Goal: Task Accomplishment & Management: Use online tool/utility

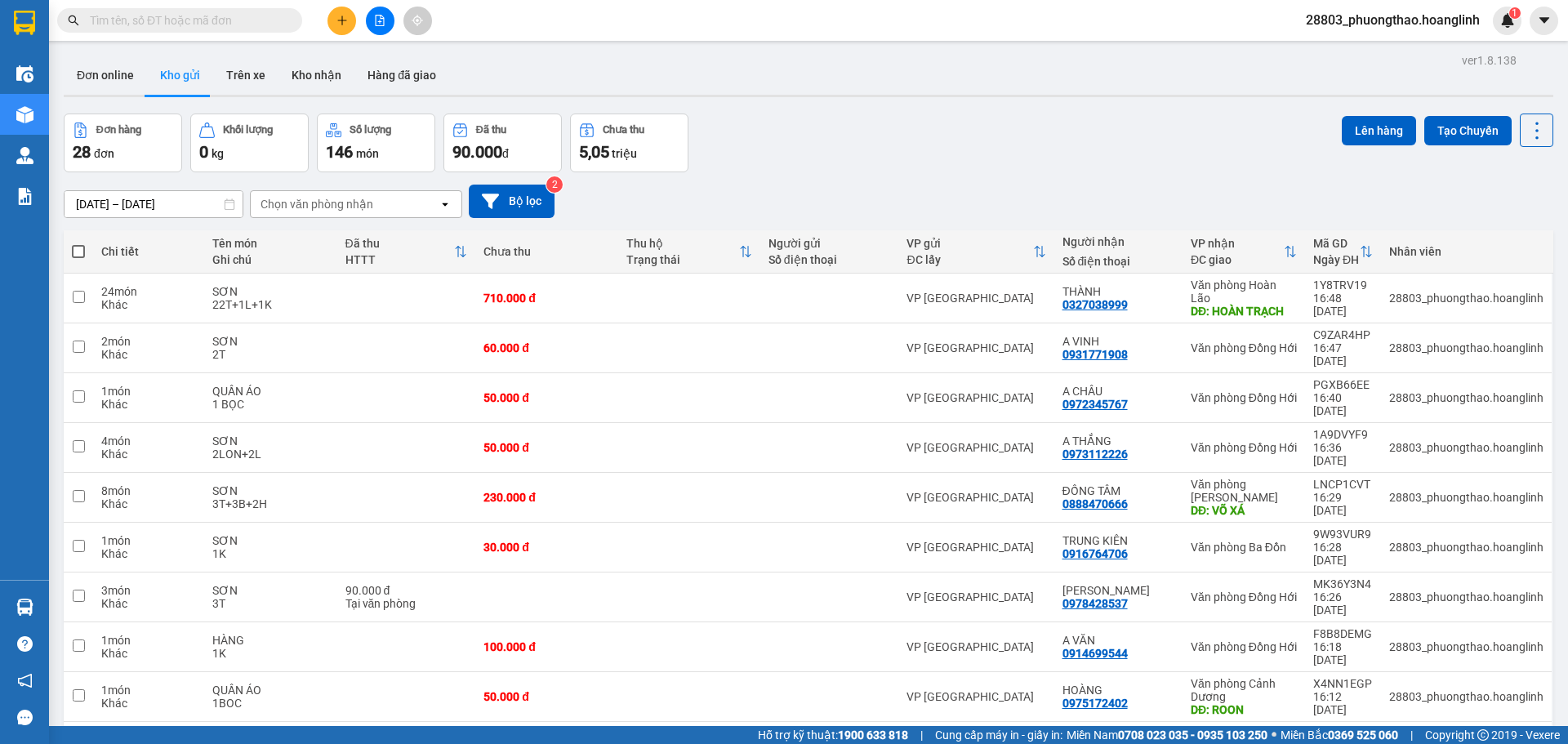
click at [307, 197] on div "Chọn văn phòng nhận" at bounding box center [317, 204] width 112 height 16
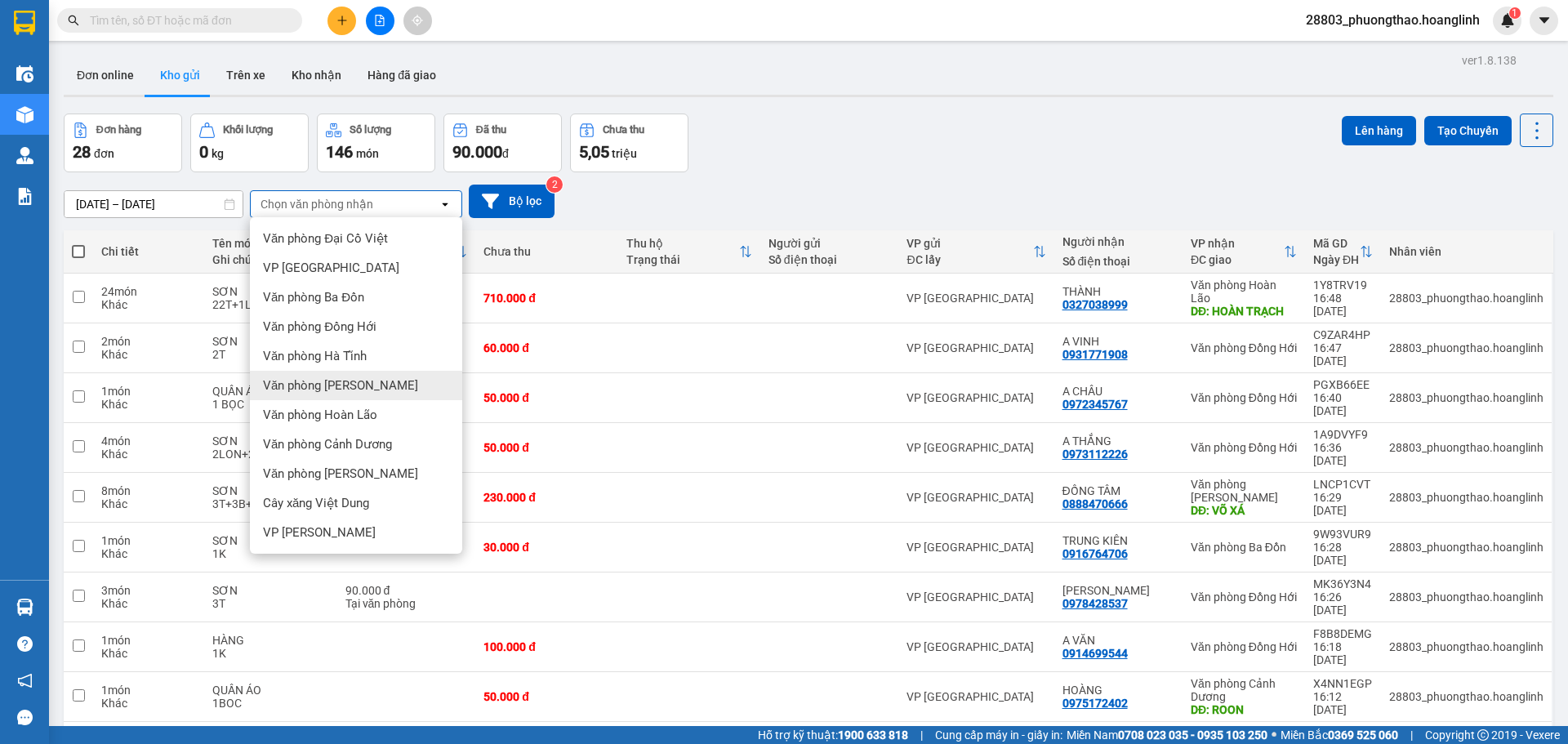
click at [353, 388] on span "Văn phòng [PERSON_NAME]" at bounding box center [340, 385] width 155 height 16
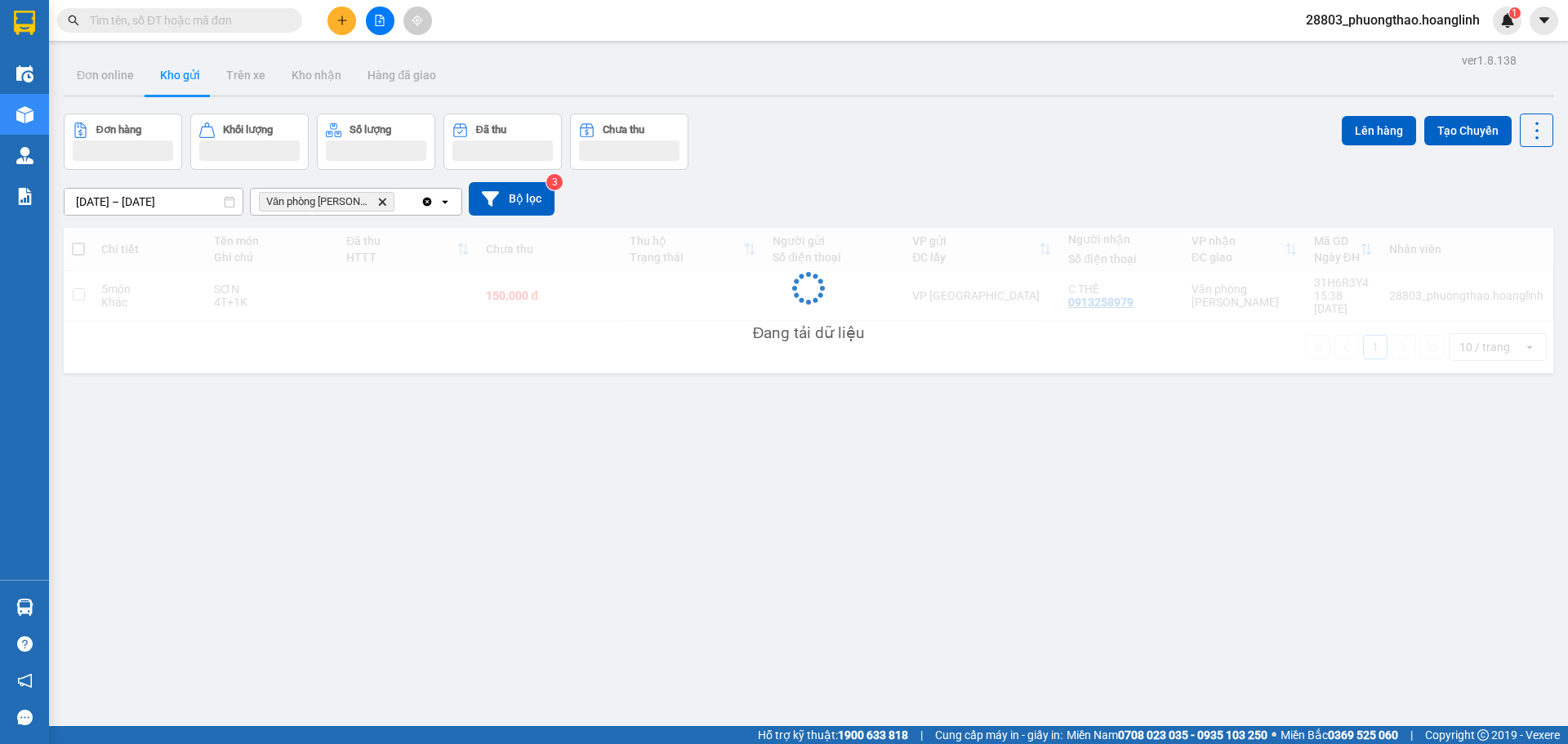
click at [447, 207] on icon "open" at bounding box center [446, 202] width 13 height 13
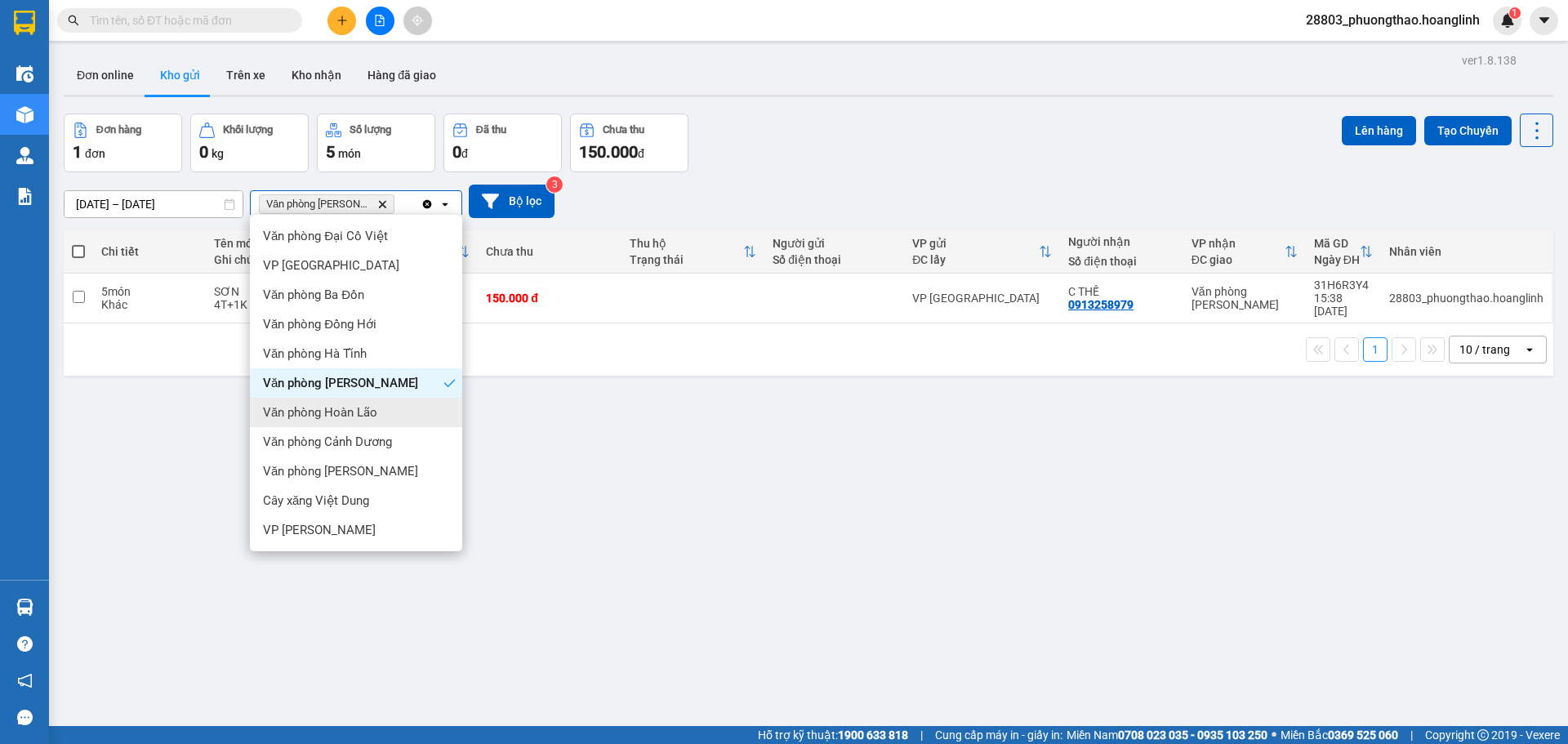
click at [383, 415] on div "Văn phòng Hoàn Lão" at bounding box center [355, 412] width 212 height 30
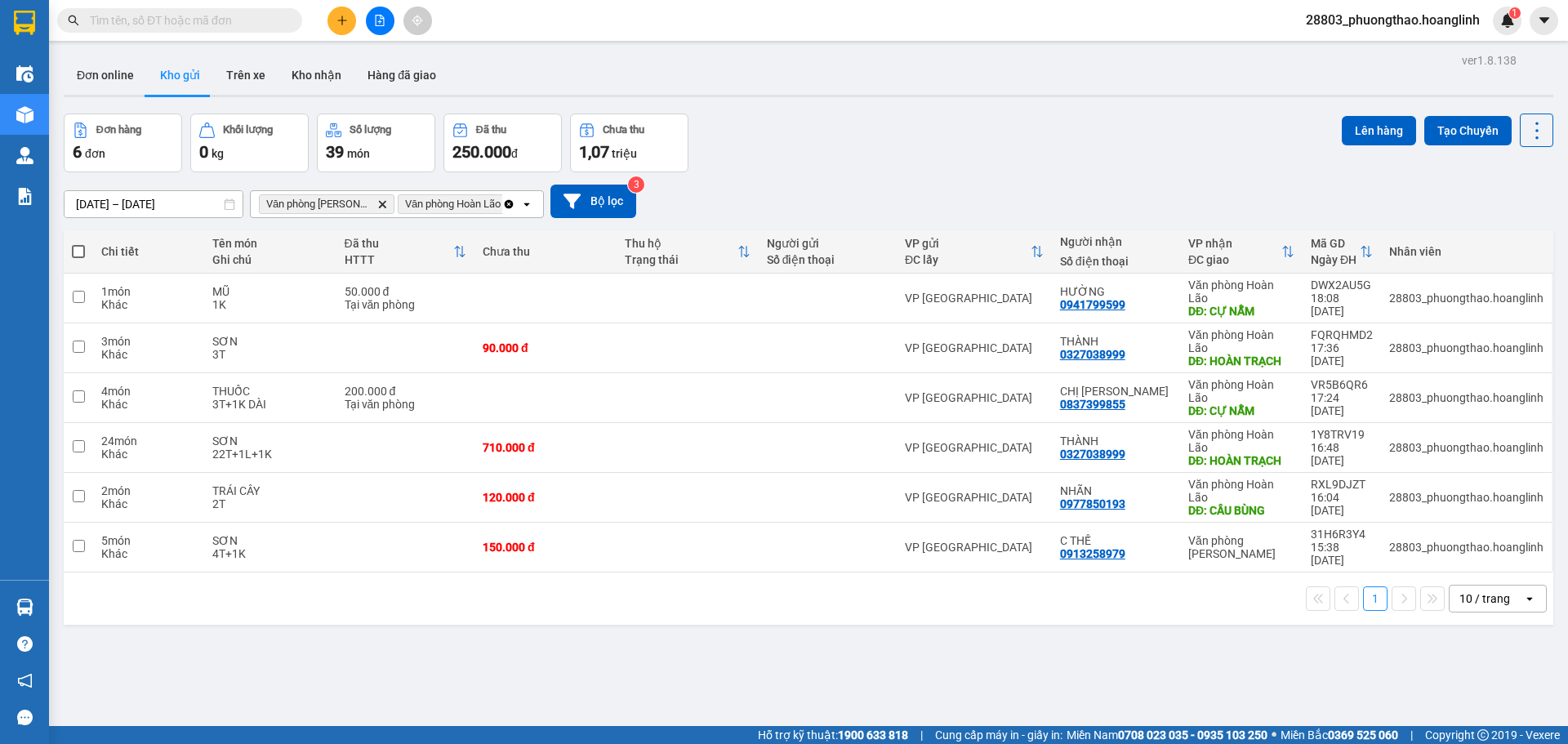
click at [76, 250] on span at bounding box center [78, 251] width 13 height 13
click at [78, 244] on input "checkbox" at bounding box center [78, 244] width 0 height 0
checkbox input "true"
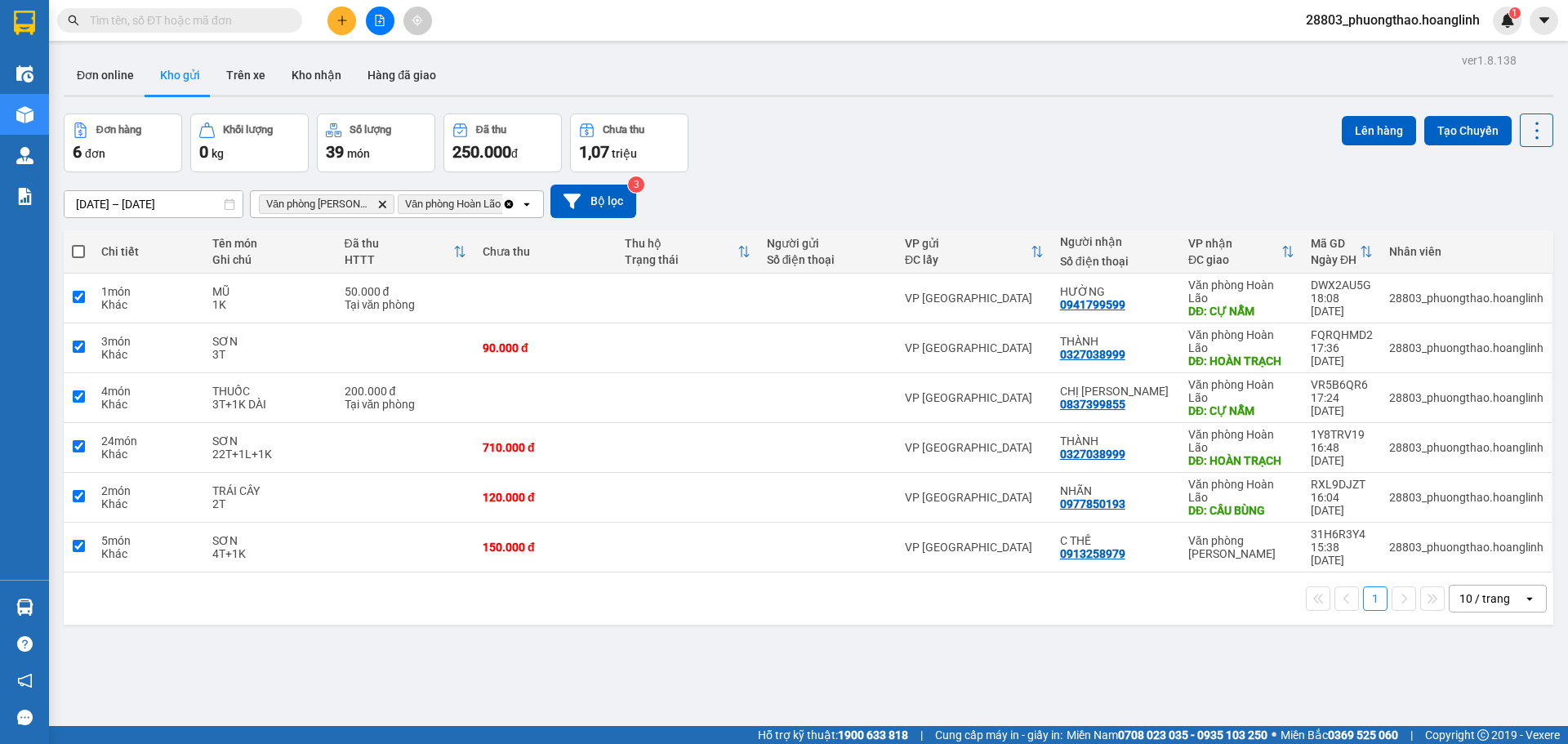
checkbox input "true"
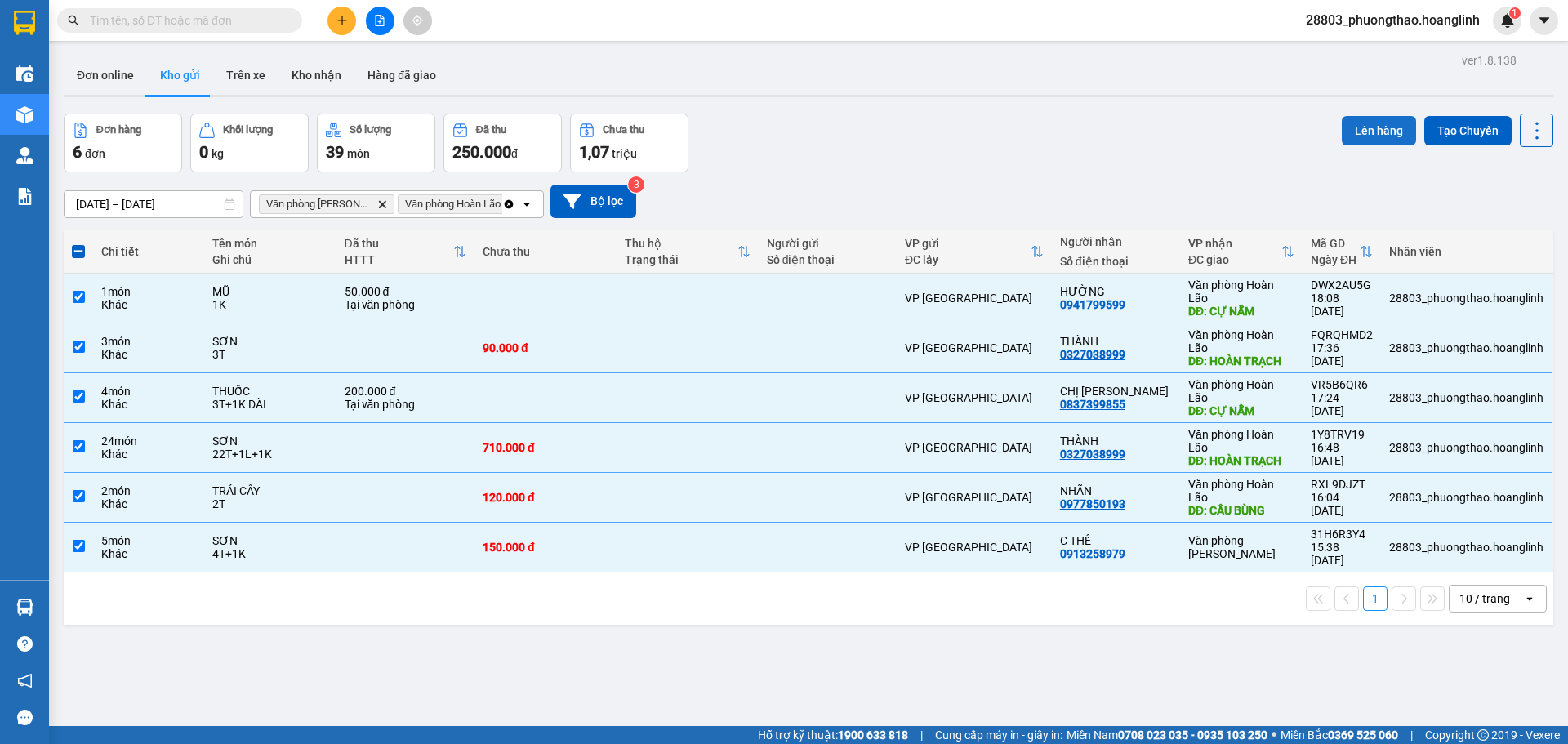
click at [1360, 128] on button "Lên hàng" at bounding box center [1379, 131] width 74 height 30
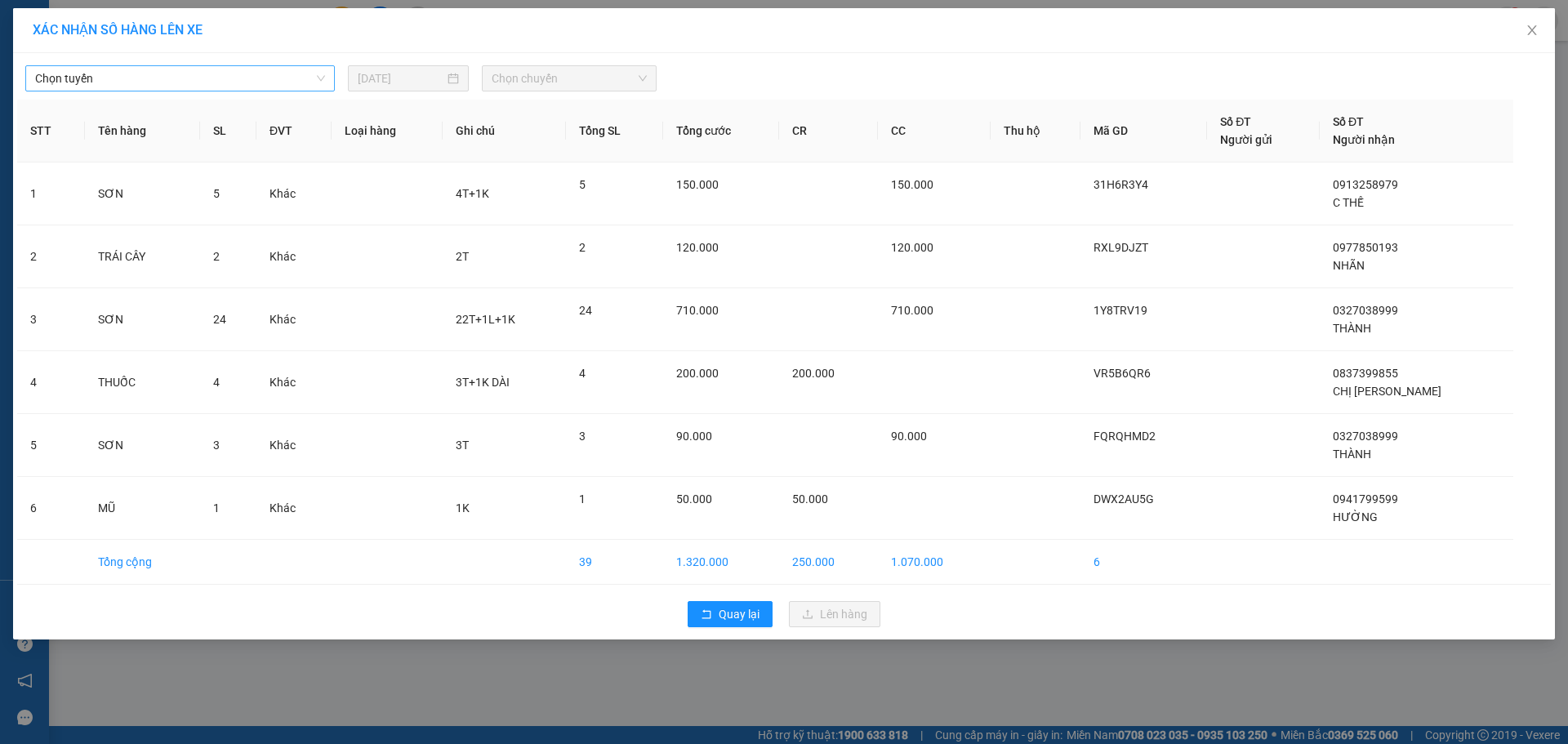
drag, startPoint x: 150, startPoint y: 76, endPoint x: 150, endPoint y: 93, distance: 17.0
click at [150, 84] on span "Chọn tuyến" at bounding box center [180, 78] width 289 height 25
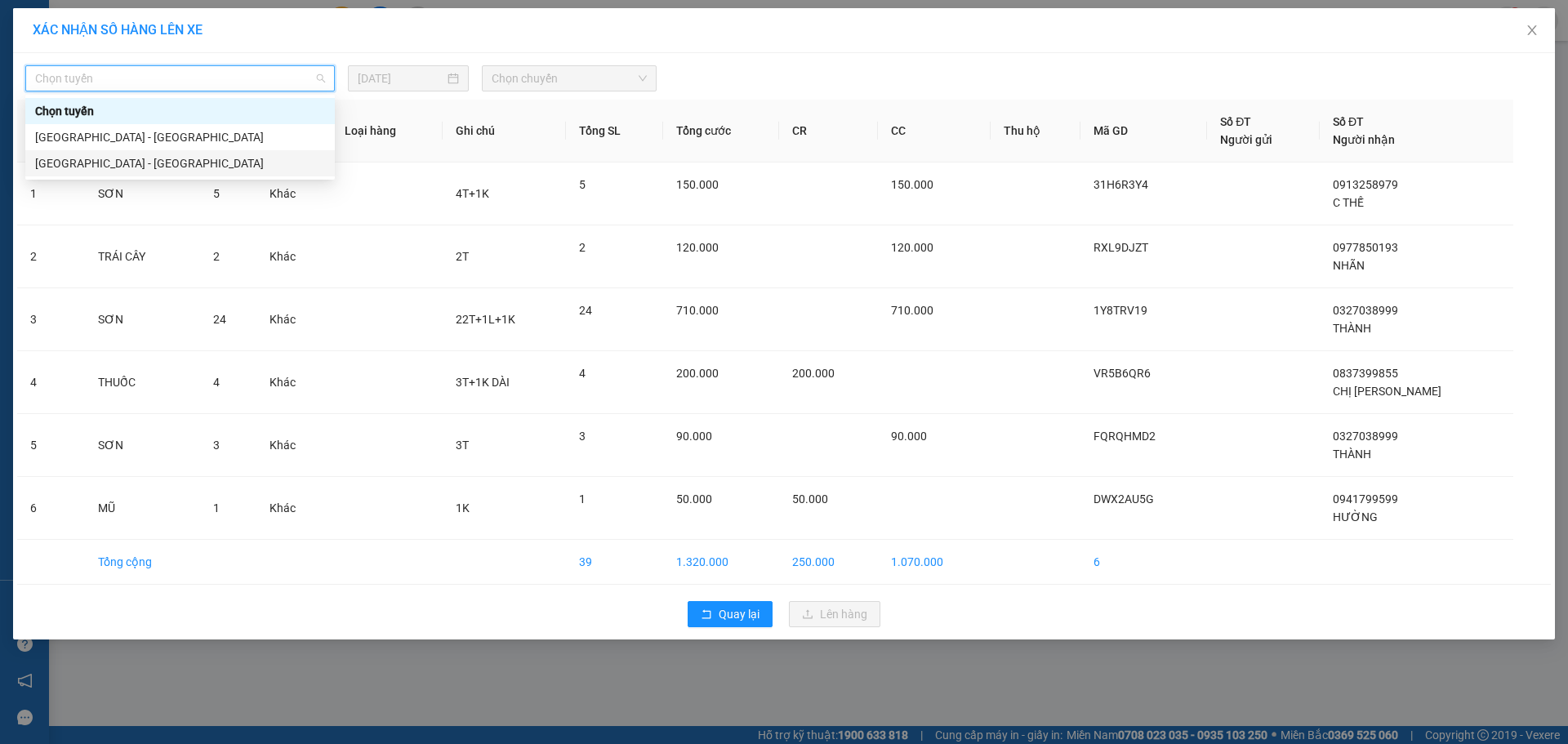
click at [143, 157] on div "[GEOGRAPHIC_DATA] - [GEOGRAPHIC_DATA]" at bounding box center [180, 163] width 289 height 18
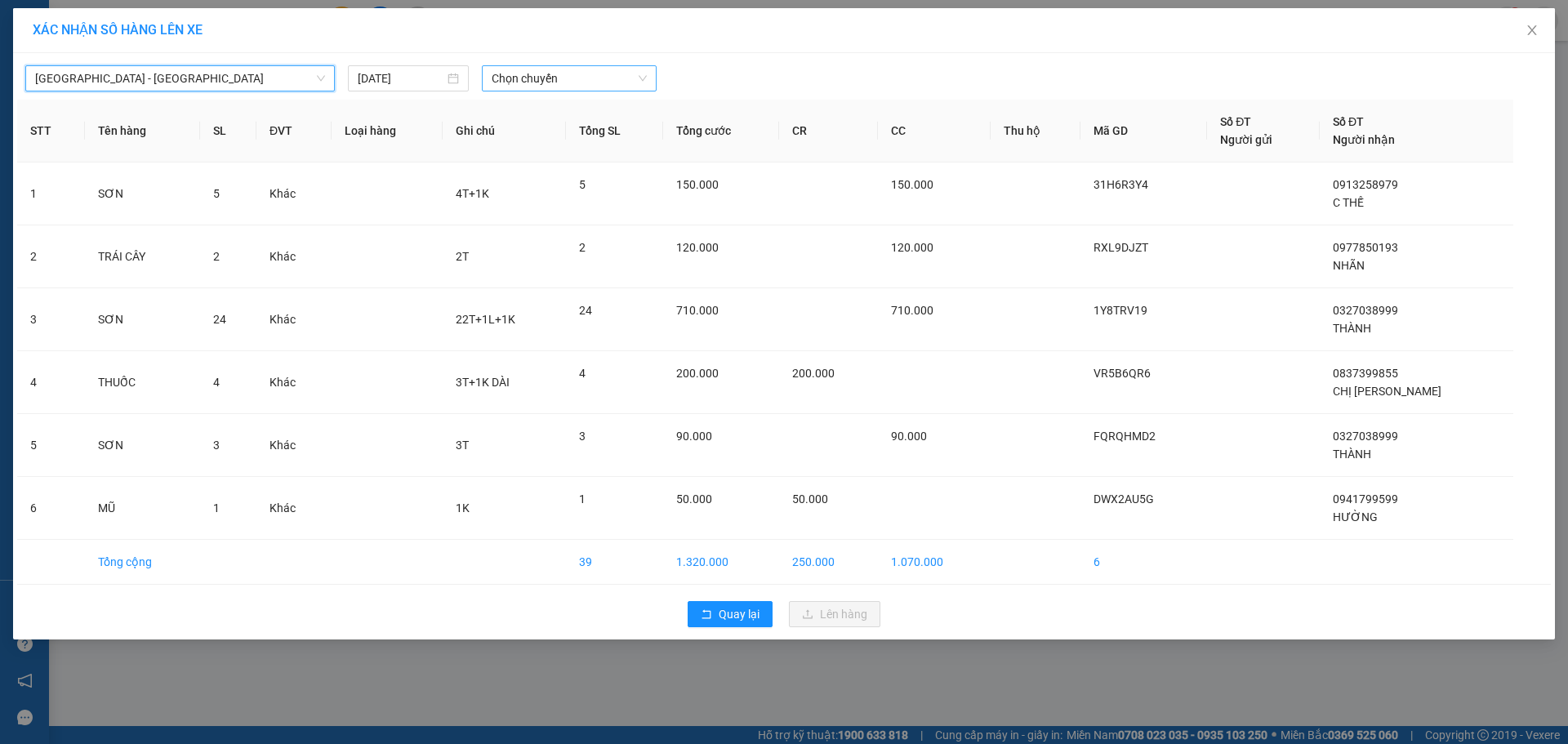
click at [625, 70] on span "Chọn chuyến" at bounding box center [568, 78] width 155 height 25
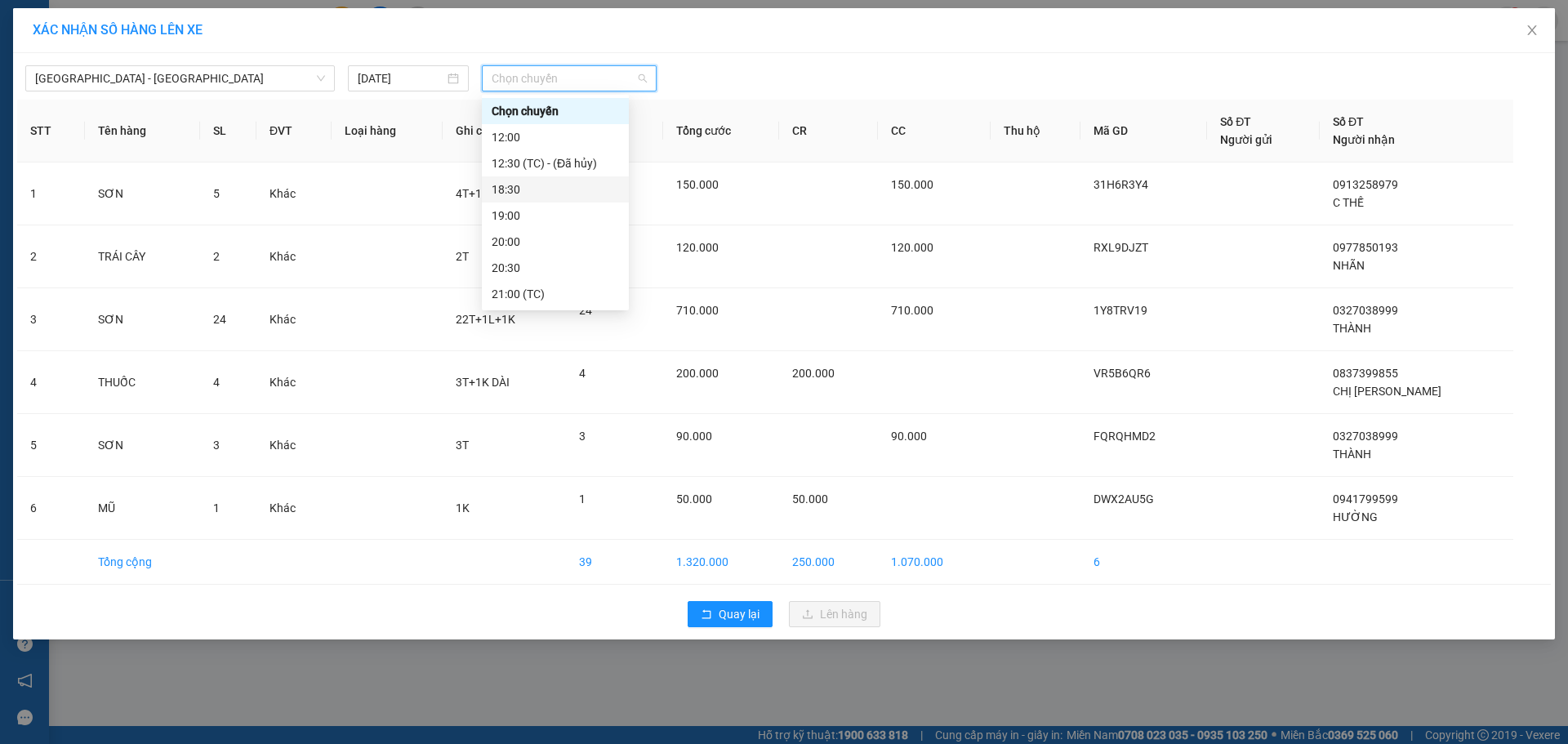
click at [537, 181] on div "18:30" at bounding box center [555, 190] width 128 height 18
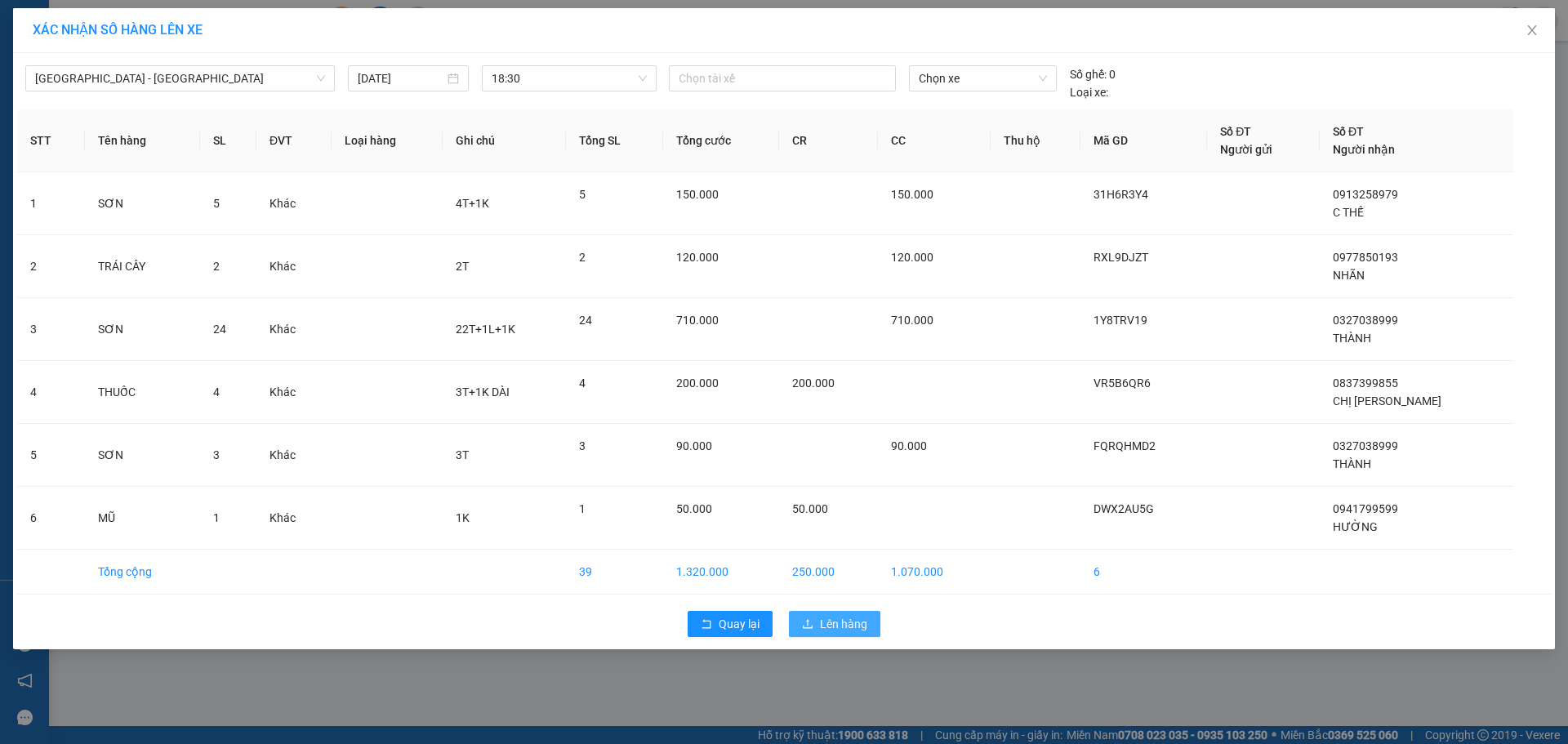
click at [847, 629] on span "Lên hàng" at bounding box center [844, 624] width 48 height 18
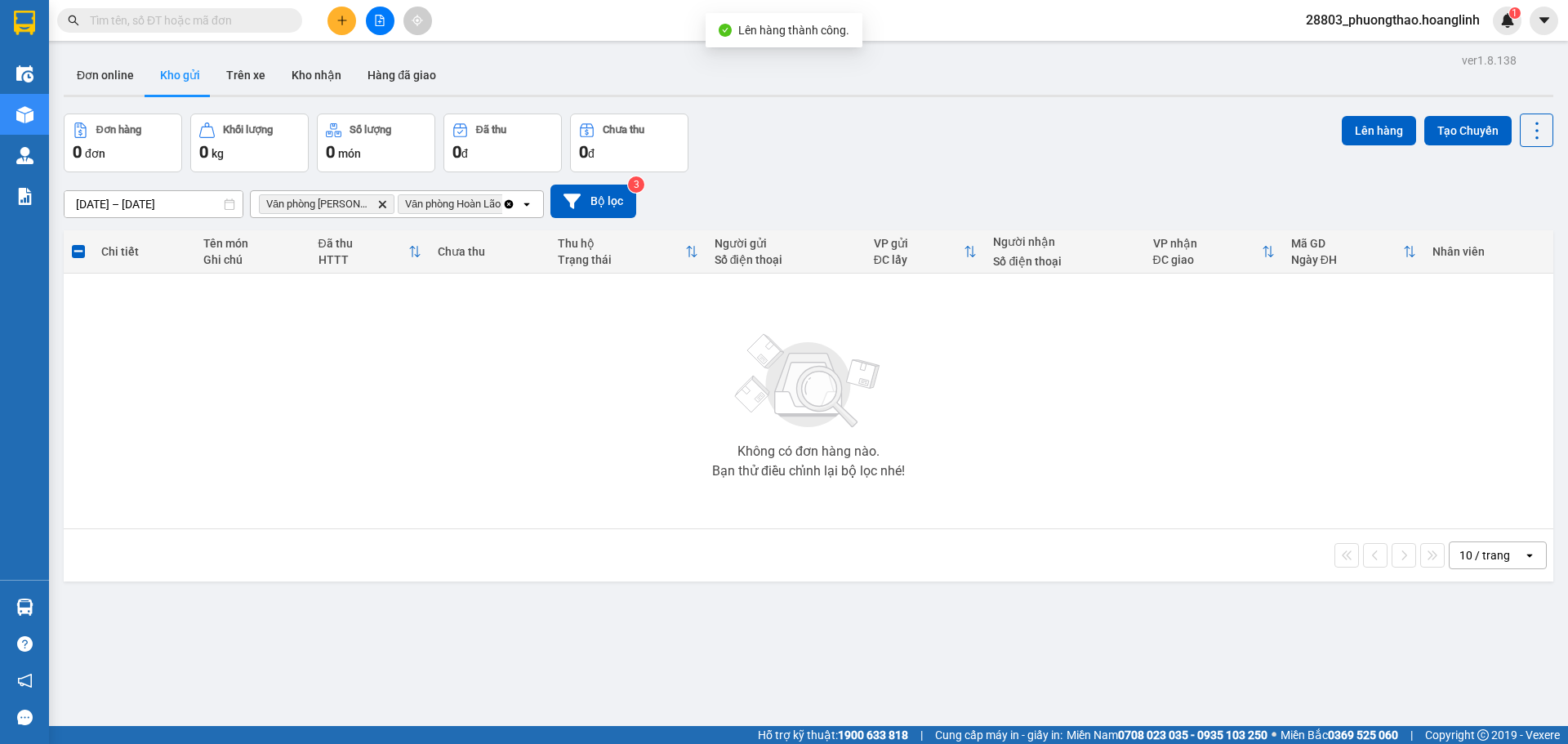
click at [506, 207] on icon "Clear all" at bounding box center [508, 203] width 9 height 9
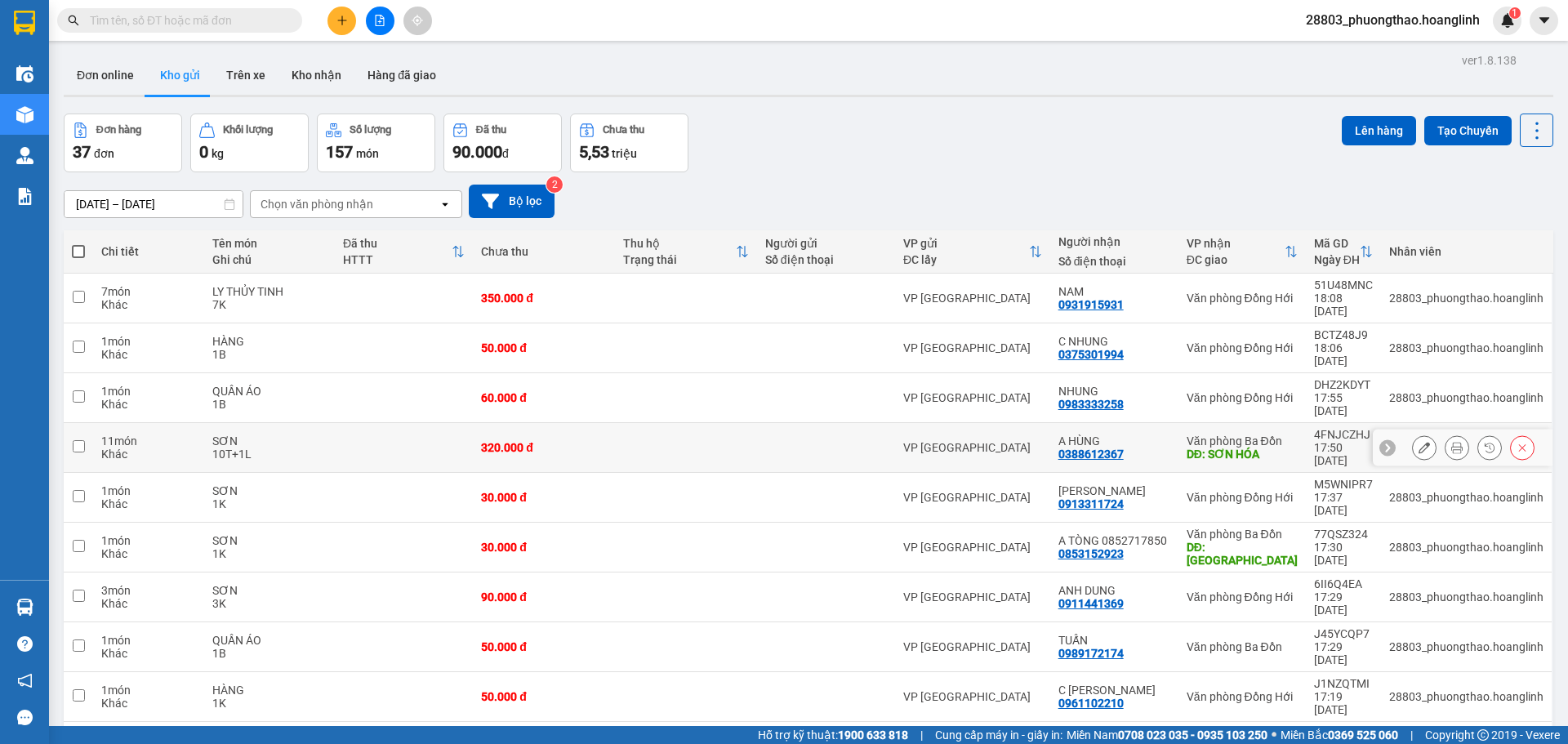
scroll to position [75, 0]
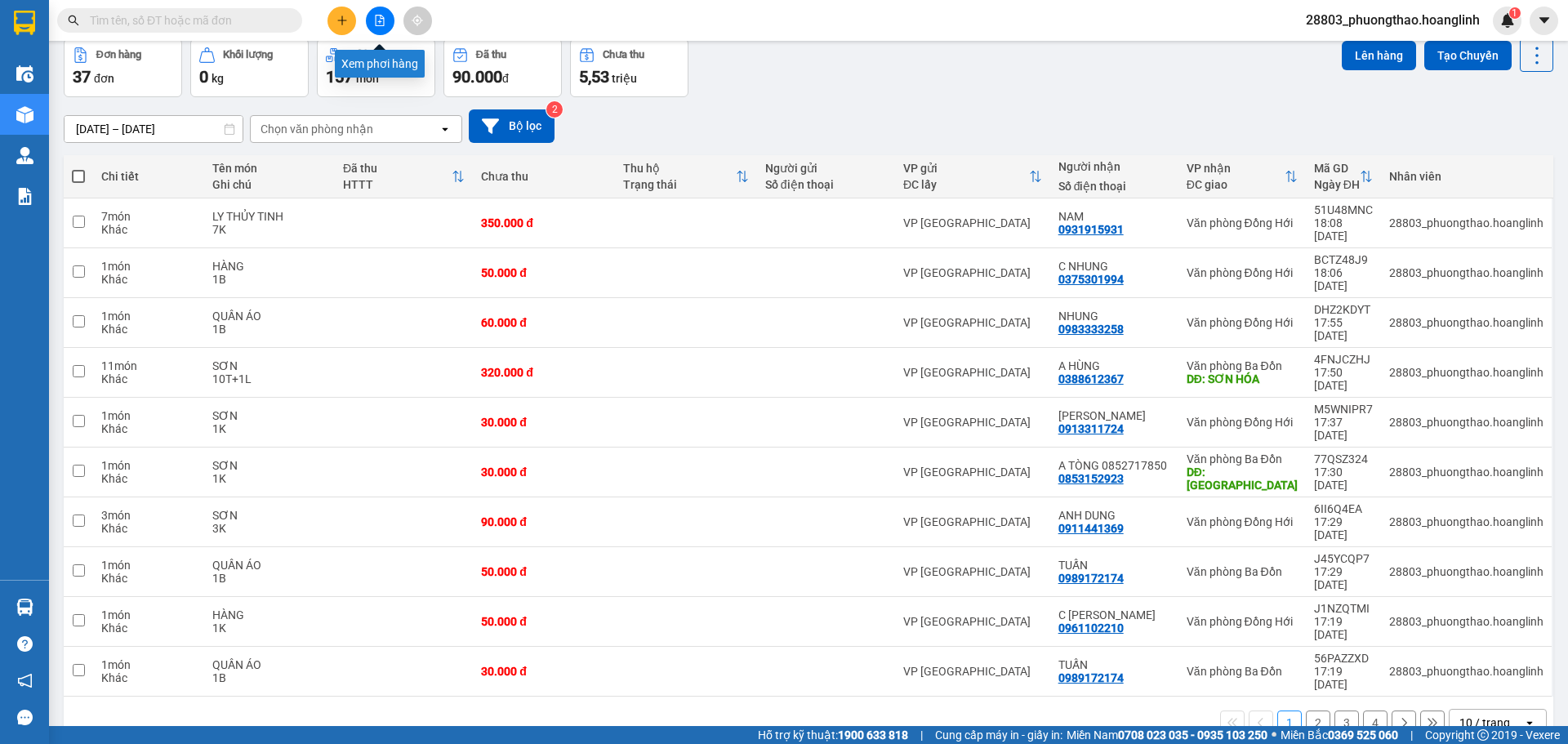
click at [375, 11] on button at bounding box center [380, 21] width 29 height 29
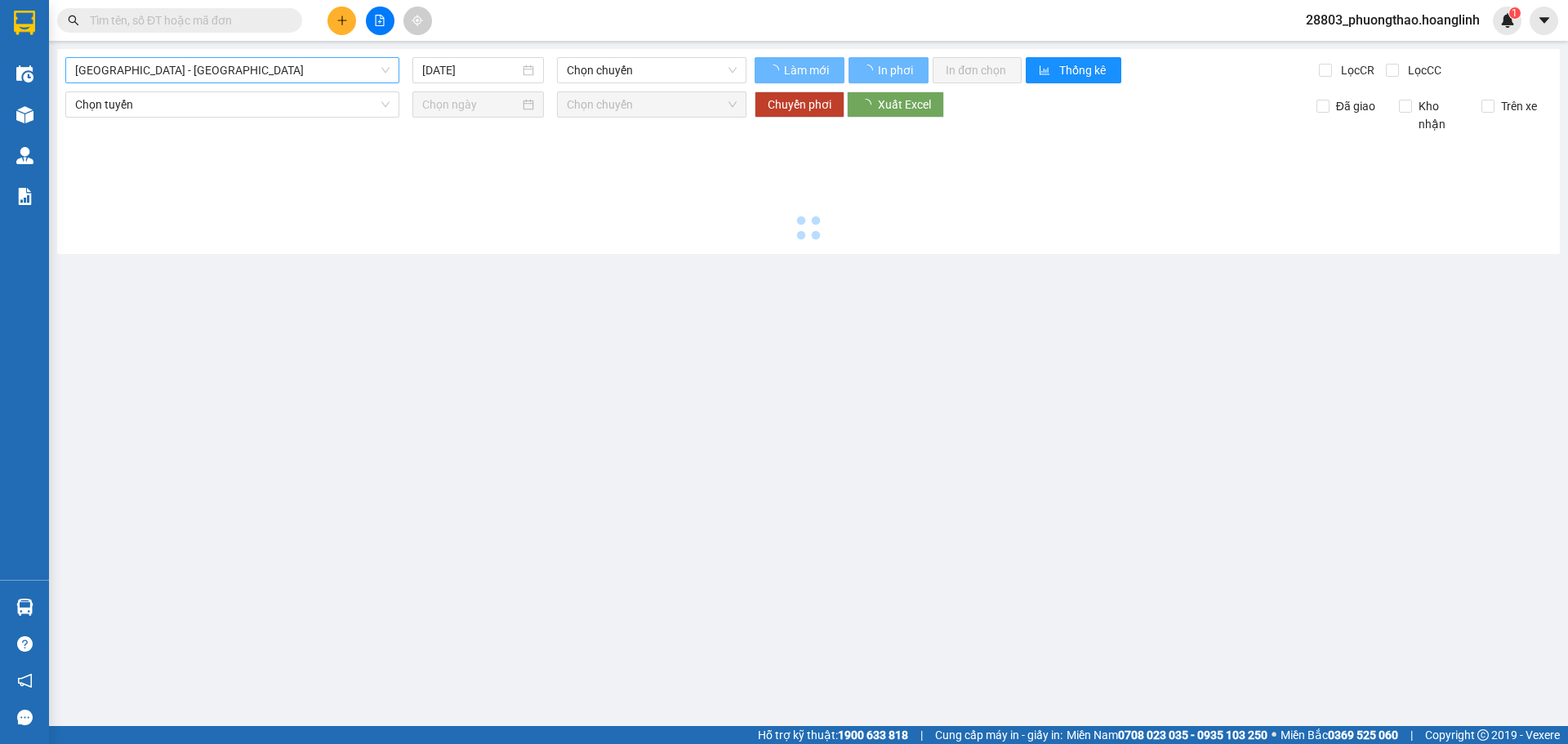
click at [181, 73] on span "[GEOGRAPHIC_DATA] - [GEOGRAPHIC_DATA]" at bounding box center [232, 70] width 314 height 25
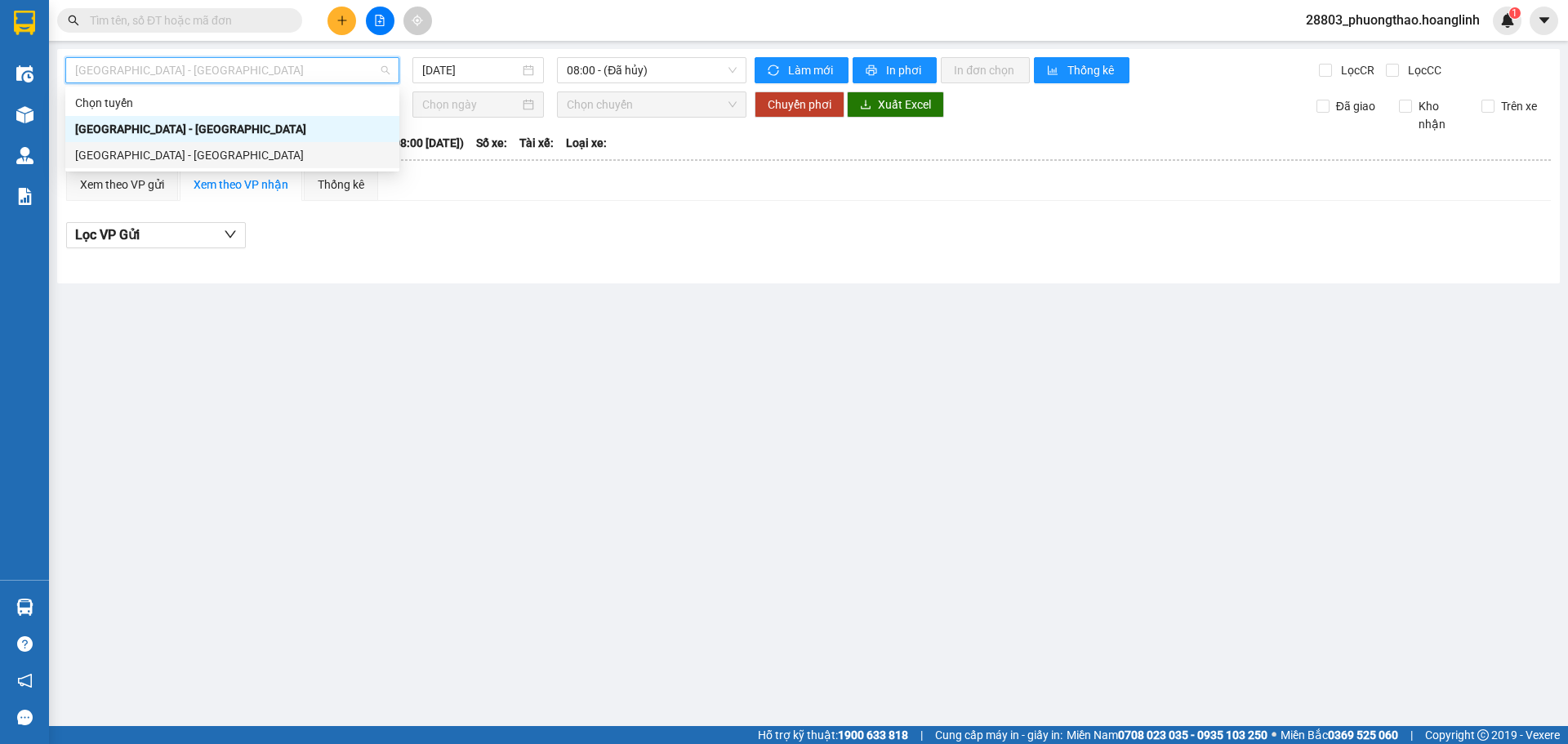
click at [193, 156] on div "[GEOGRAPHIC_DATA] - [GEOGRAPHIC_DATA]" at bounding box center [232, 155] width 314 height 18
type input "[DATE]"
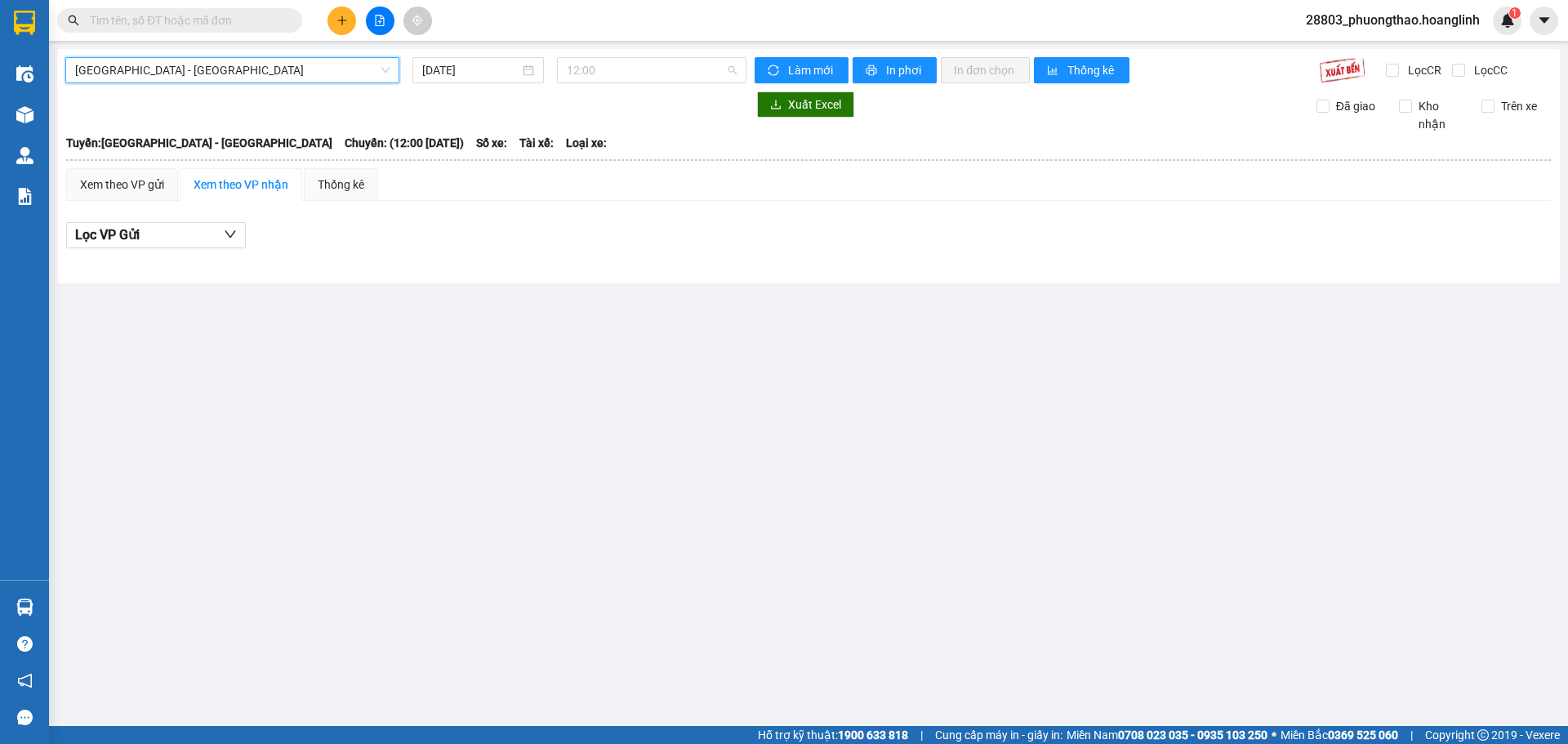
drag, startPoint x: 579, startPoint y: 57, endPoint x: 626, endPoint y: 111, distance: 71.6
click at [582, 60] on div "12:00" at bounding box center [651, 70] width 189 height 26
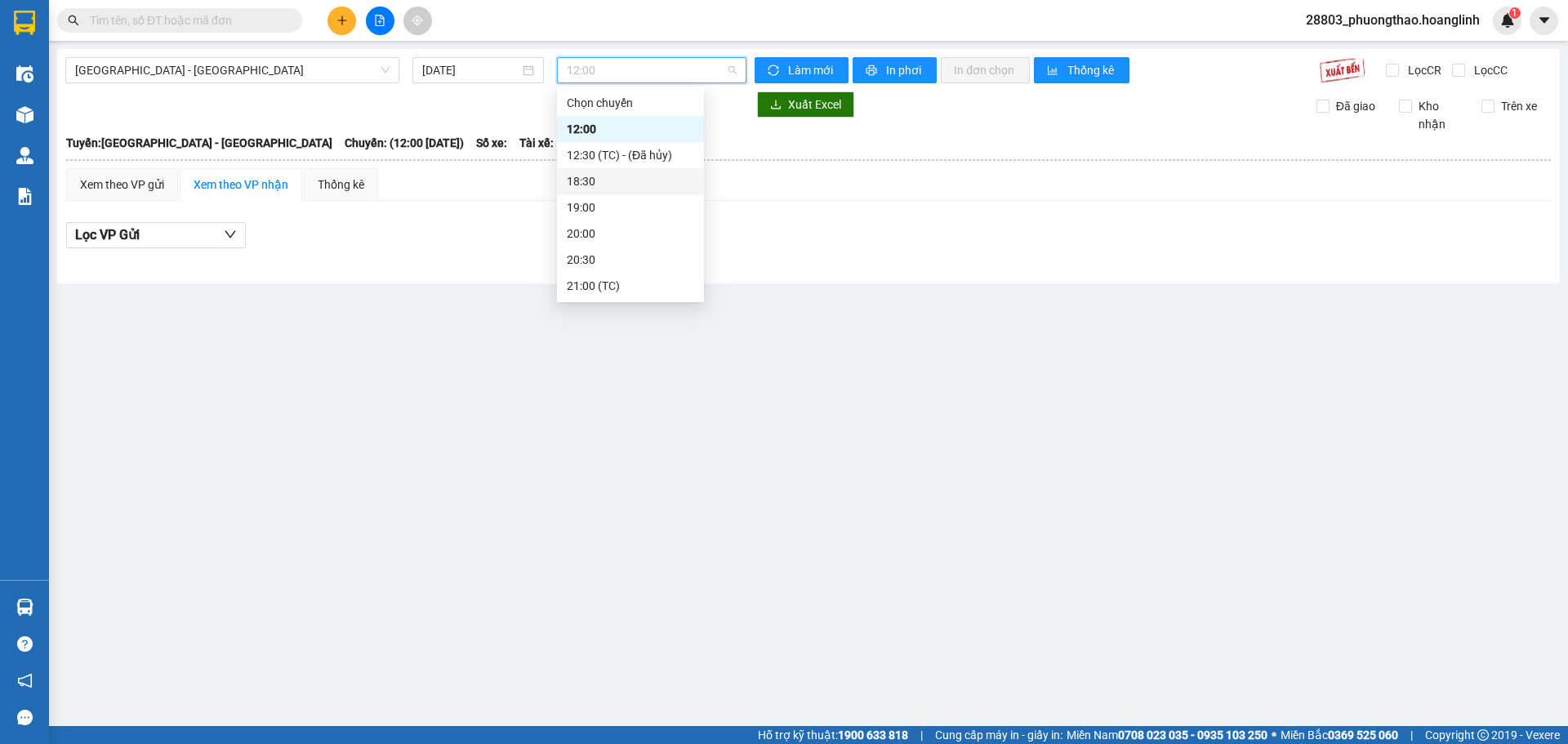
click at [614, 181] on div "18:30" at bounding box center [630, 181] width 128 height 18
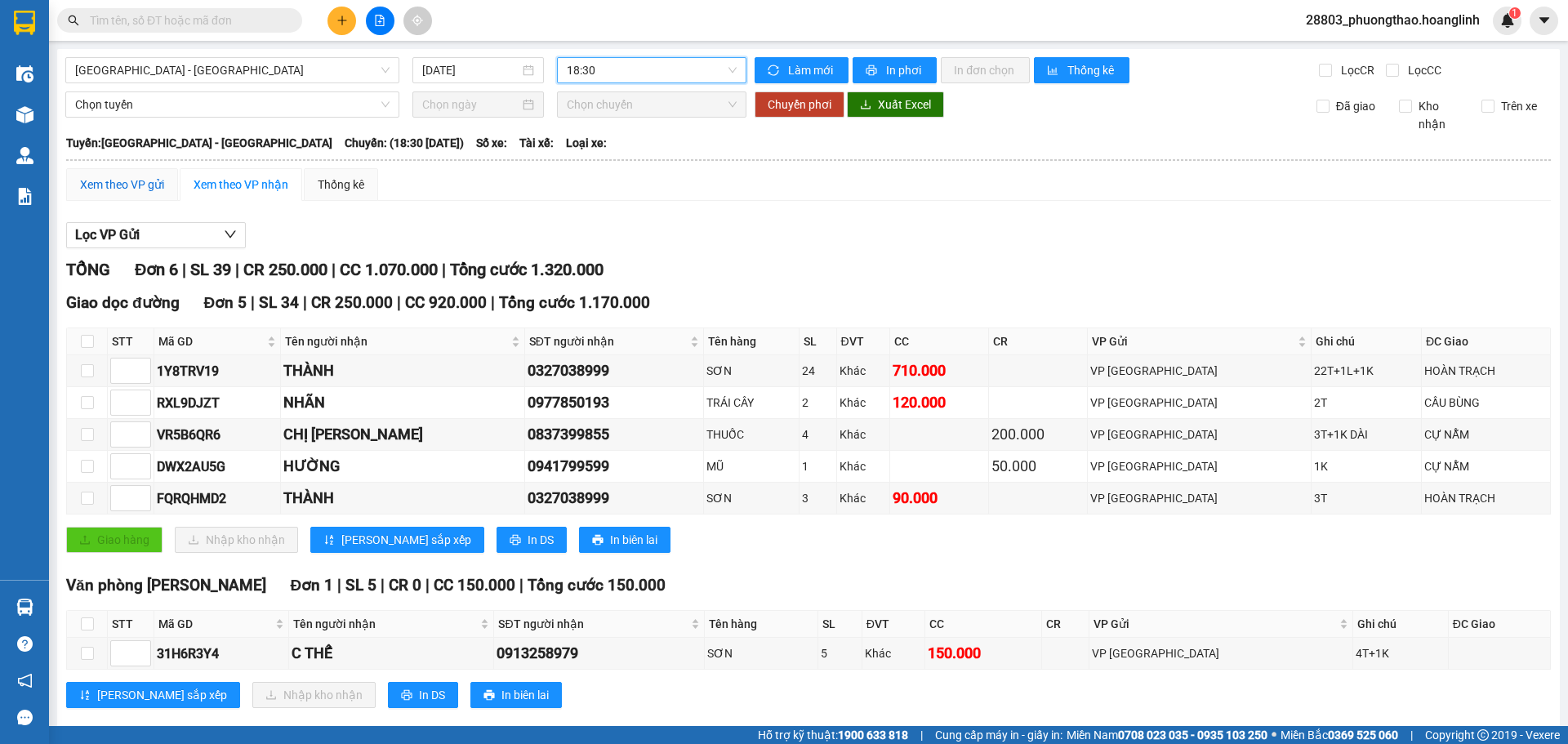
click at [136, 188] on div "Xem theo VP gửi" at bounding box center [122, 184] width 84 height 18
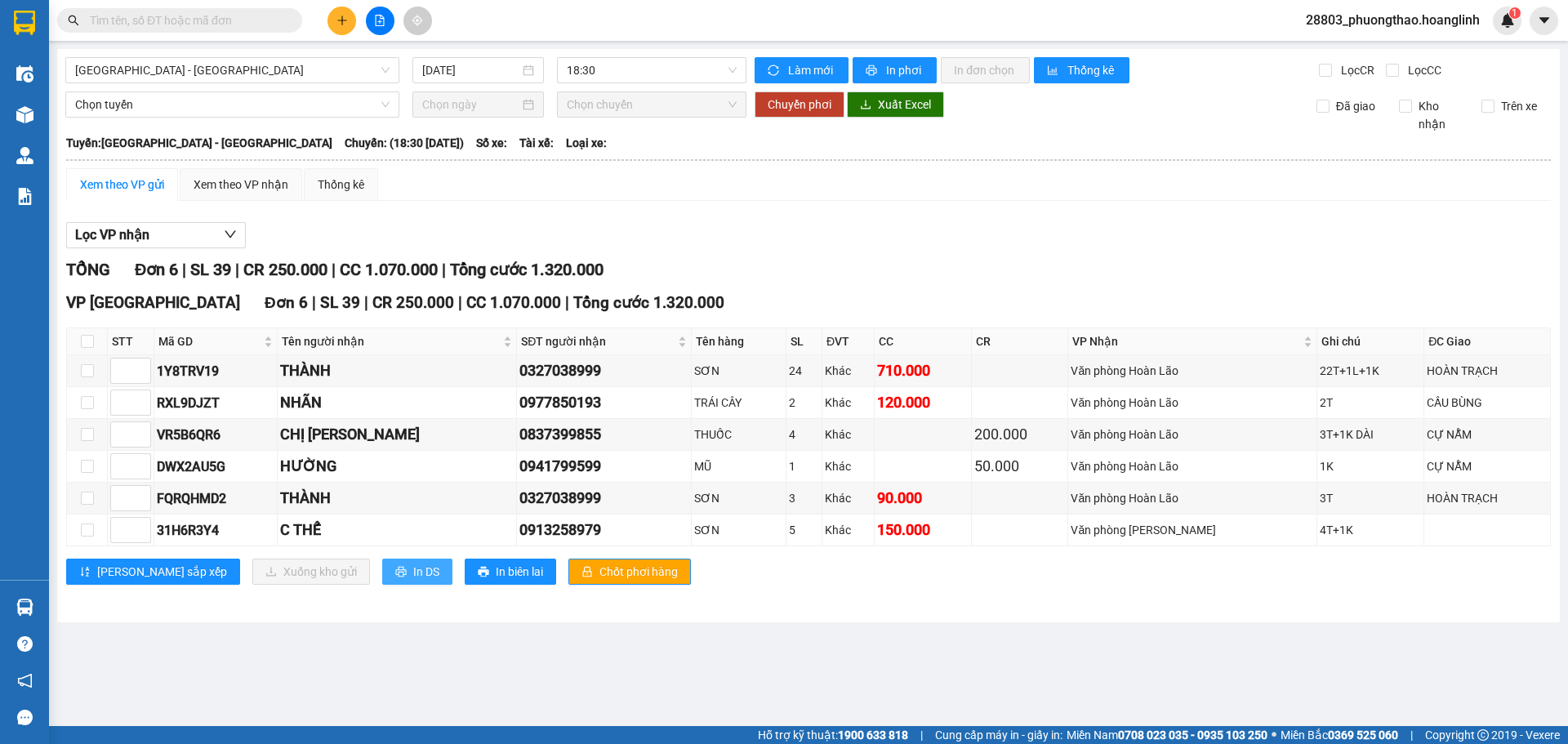
click at [413, 573] on span "In DS" at bounding box center [426, 572] width 26 height 18
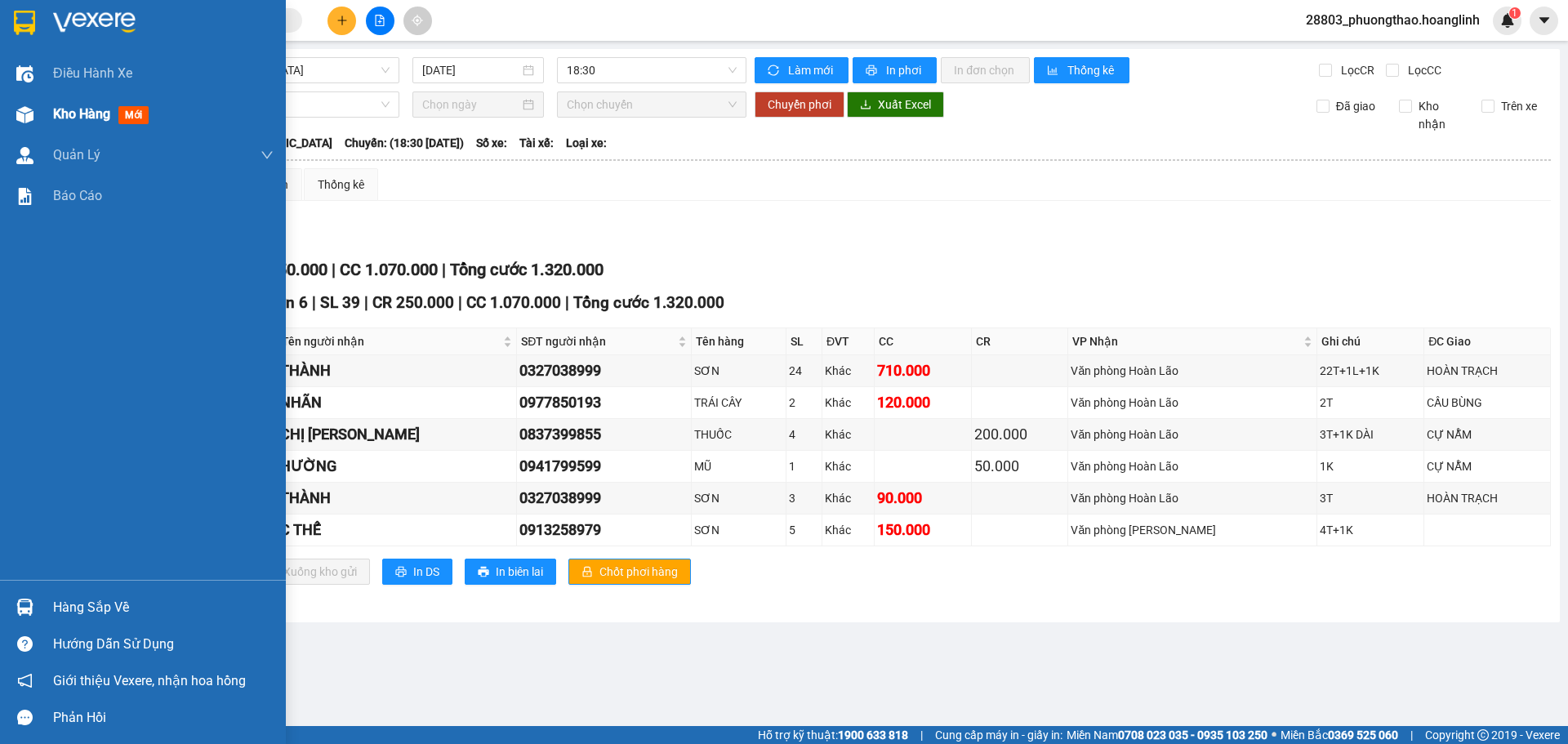
click at [112, 108] on div "Kho hàng mới" at bounding box center [104, 113] width 102 height 20
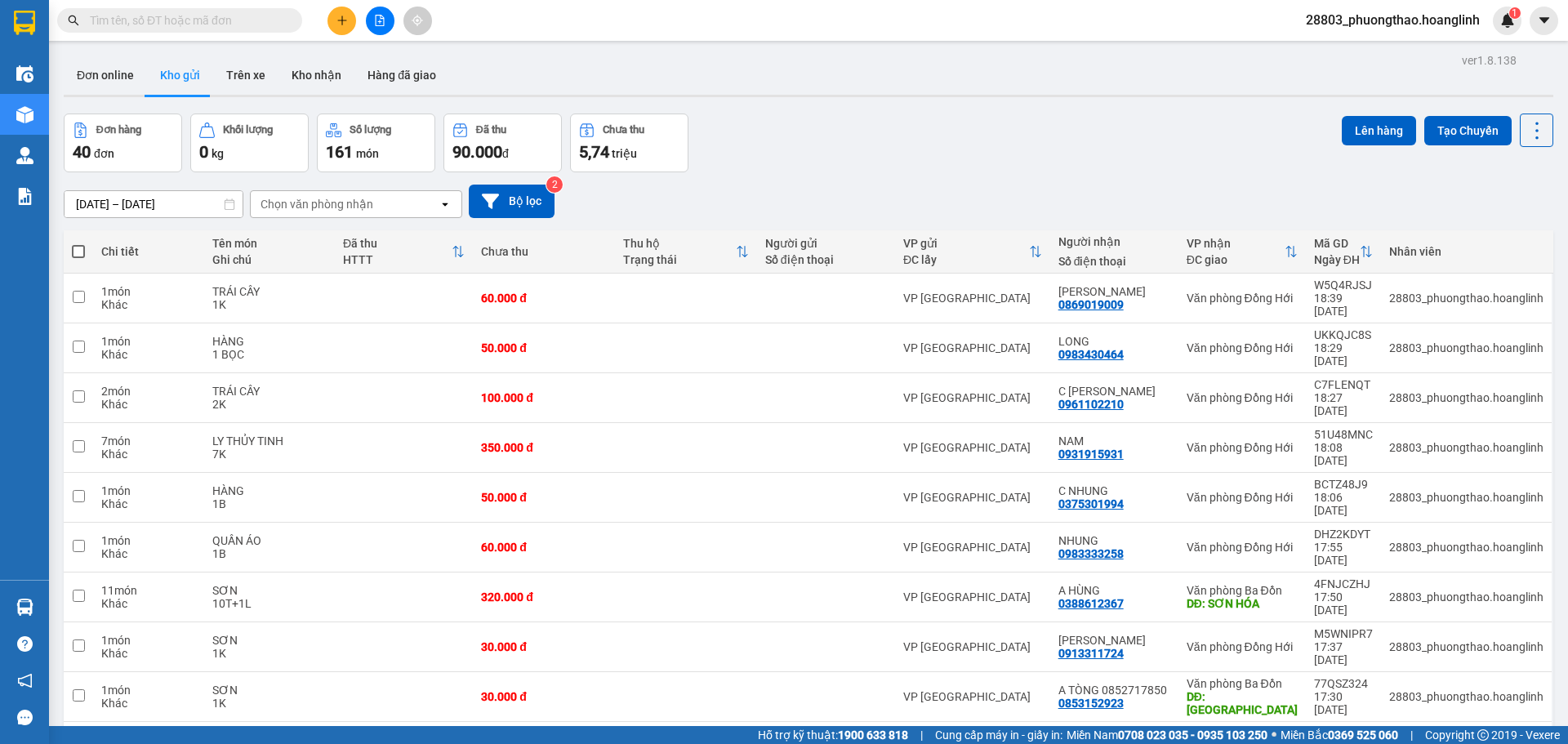
click at [306, 198] on div "Chọn văn phòng nhận" at bounding box center [317, 204] width 112 height 16
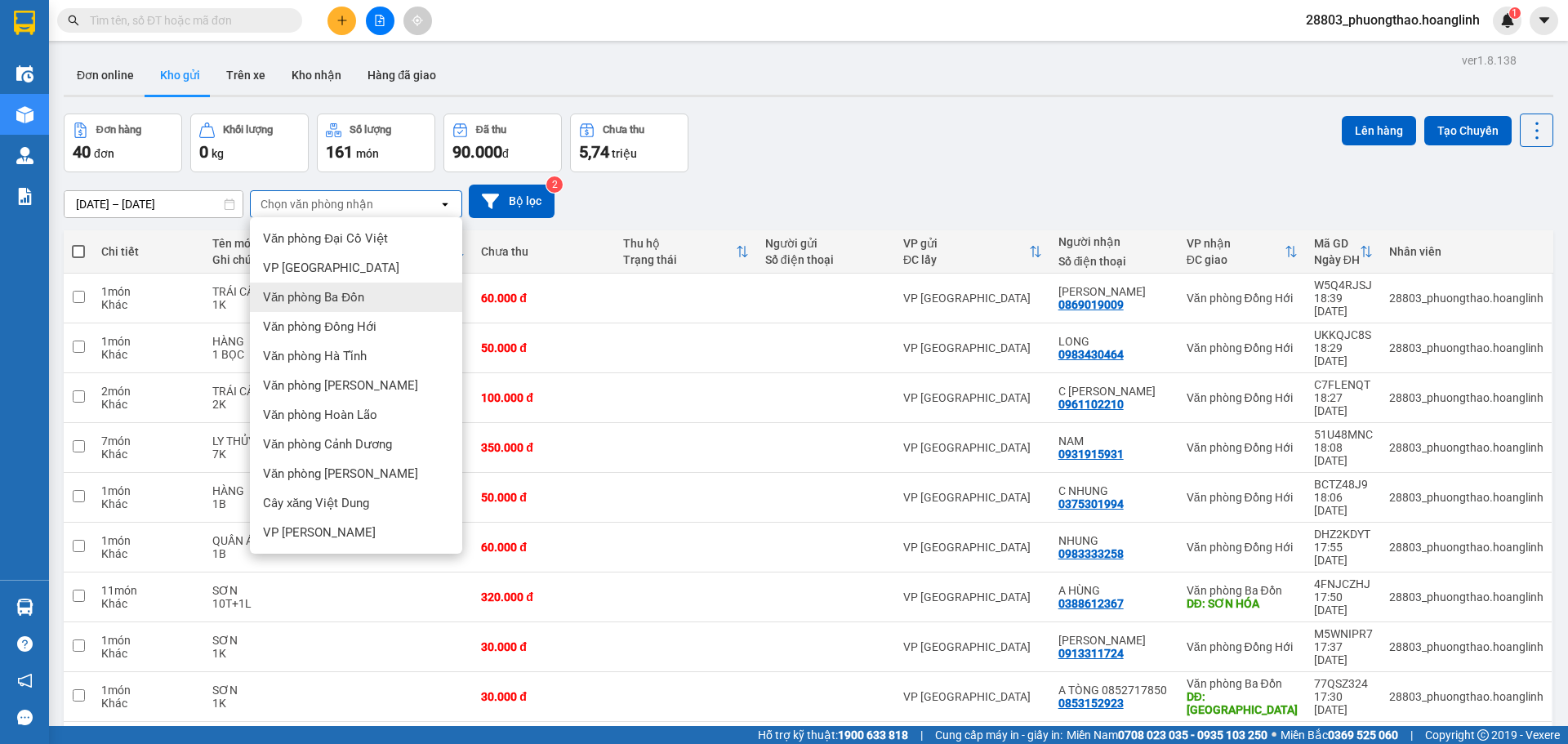
click at [352, 294] on span "Văn phòng Ba Đồn" at bounding box center [313, 297] width 101 height 16
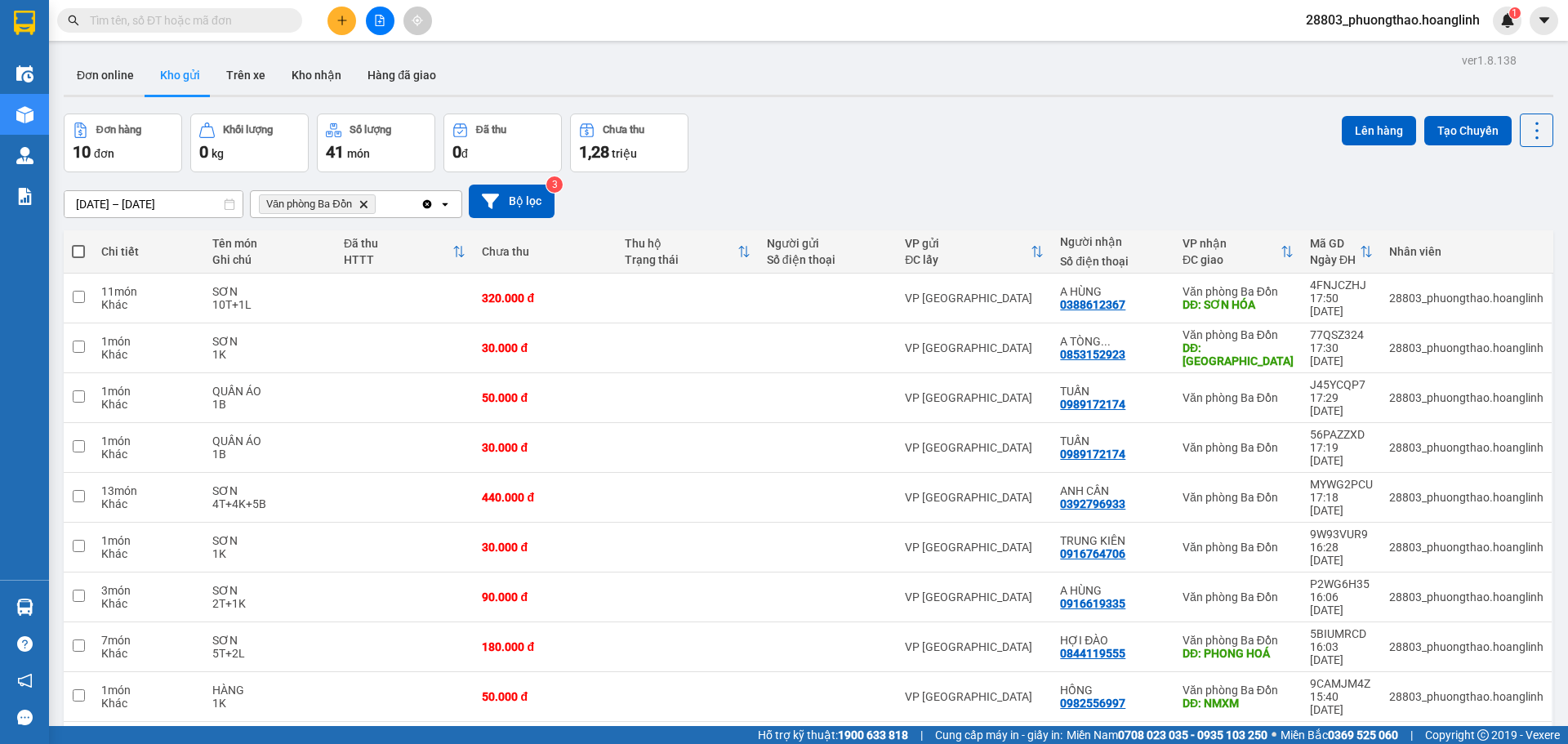
click at [83, 256] on span at bounding box center [78, 251] width 13 height 13
click at [78, 244] on input "checkbox" at bounding box center [78, 244] width 0 height 0
checkbox input "true"
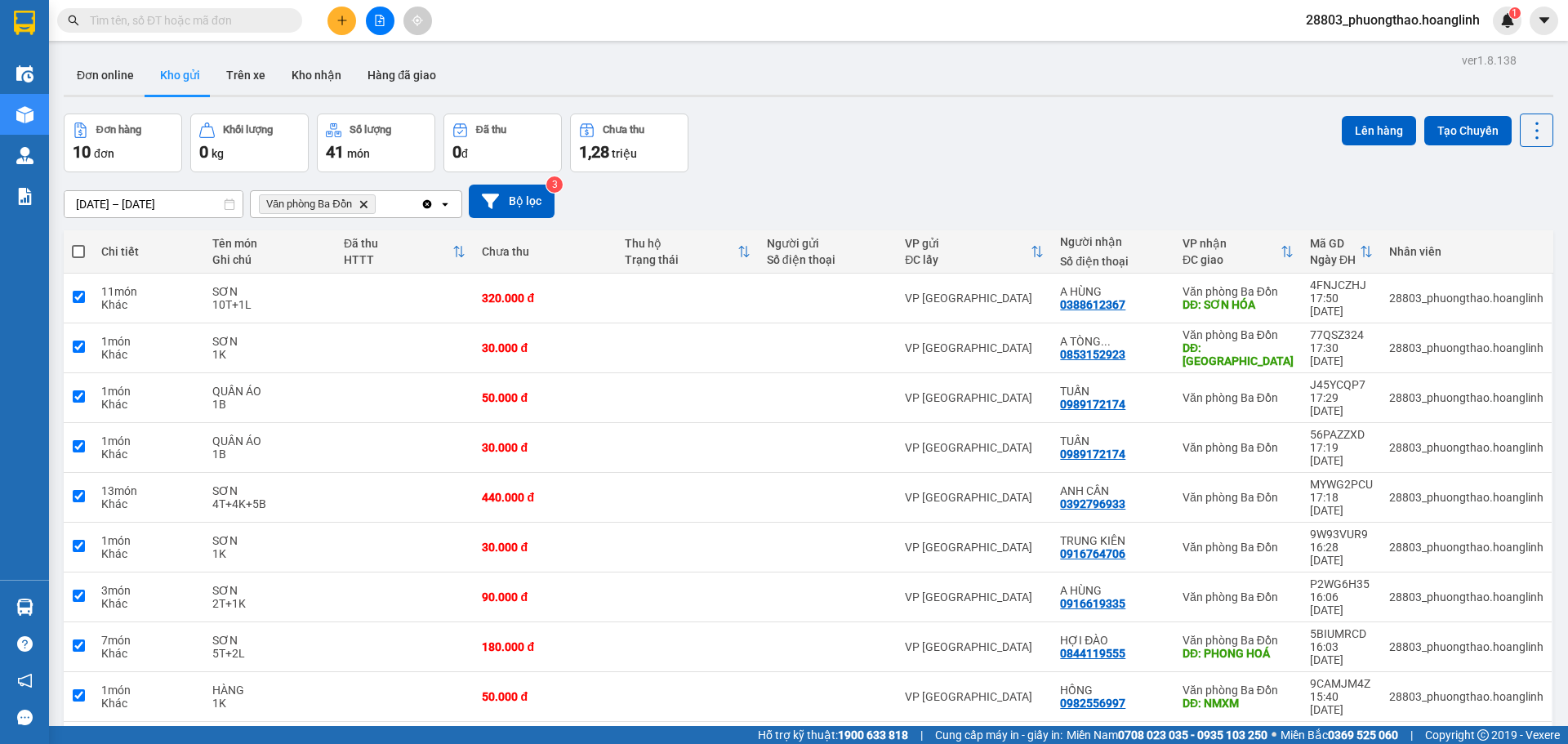
checkbox input "true"
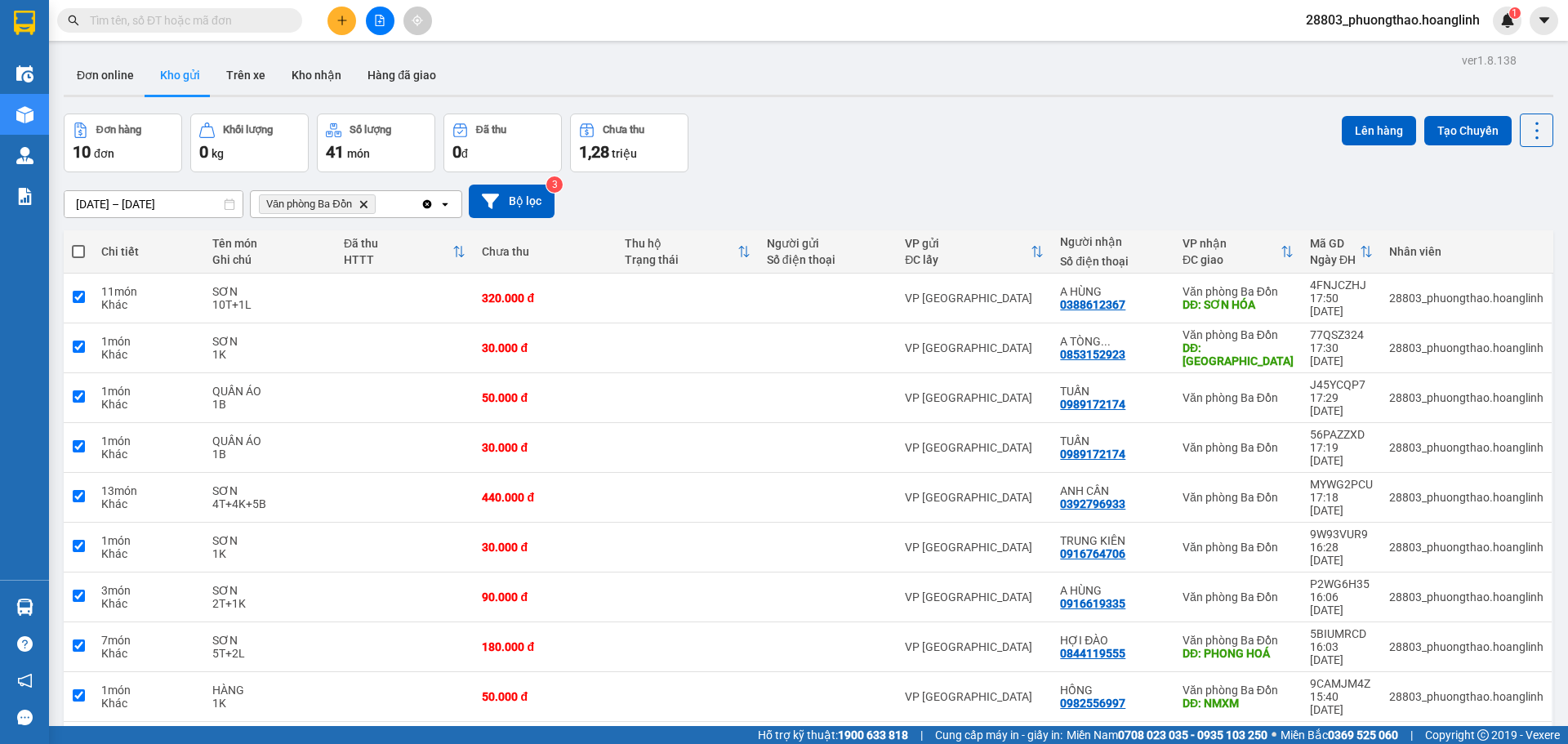
checkbox input "true"
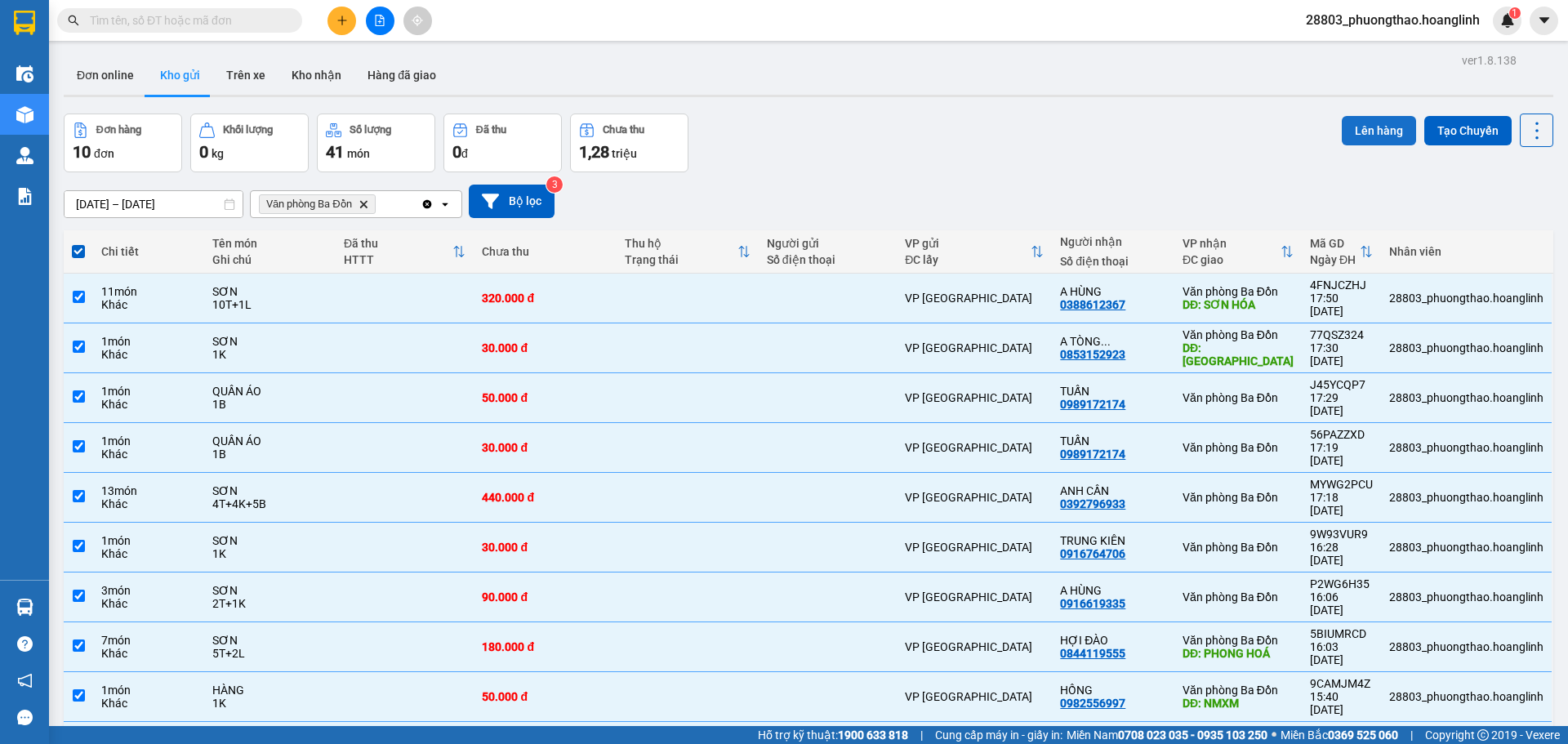
click at [1341, 129] on button "Lên hàng" at bounding box center [1379, 131] width 74 height 30
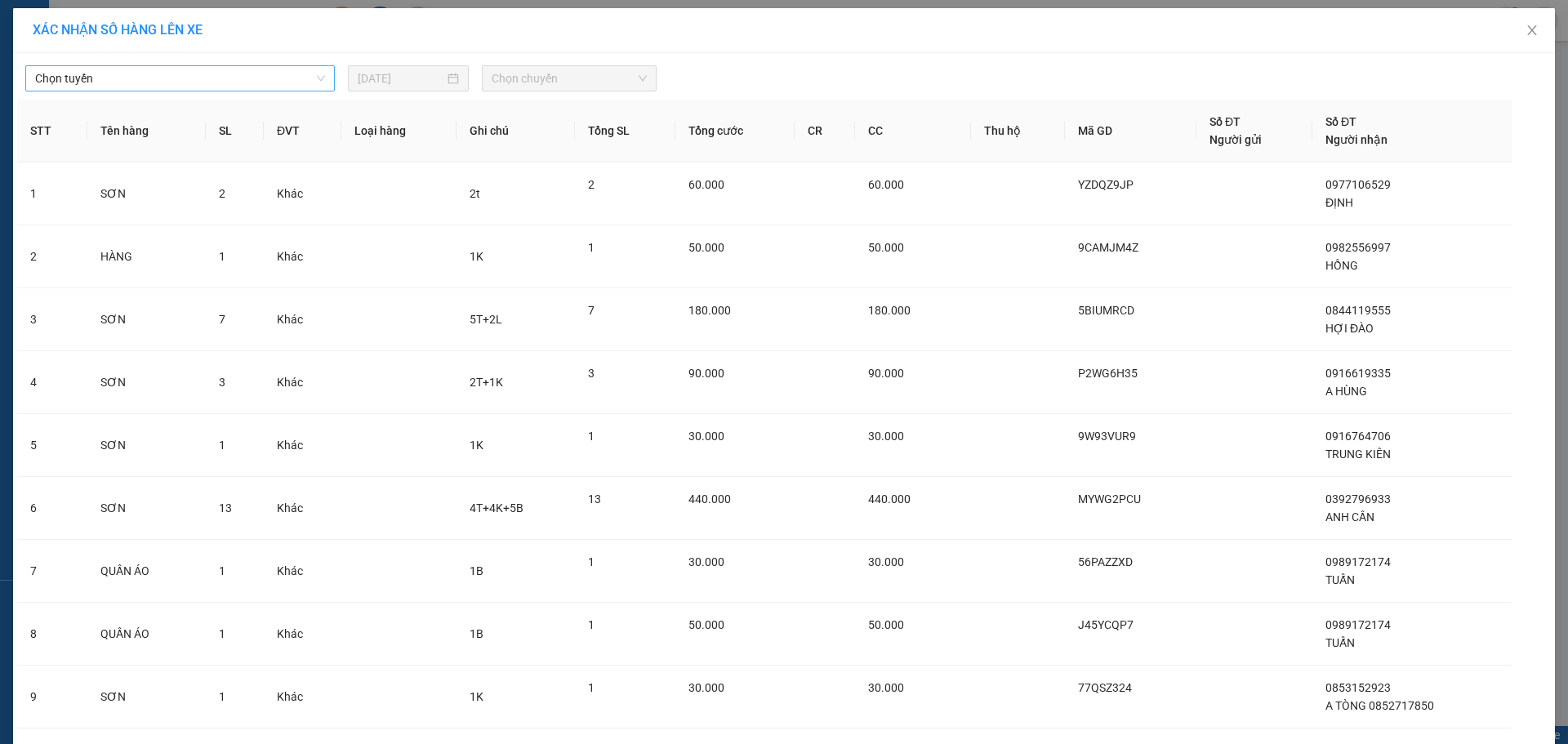
click at [234, 66] on span "Chọn tuyến" at bounding box center [180, 78] width 289 height 25
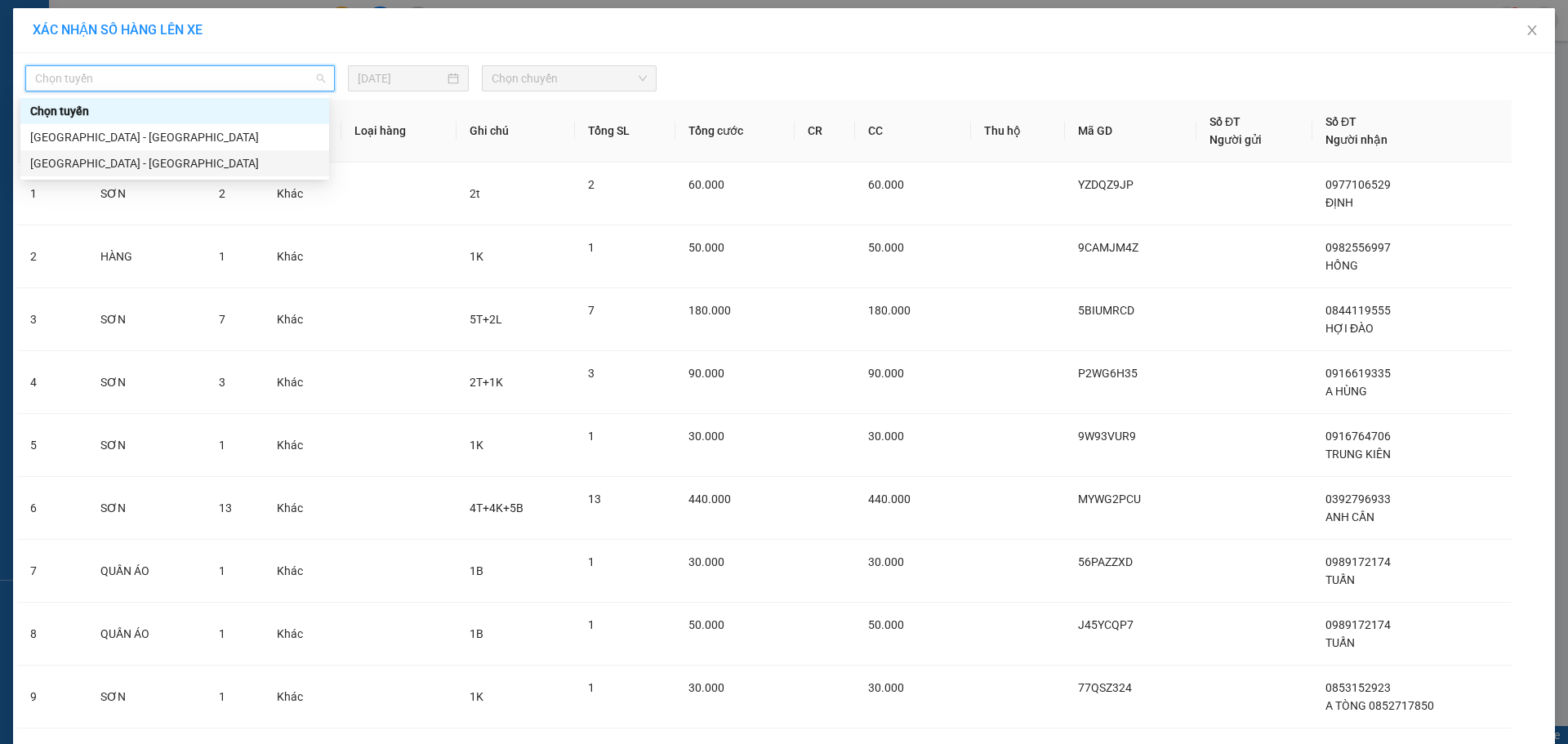
click at [120, 175] on div "[GEOGRAPHIC_DATA] - [GEOGRAPHIC_DATA]" at bounding box center [174, 163] width 308 height 26
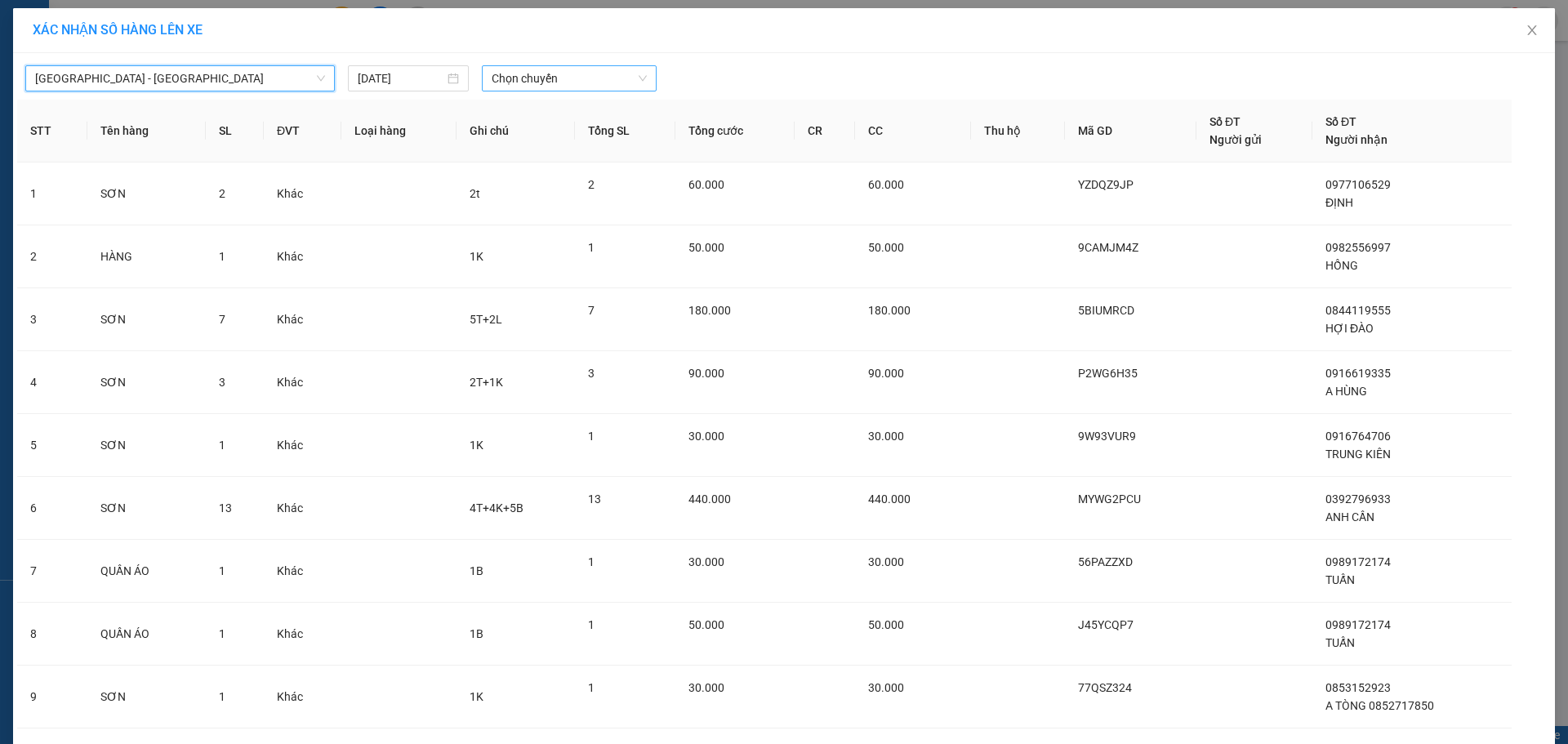
click at [496, 69] on span "Chọn chuyến" at bounding box center [568, 78] width 155 height 25
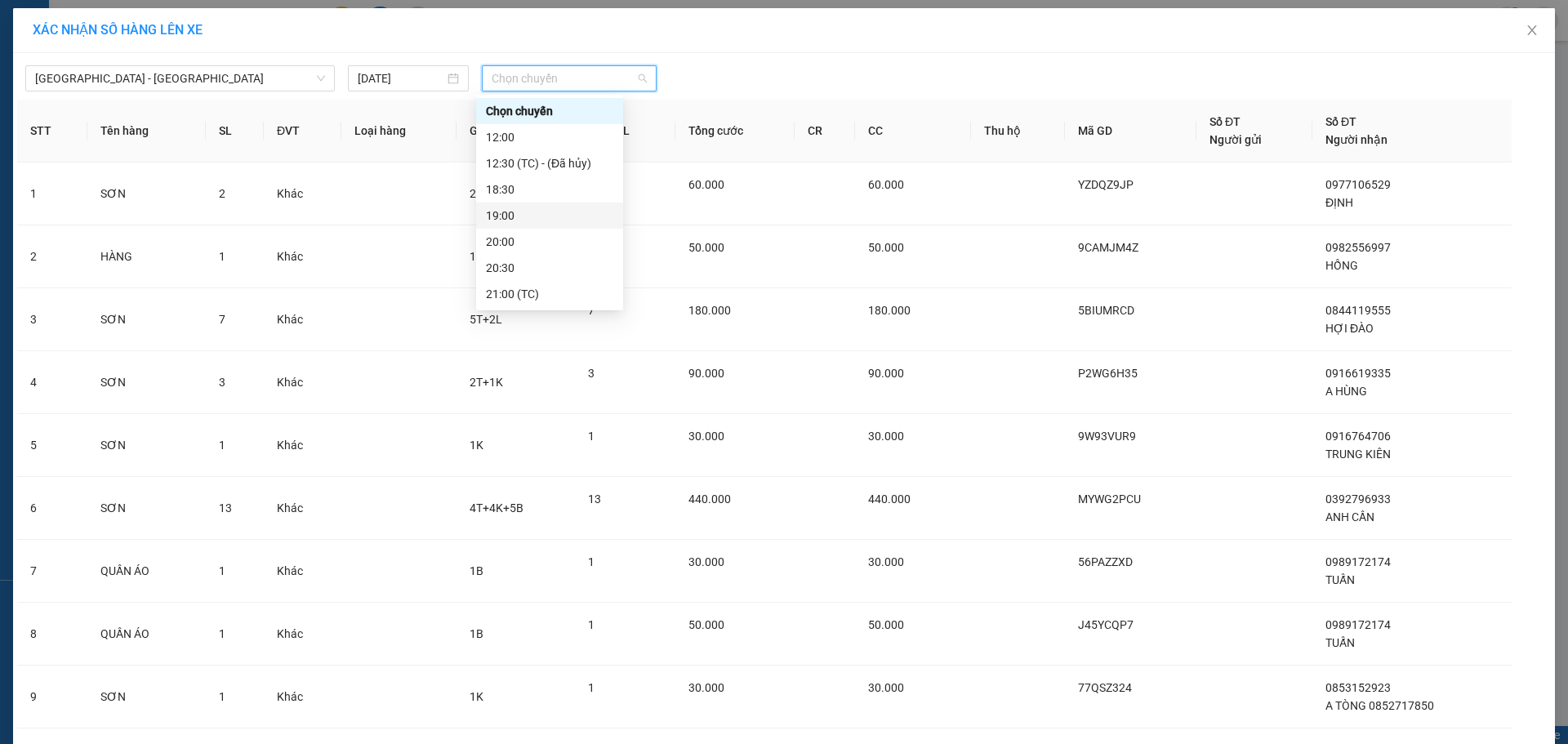
click at [525, 219] on div "19:00" at bounding box center [549, 215] width 128 height 18
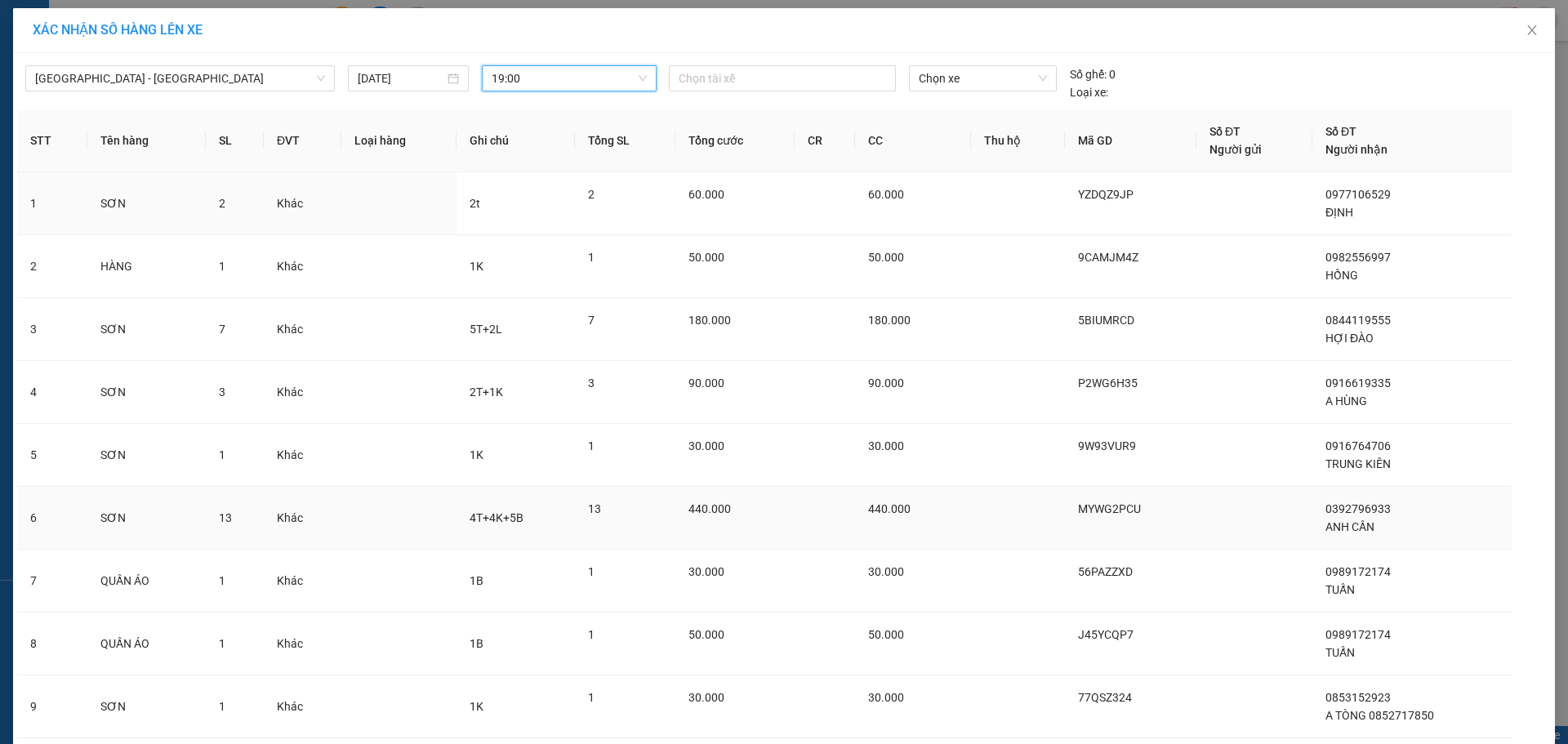
scroll to position [176, 0]
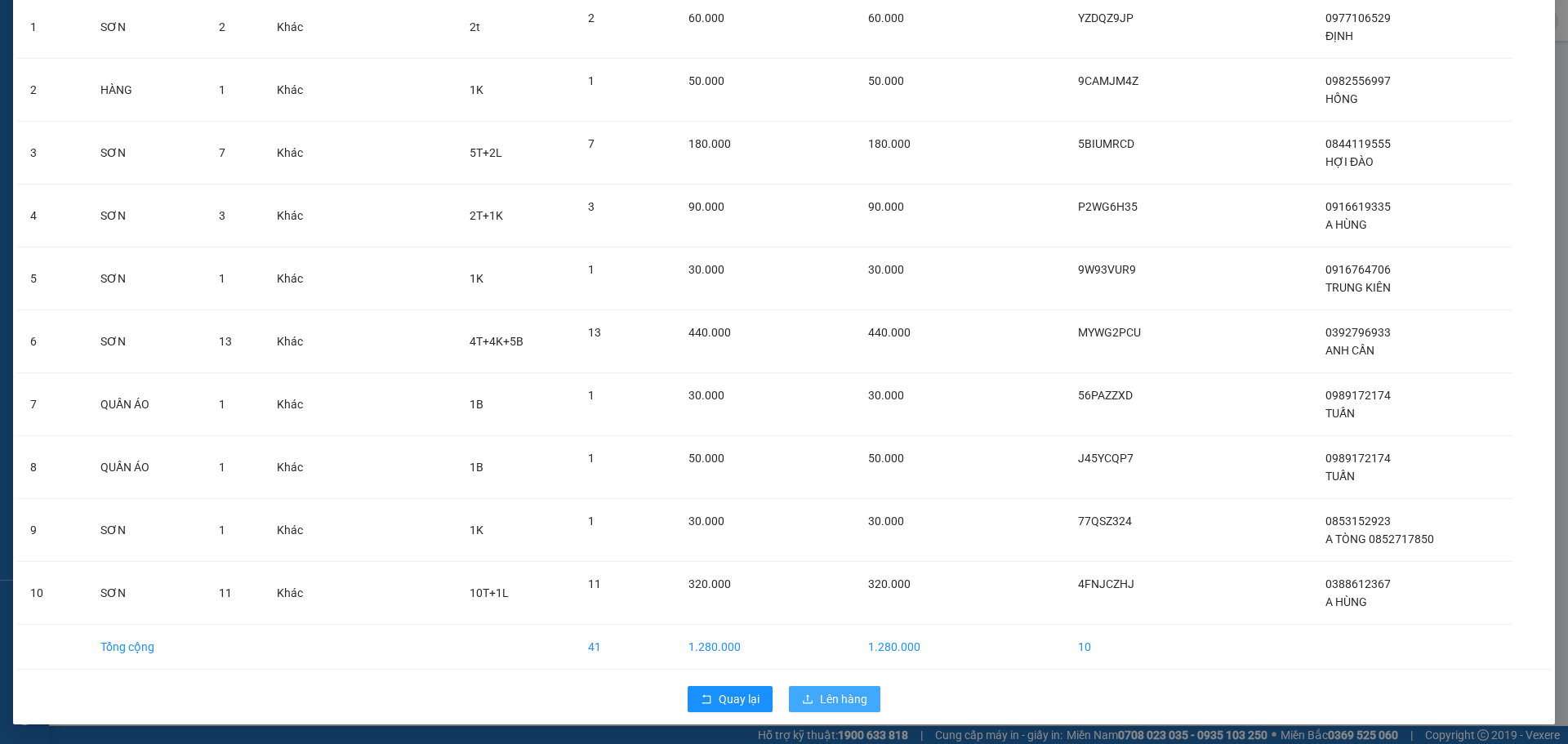
click at [855, 699] on span "Lên hàng" at bounding box center [844, 699] width 48 height 18
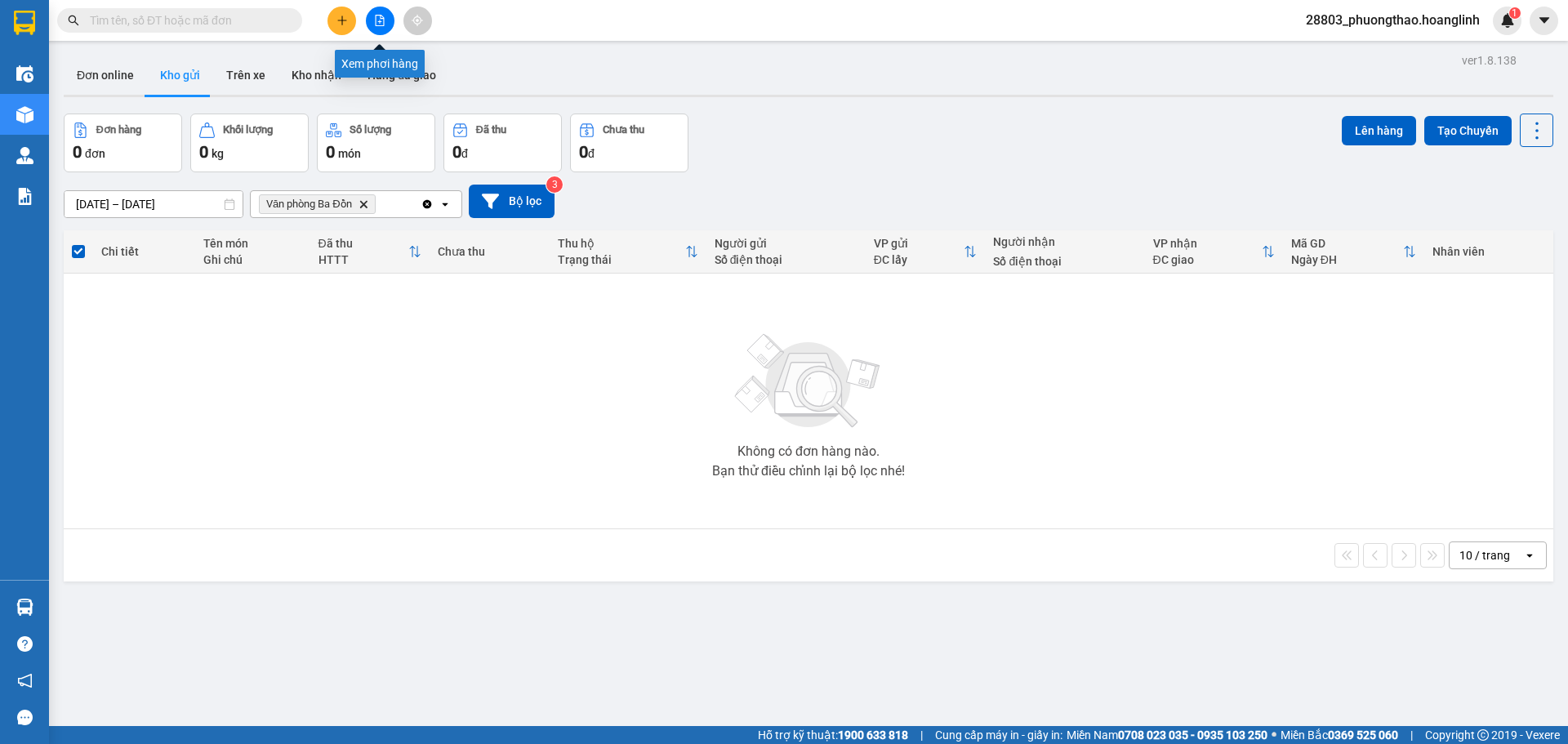
click at [385, 17] on icon "file-add" at bounding box center [380, 20] width 11 height 11
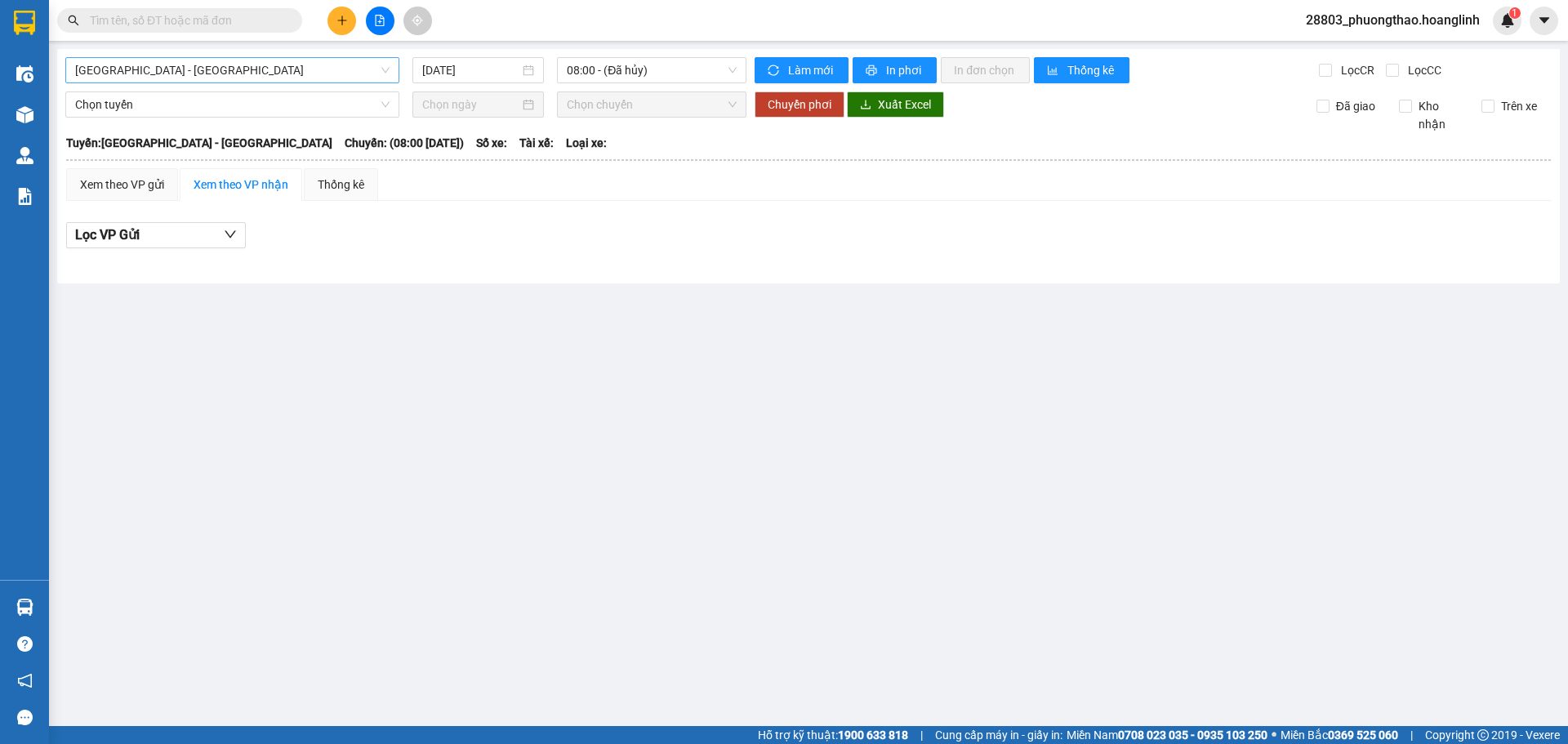
click at [129, 71] on span "[GEOGRAPHIC_DATA] - [GEOGRAPHIC_DATA]" at bounding box center [232, 70] width 314 height 25
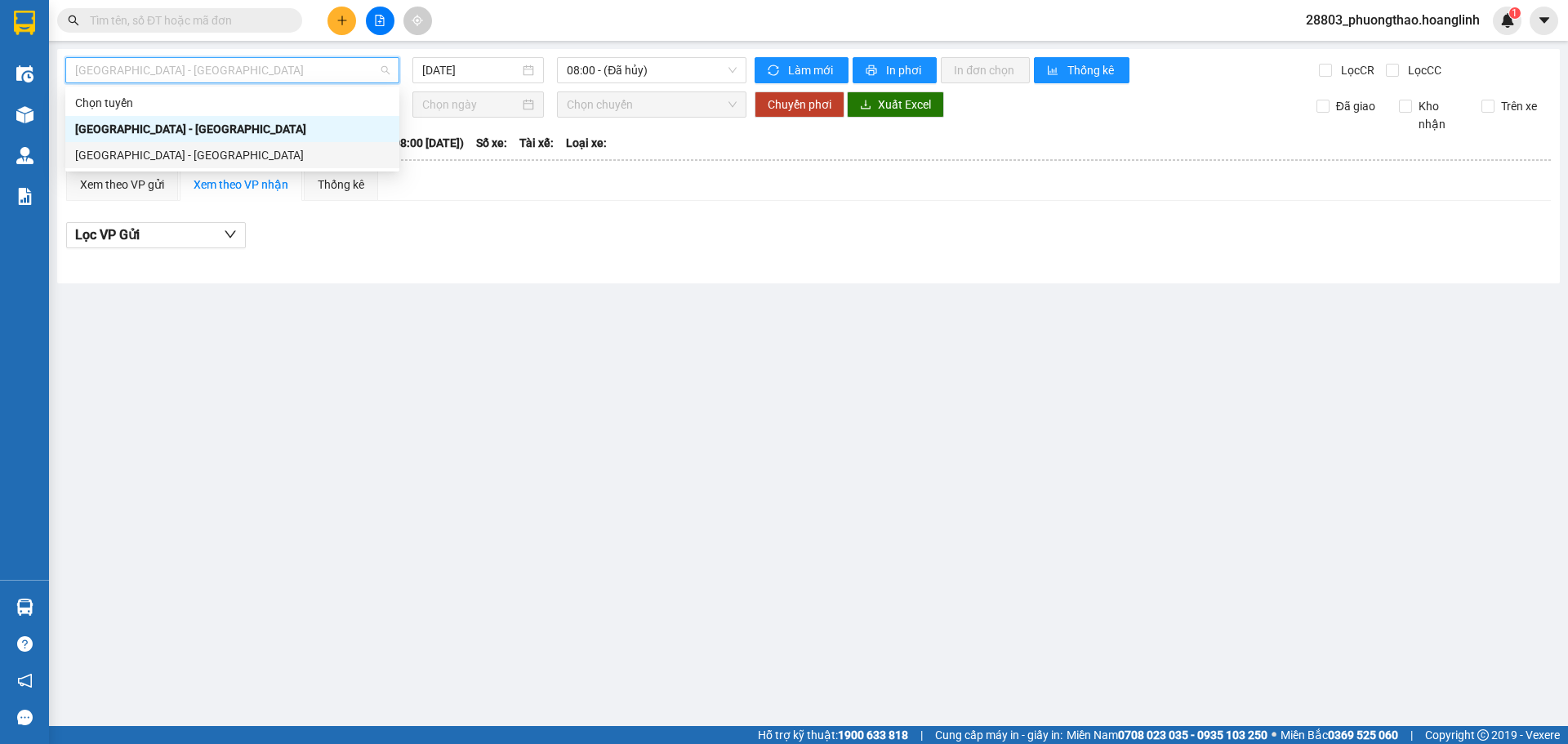
click at [132, 152] on div "[GEOGRAPHIC_DATA] - [GEOGRAPHIC_DATA]" at bounding box center [232, 155] width 314 height 18
type input "[DATE]"
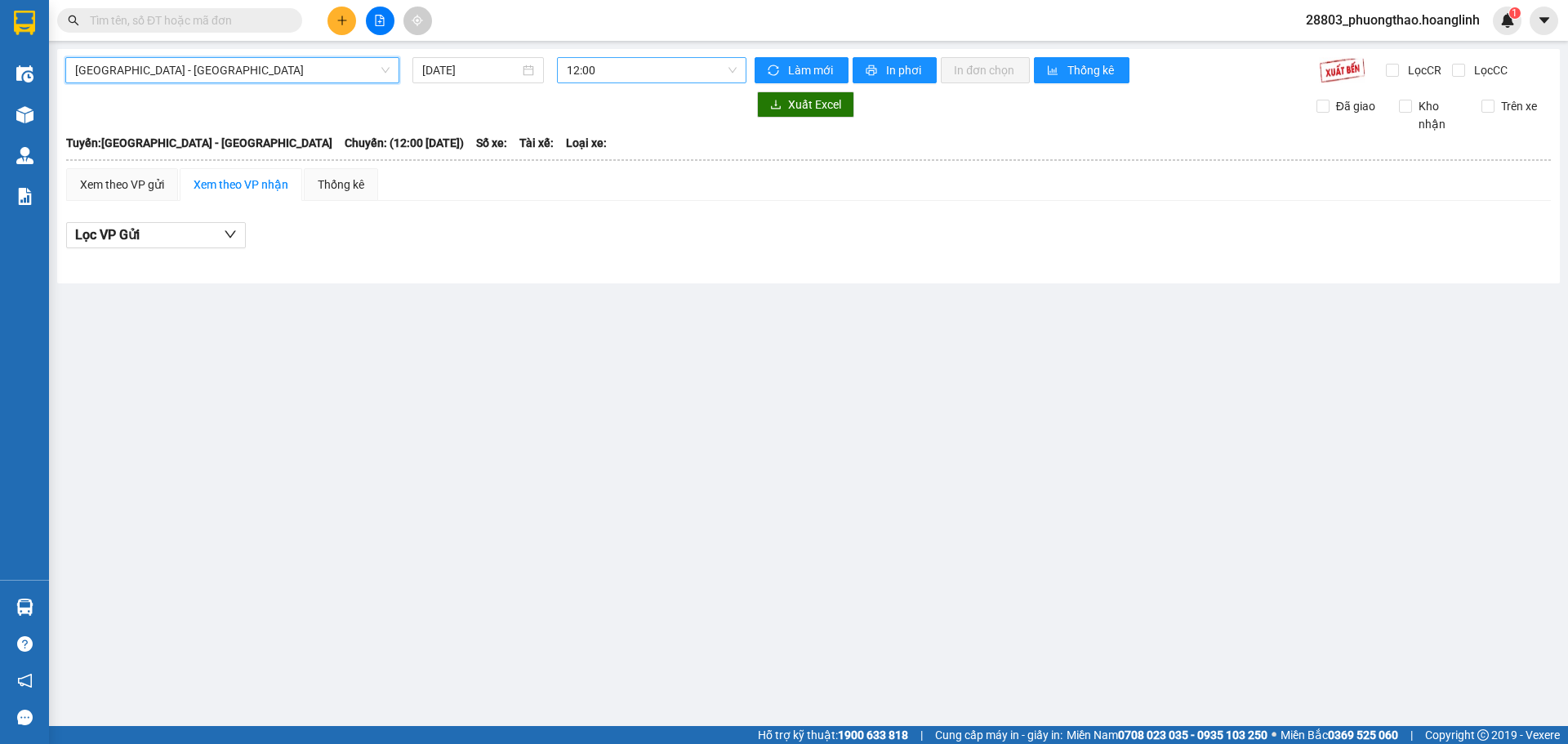
click at [581, 73] on span "12:00" at bounding box center [651, 70] width 169 height 25
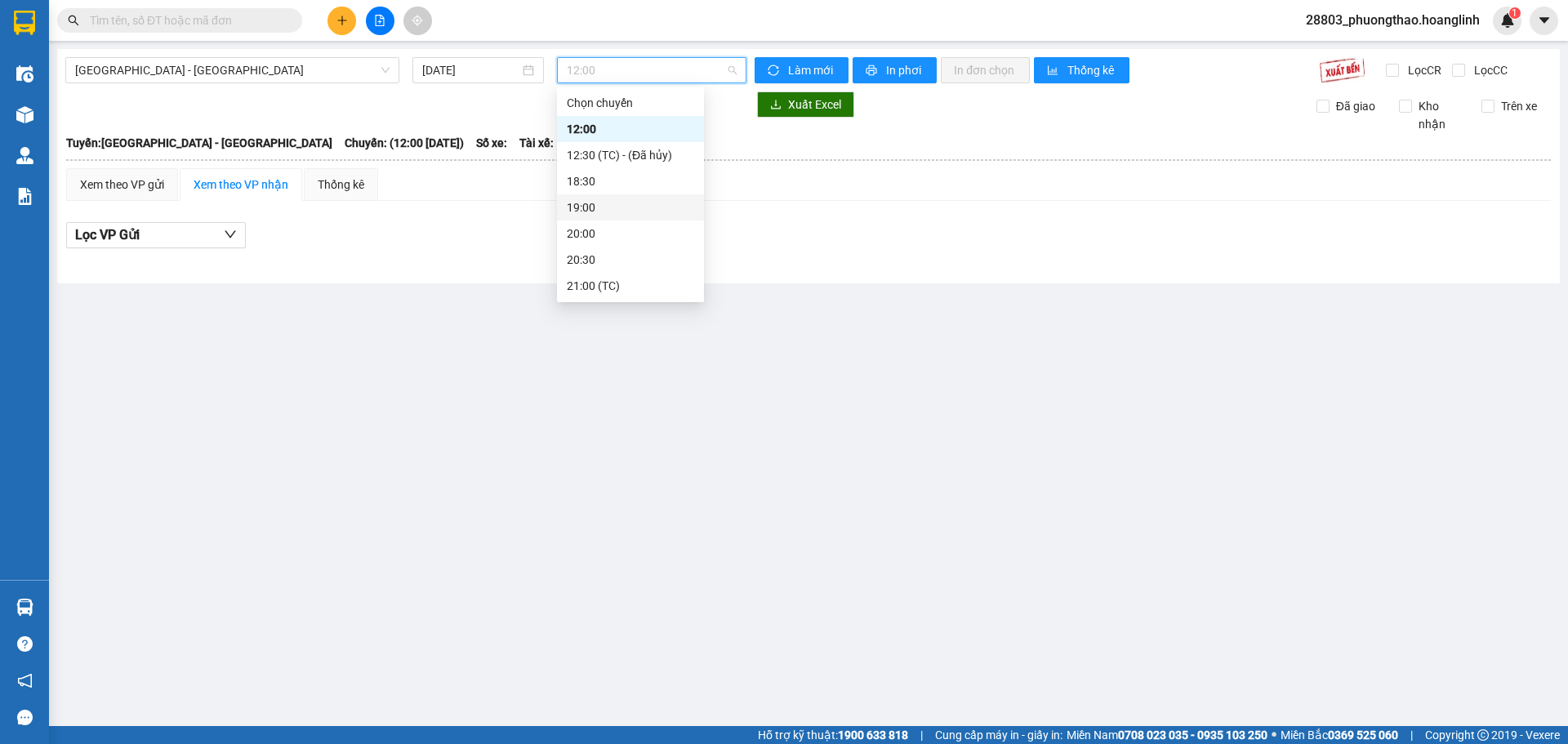
click at [603, 210] on div "19:00" at bounding box center [630, 207] width 128 height 18
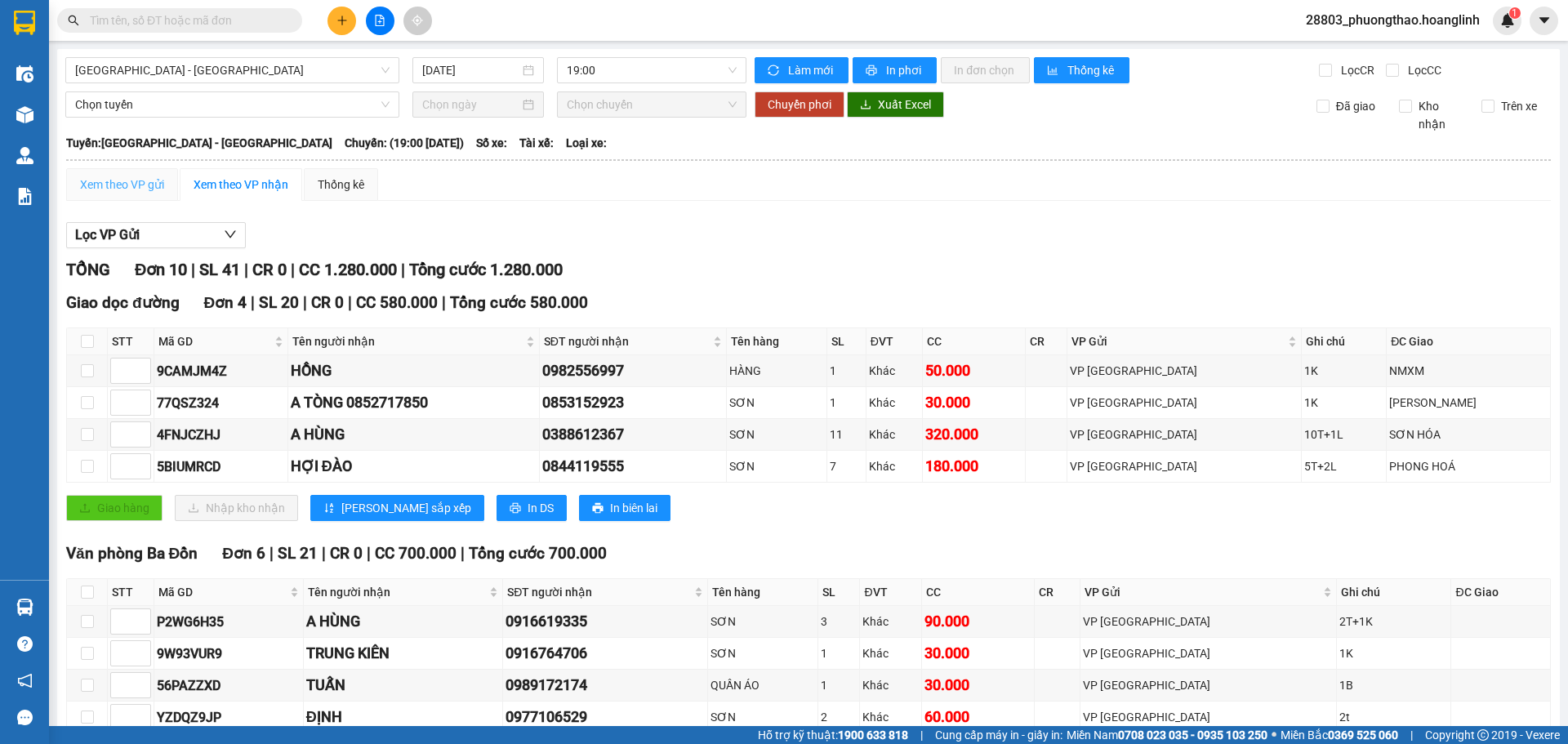
click at [141, 198] on div "Xem theo VP gửi" at bounding box center [121, 185] width 111 height 32
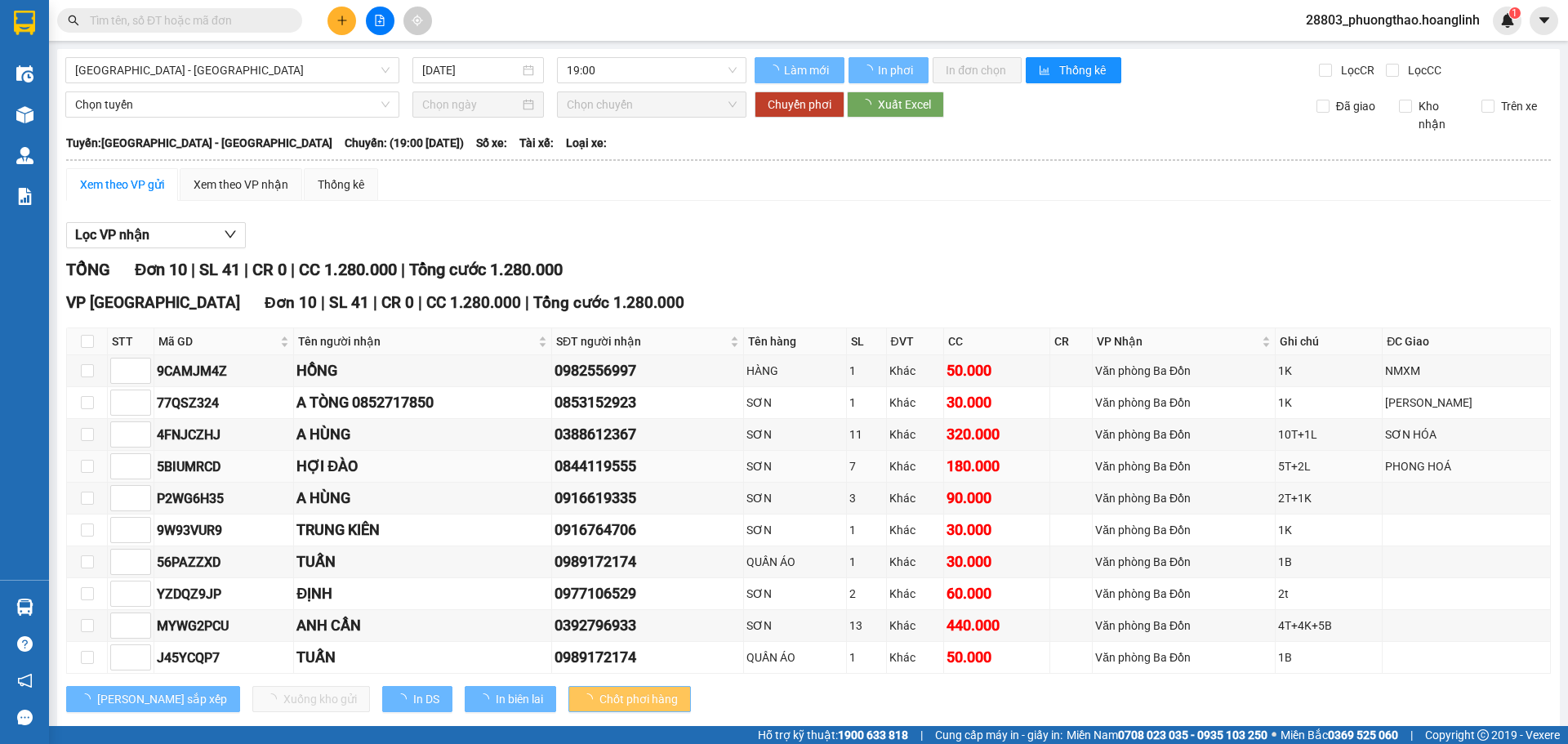
scroll to position [31, 0]
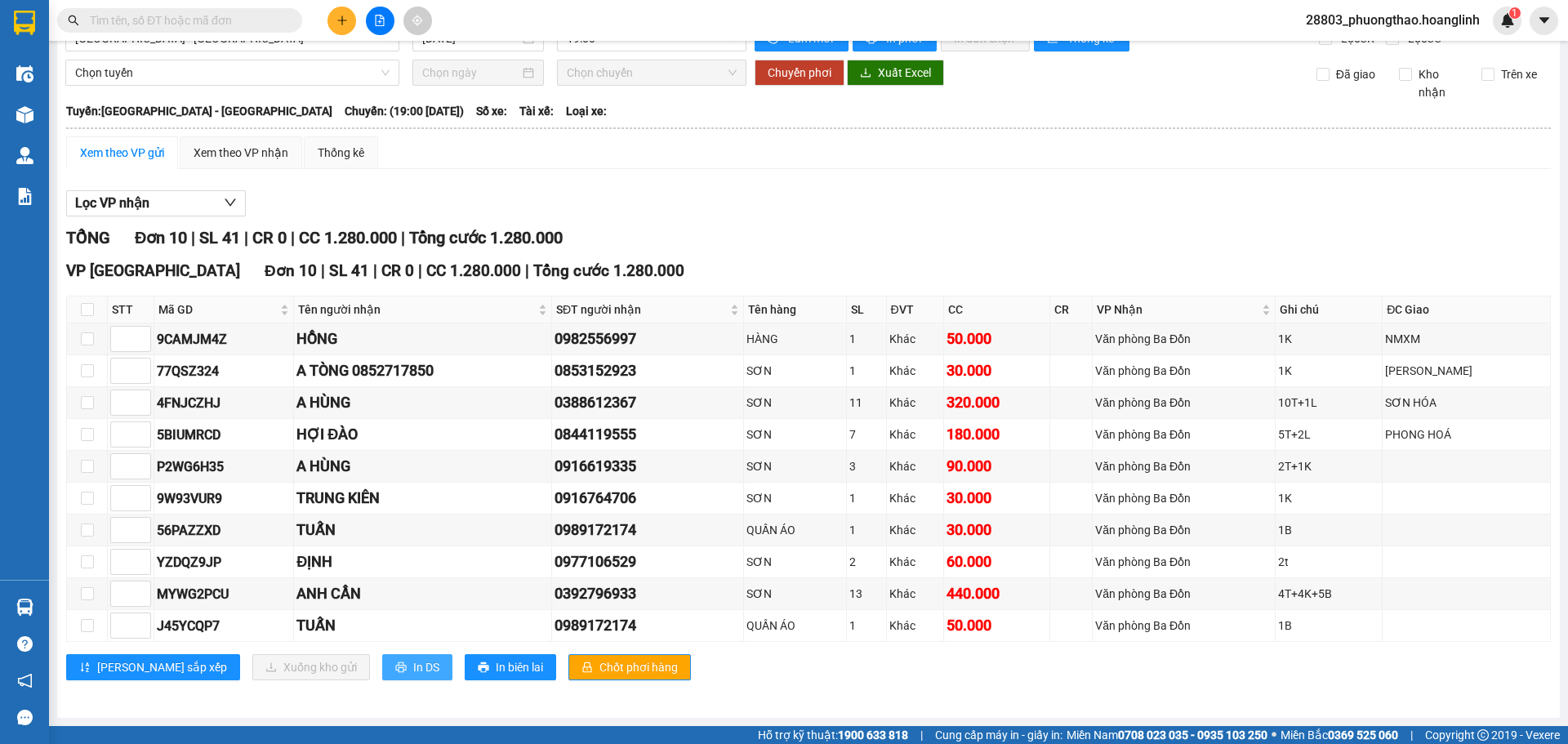
click at [413, 667] on span "In DS" at bounding box center [426, 667] width 26 height 18
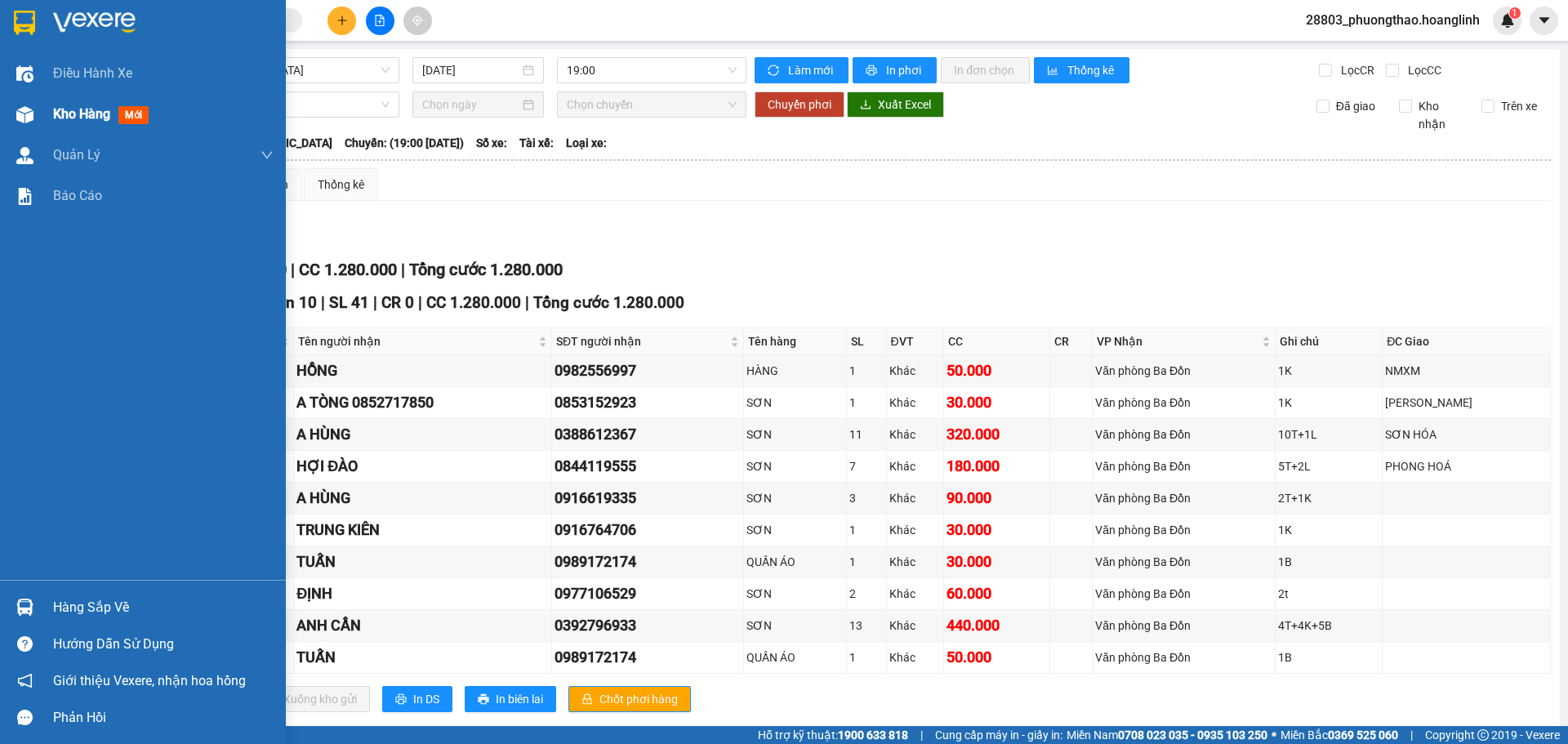
click at [83, 111] on span "Kho hàng" at bounding box center [82, 113] width 57 height 15
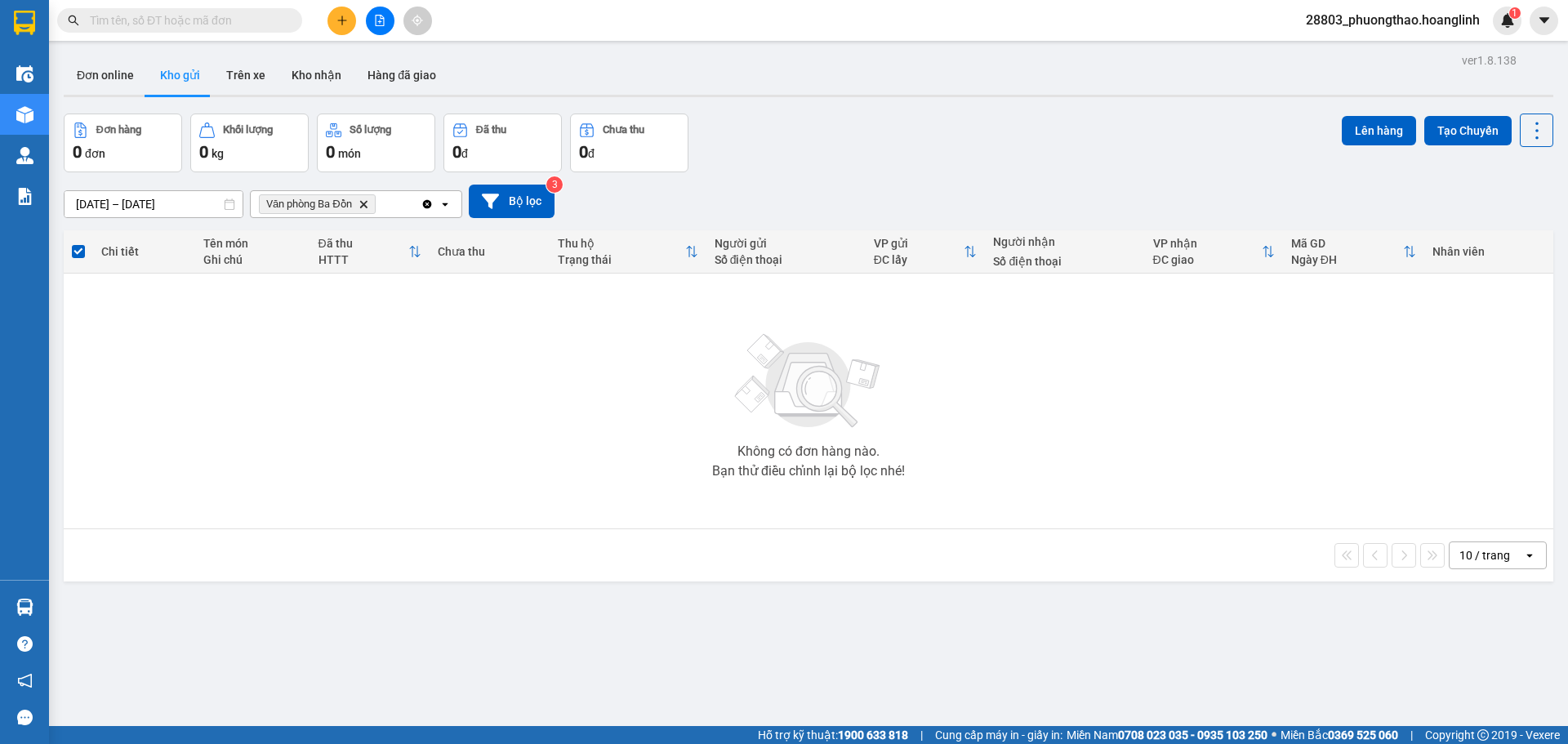
click at [367, 204] on icon "Văn phòng Ba Đồn, close by backspace" at bounding box center [363, 204] width 8 height 8
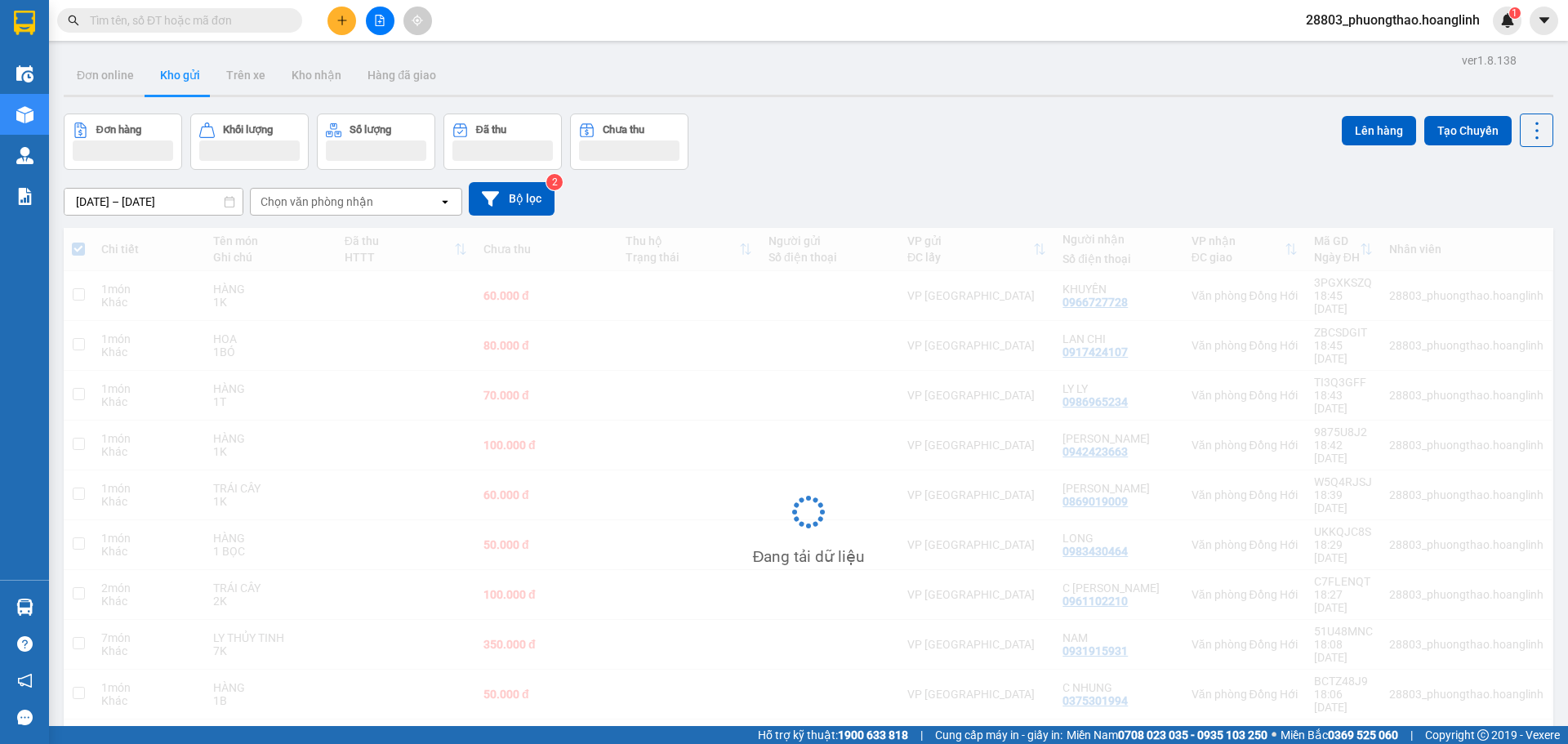
click at [368, 204] on div "Chọn văn phòng nhận" at bounding box center [317, 201] width 112 height 16
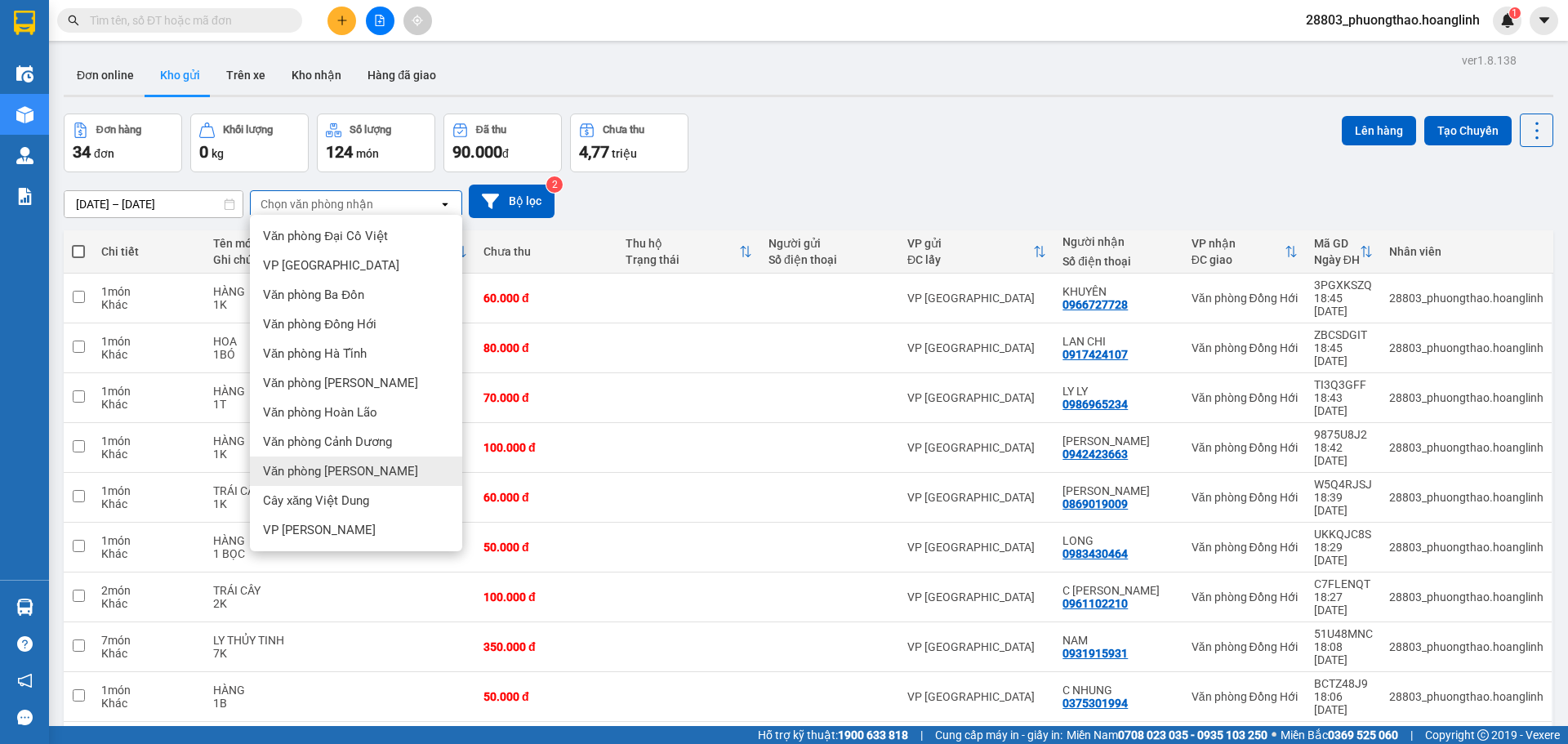
click at [357, 481] on div "Văn phòng [PERSON_NAME]" at bounding box center [355, 471] width 212 height 30
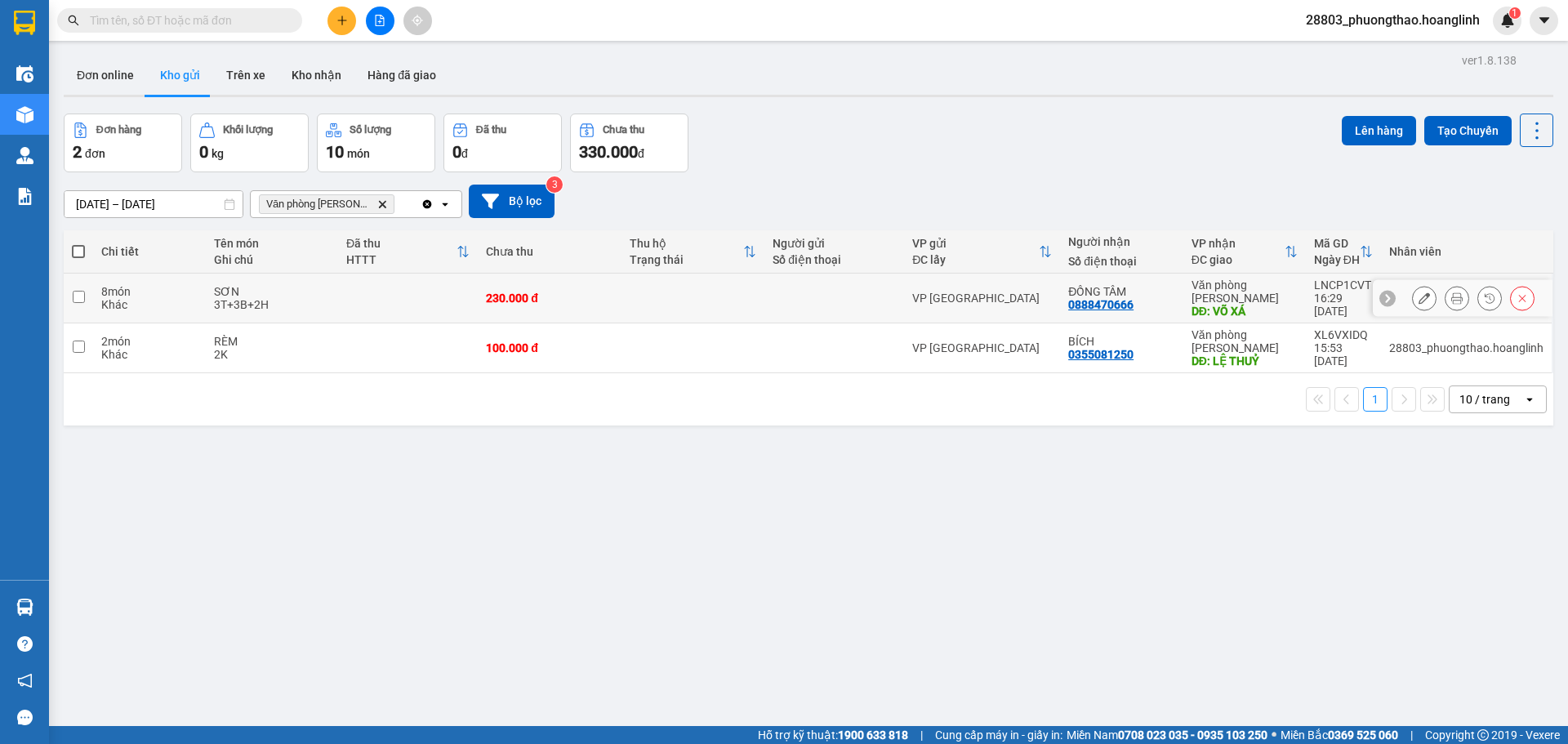
click at [261, 298] on div "3T+3B+2H" at bounding box center [272, 305] width 116 height 13
checkbox input "true"
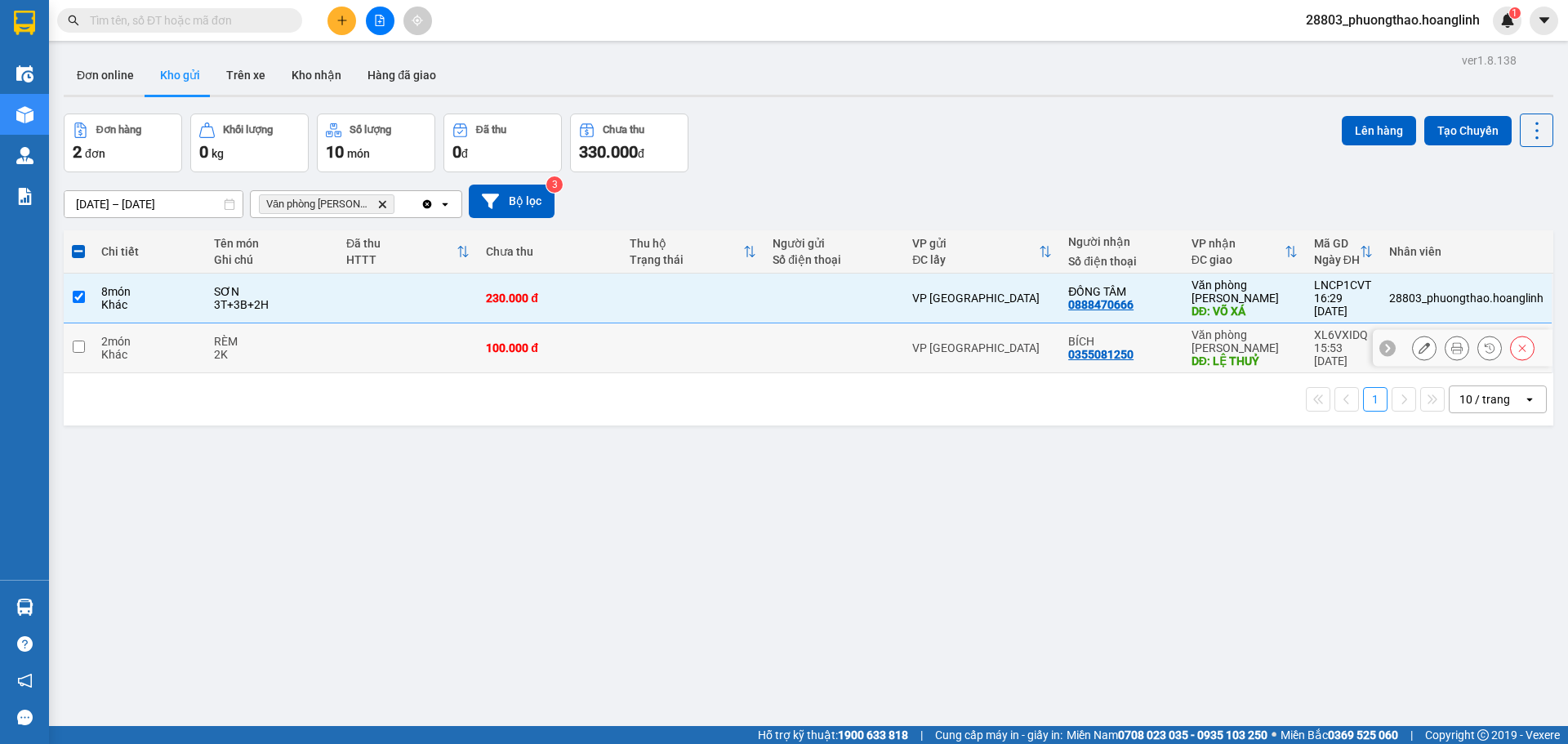
click at [258, 348] on div "2K" at bounding box center [272, 354] width 116 height 13
checkbox input "true"
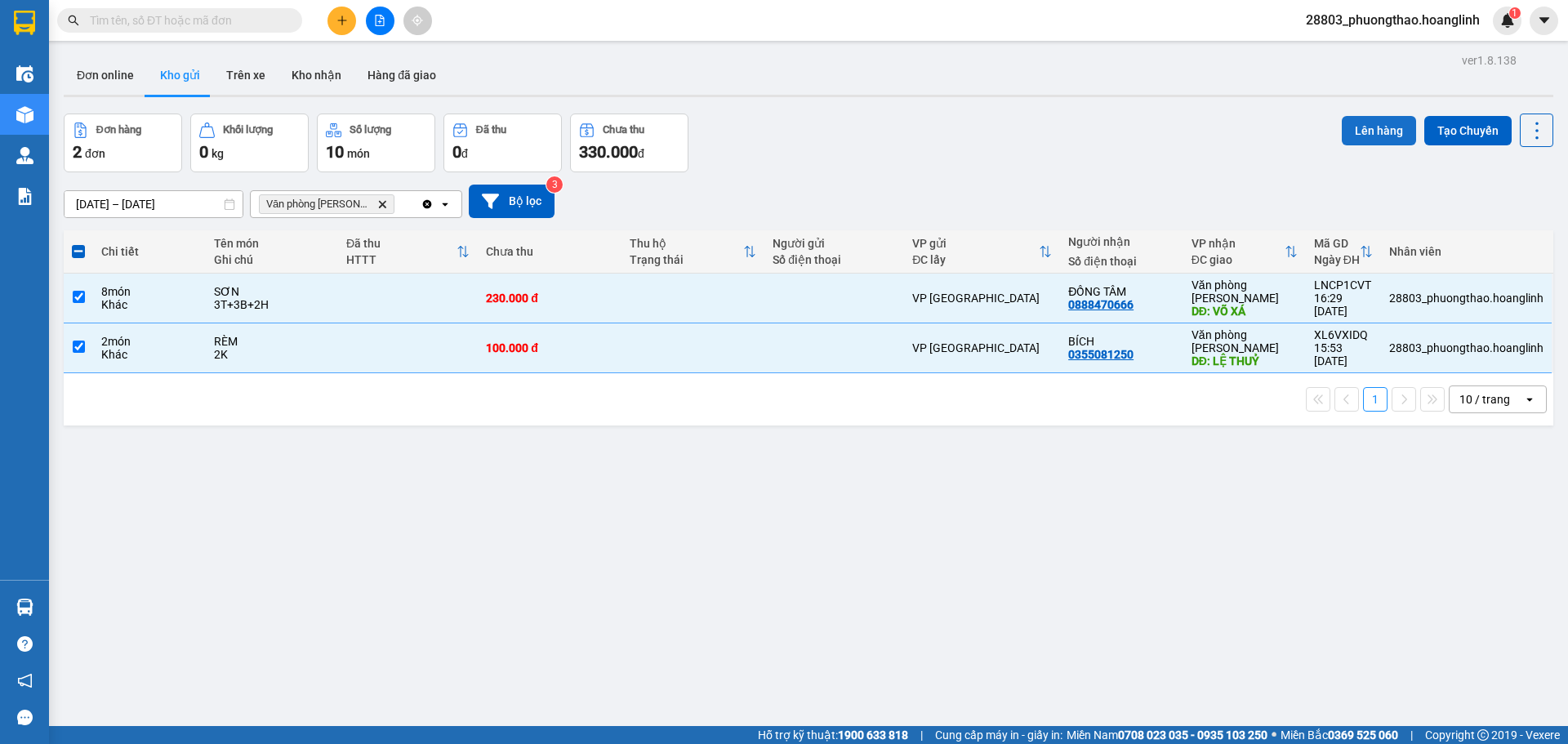
click at [1369, 129] on button "Lên hàng" at bounding box center [1379, 131] width 74 height 30
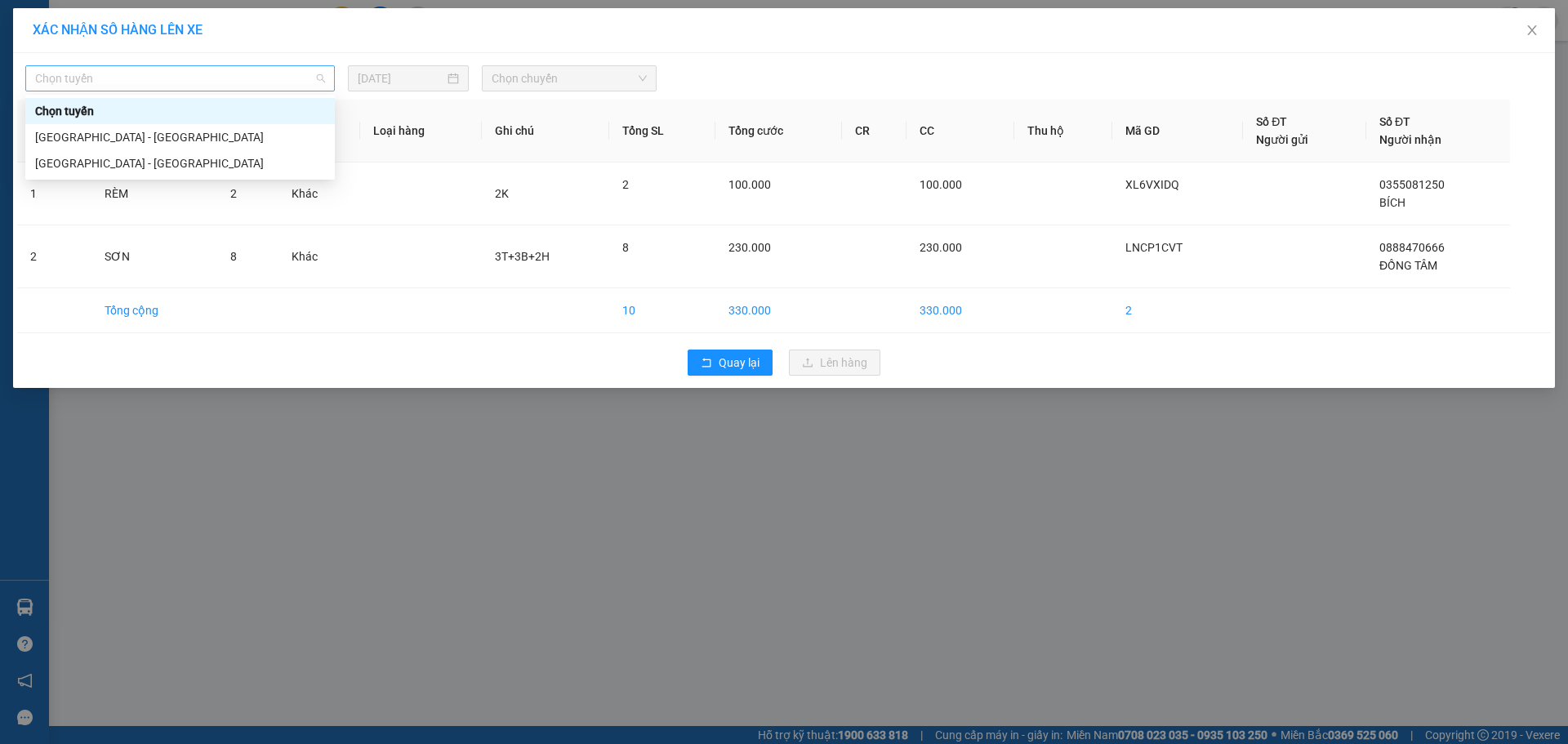
click at [209, 79] on span "Chọn tuyến" at bounding box center [180, 78] width 289 height 25
click at [108, 164] on div "[GEOGRAPHIC_DATA] - [GEOGRAPHIC_DATA]" at bounding box center [180, 163] width 289 height 18
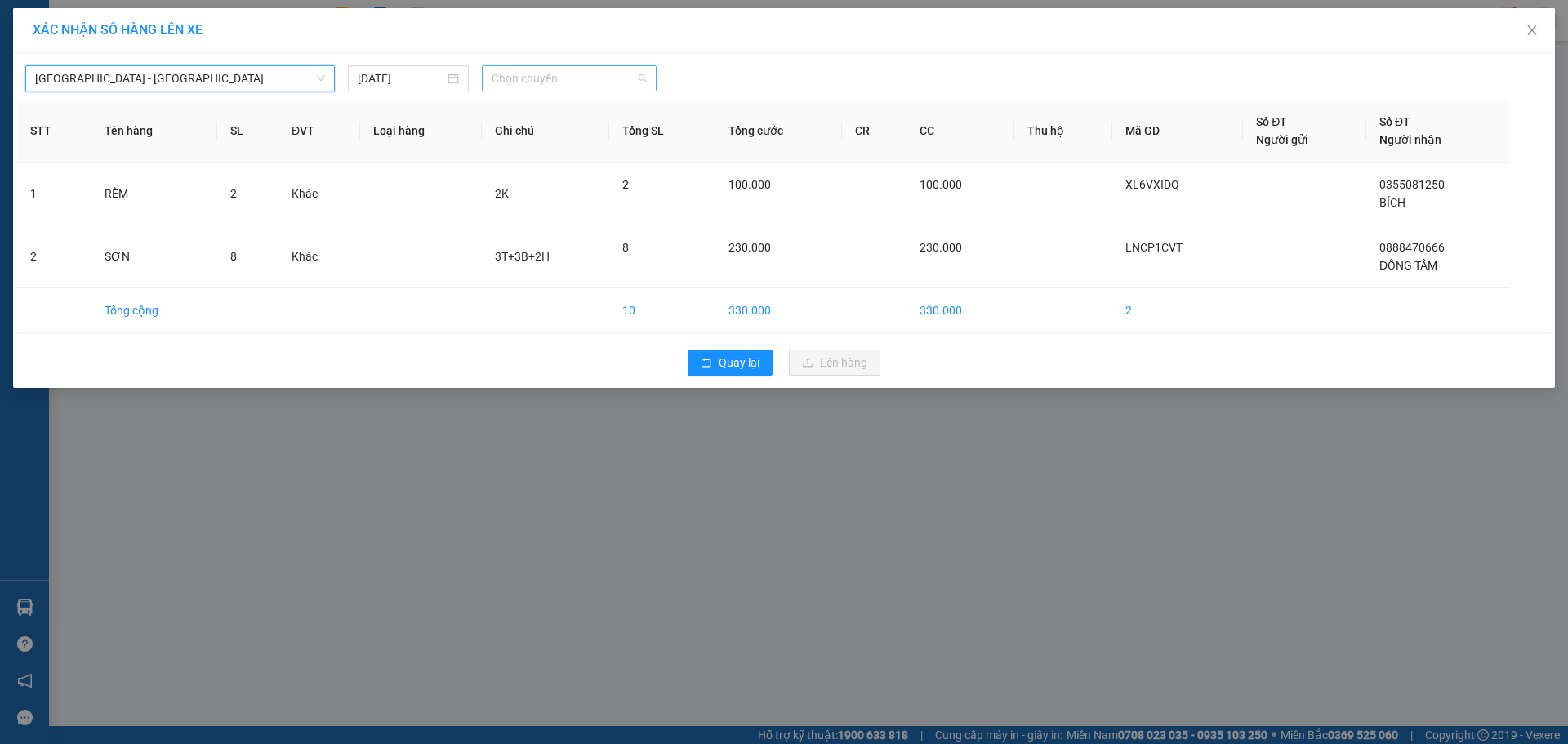
click at [527, 78] on span "Chọn chuyến" at bounding box center [568, 78] width 155 height 25
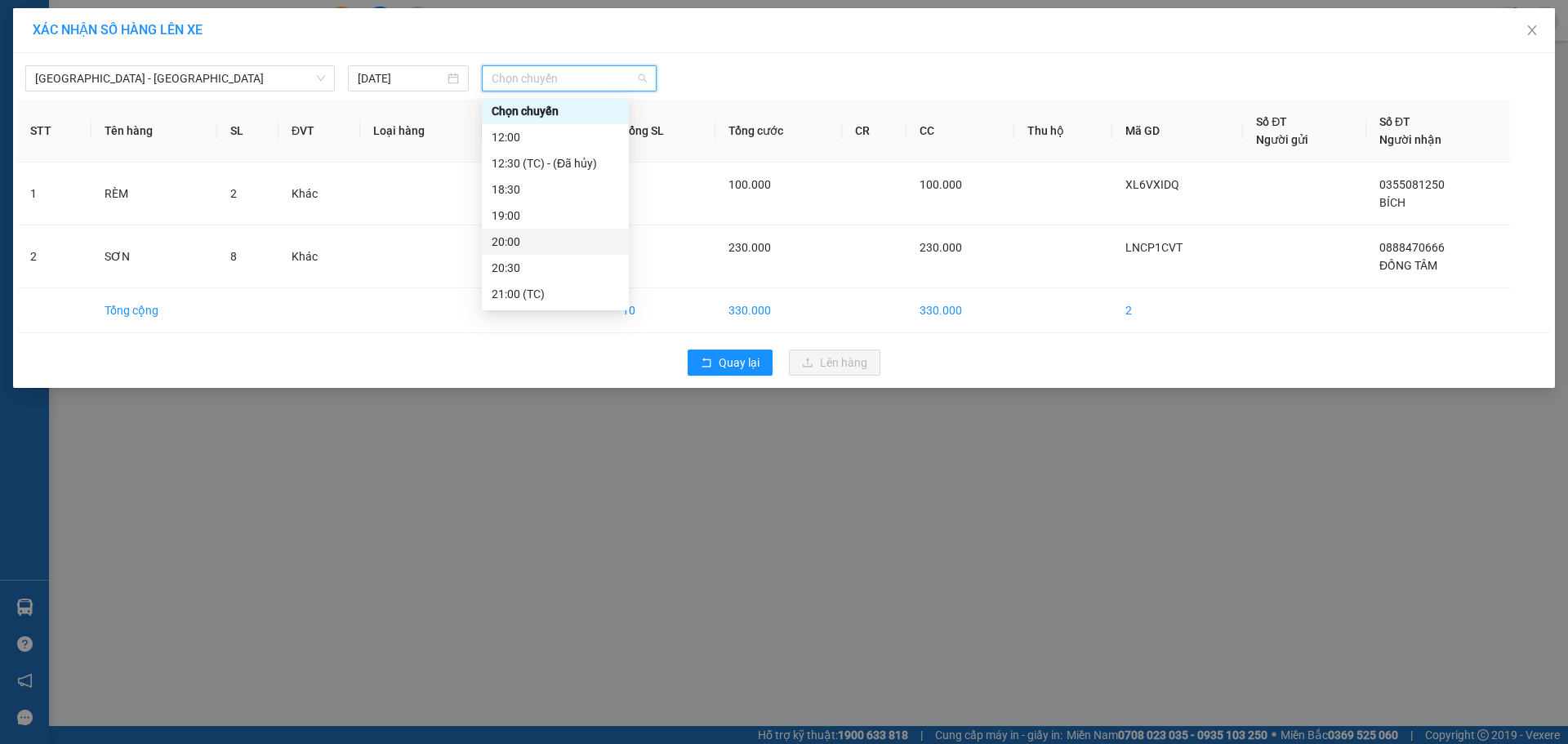
click at [543, 240] on div "20:00" at bounding box center [555, 241] width 128 height 18
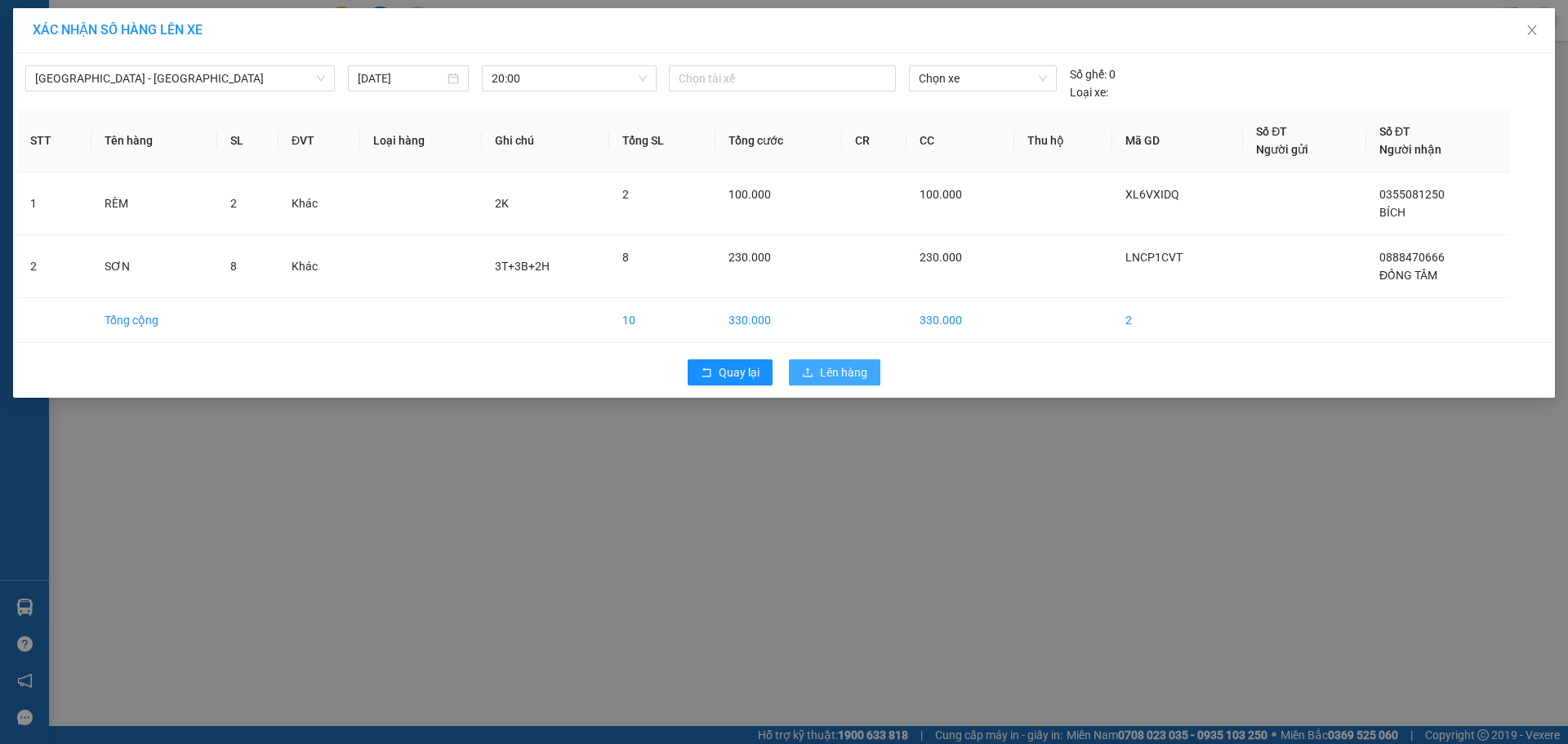
click at [868, 374] on button "Lên hàng" at bounding box center [834, 372] width 91 height 26
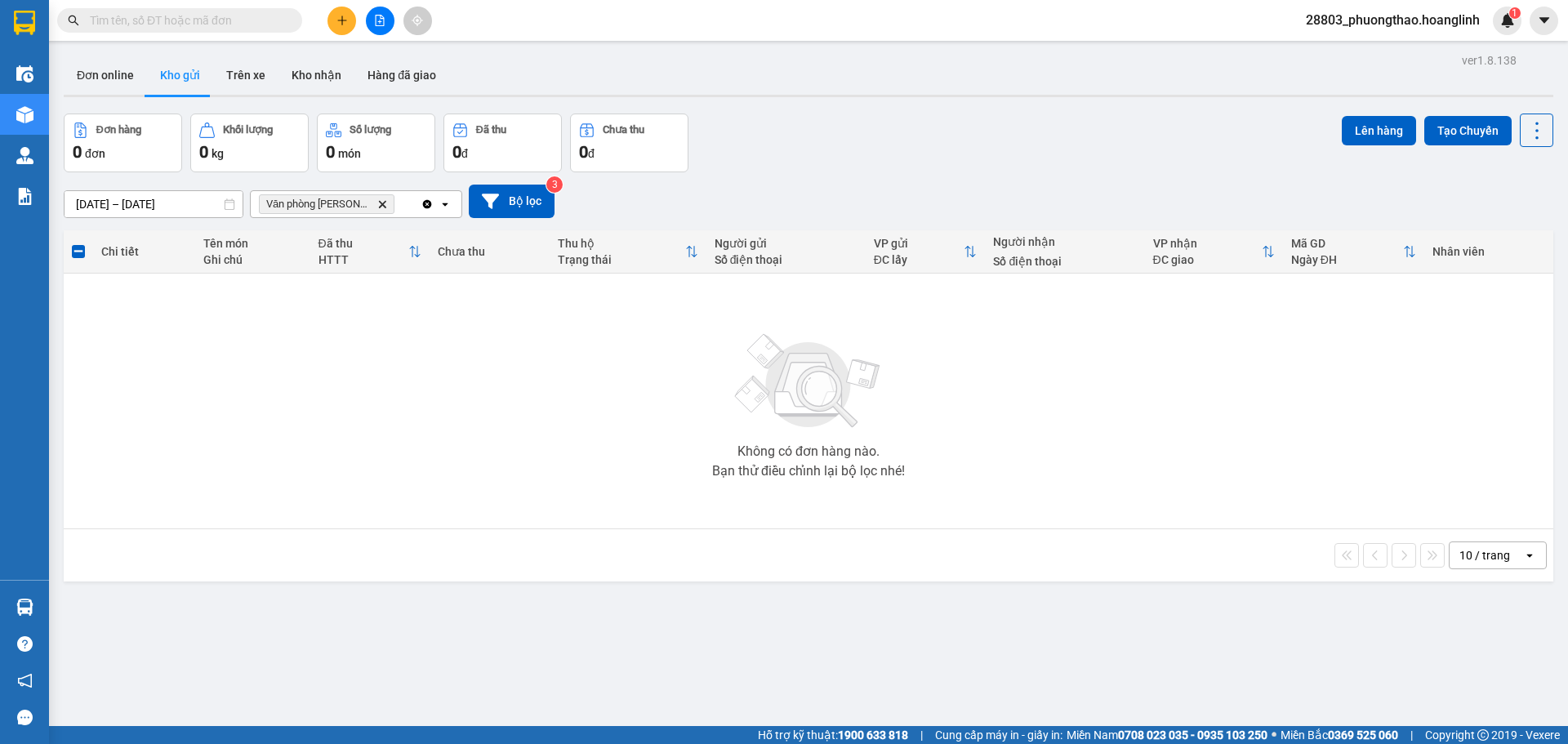
click at [377, 204] on icon "Delete" at bounding box center [382, 204] width 10 height 10
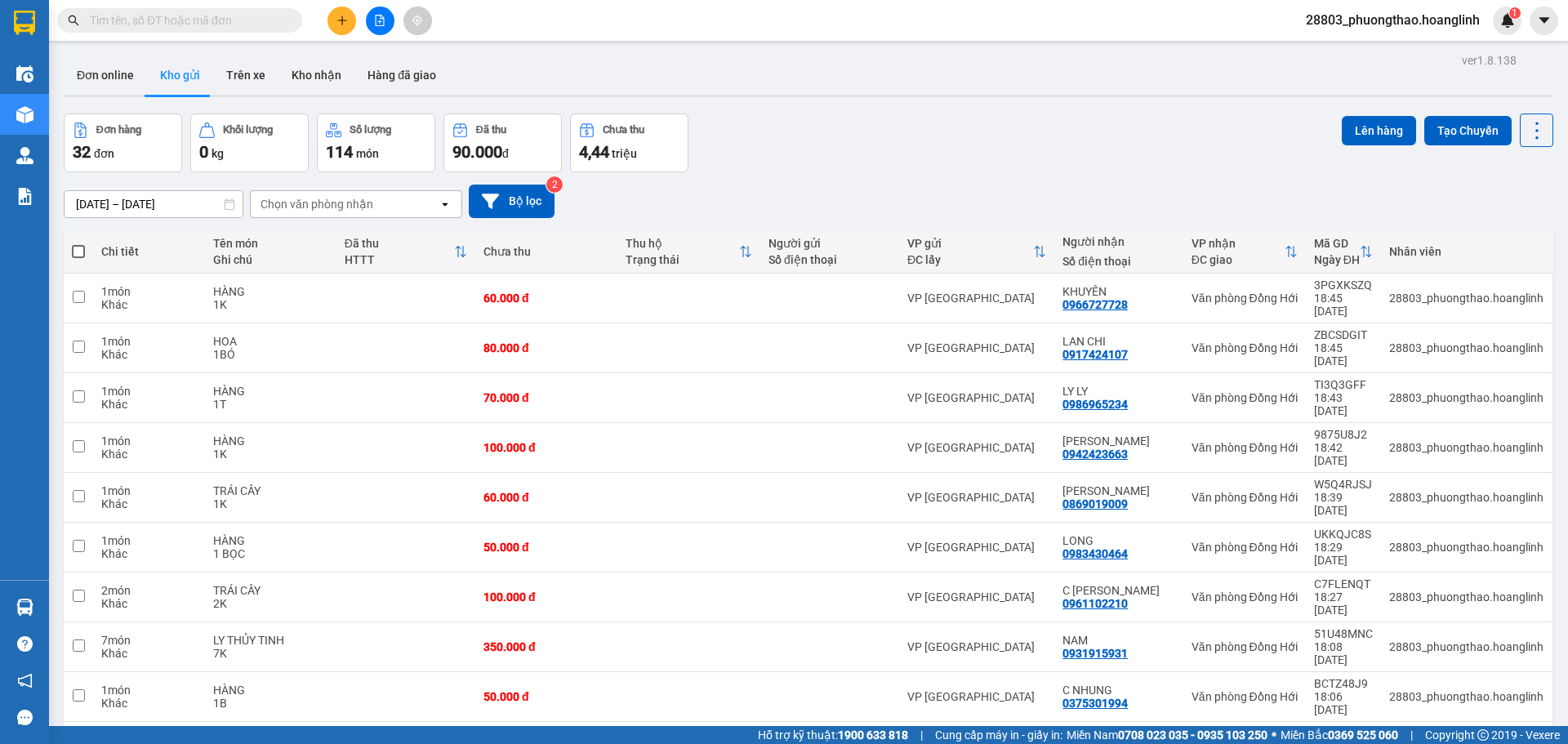
click at [375, 210] on div "Chọn văn phòng nhận" at bounding box center [344, 204] width 188 height 26
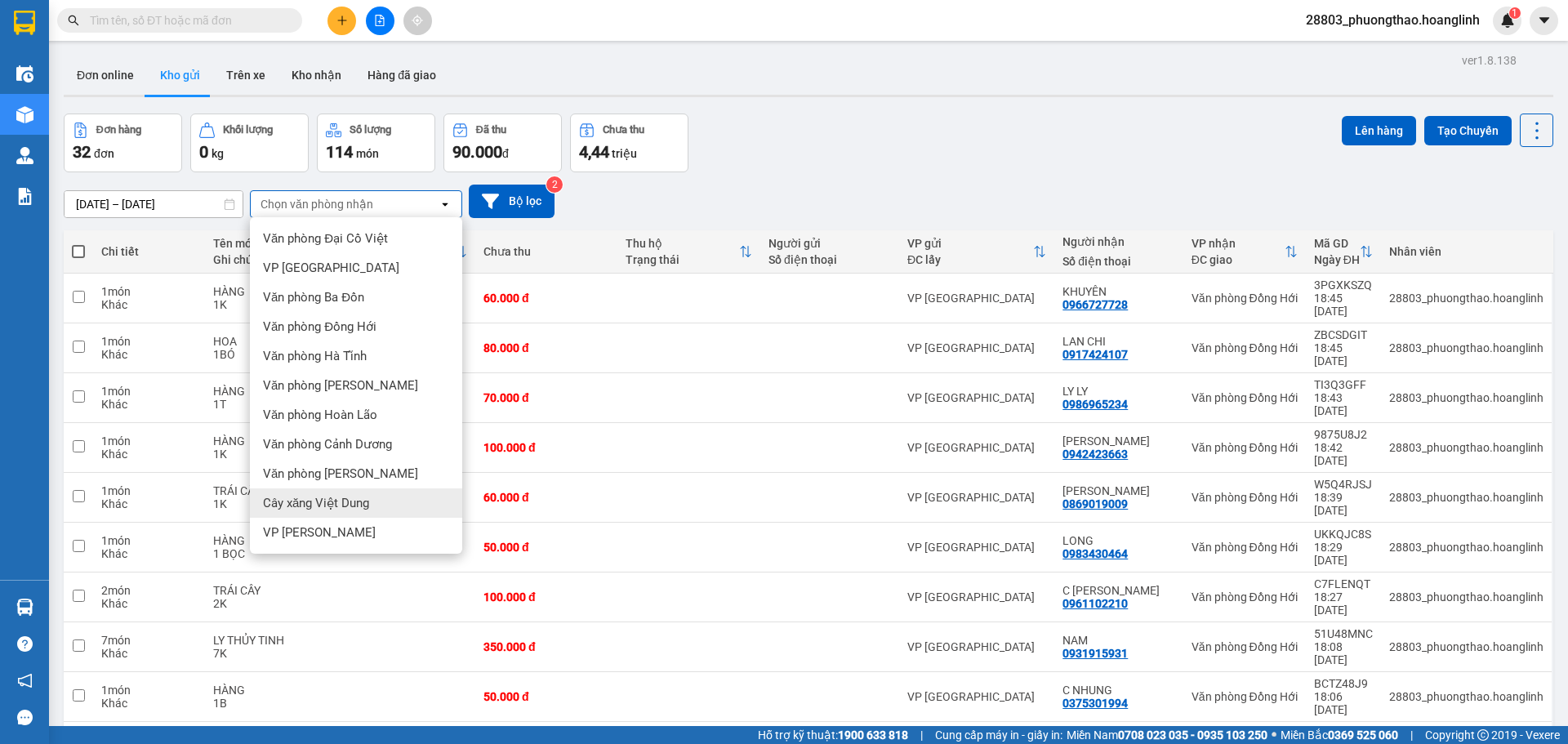
drag, startPoint x: 365, startPoint y: 493, endPoint x: 370, endPoint y: 473, distance: 20.6
click at [365, 492] on div "Cây xăng Việt Dung" at bounding box center [355, 503] width 212 height 30
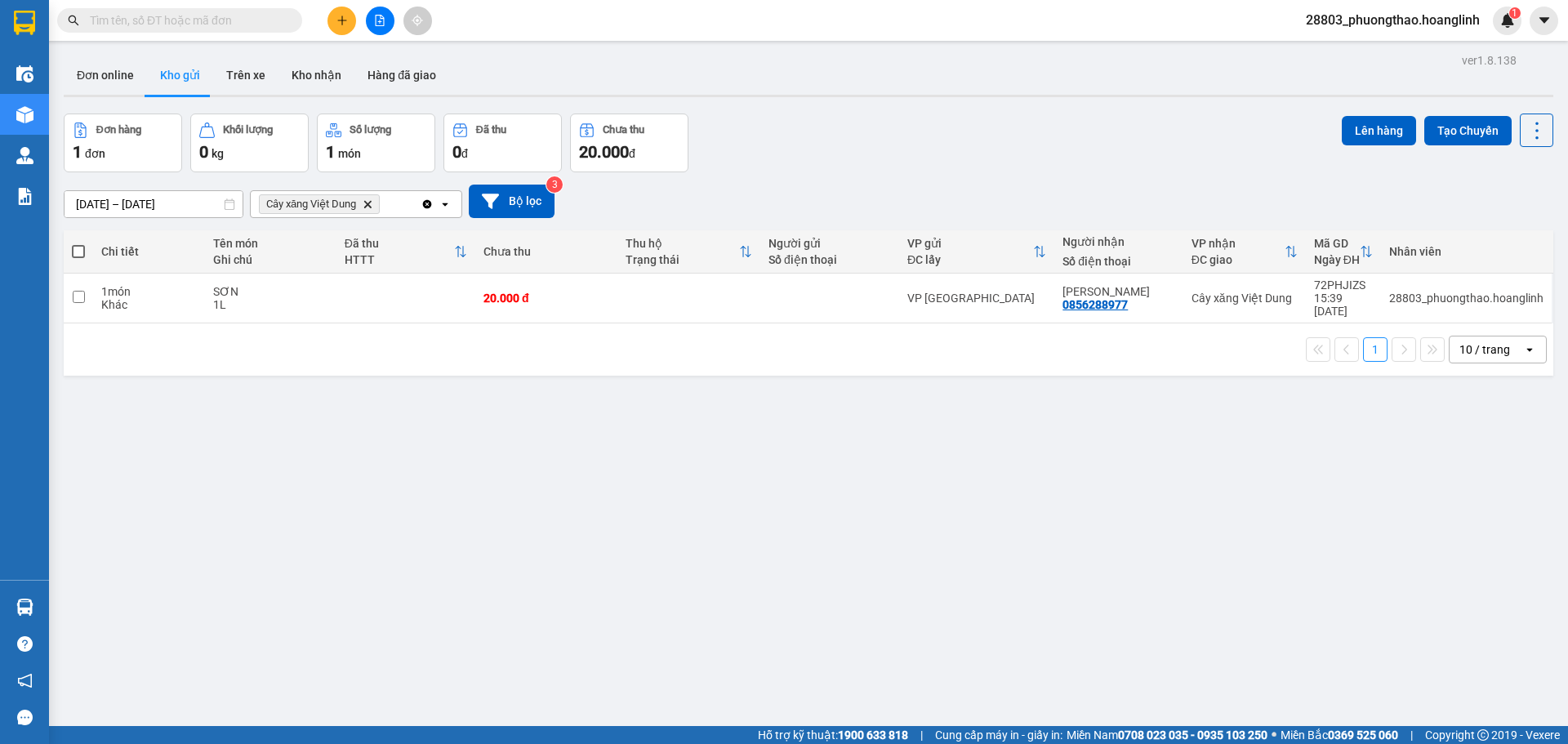
click at [447, 216] on div "Clear all open" at bounding box center [441, 204] width 41 height 26
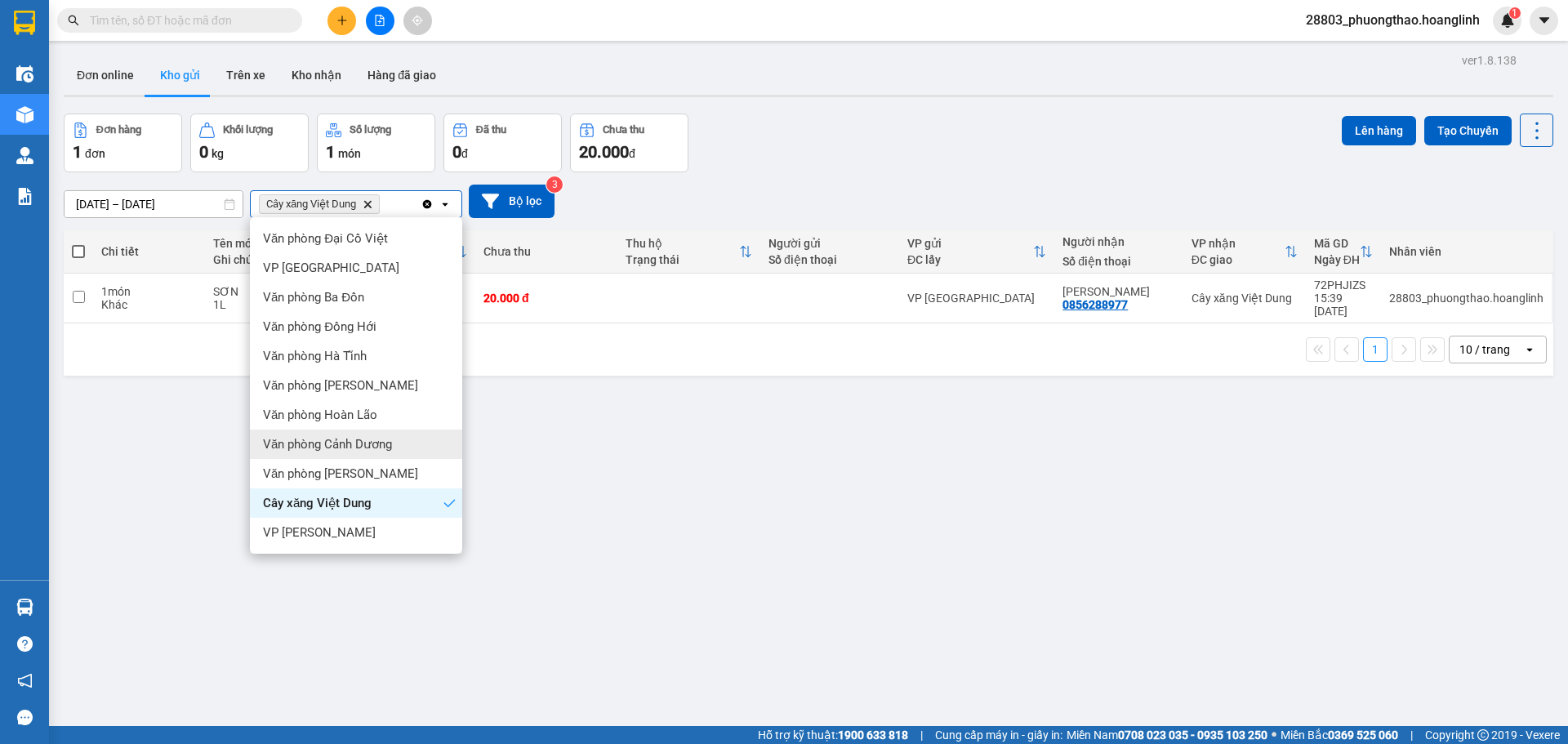
click at [398, 440] on div "Văn phòng Cảnh Dương" at bounding box center [355, 444] width 212 height 30
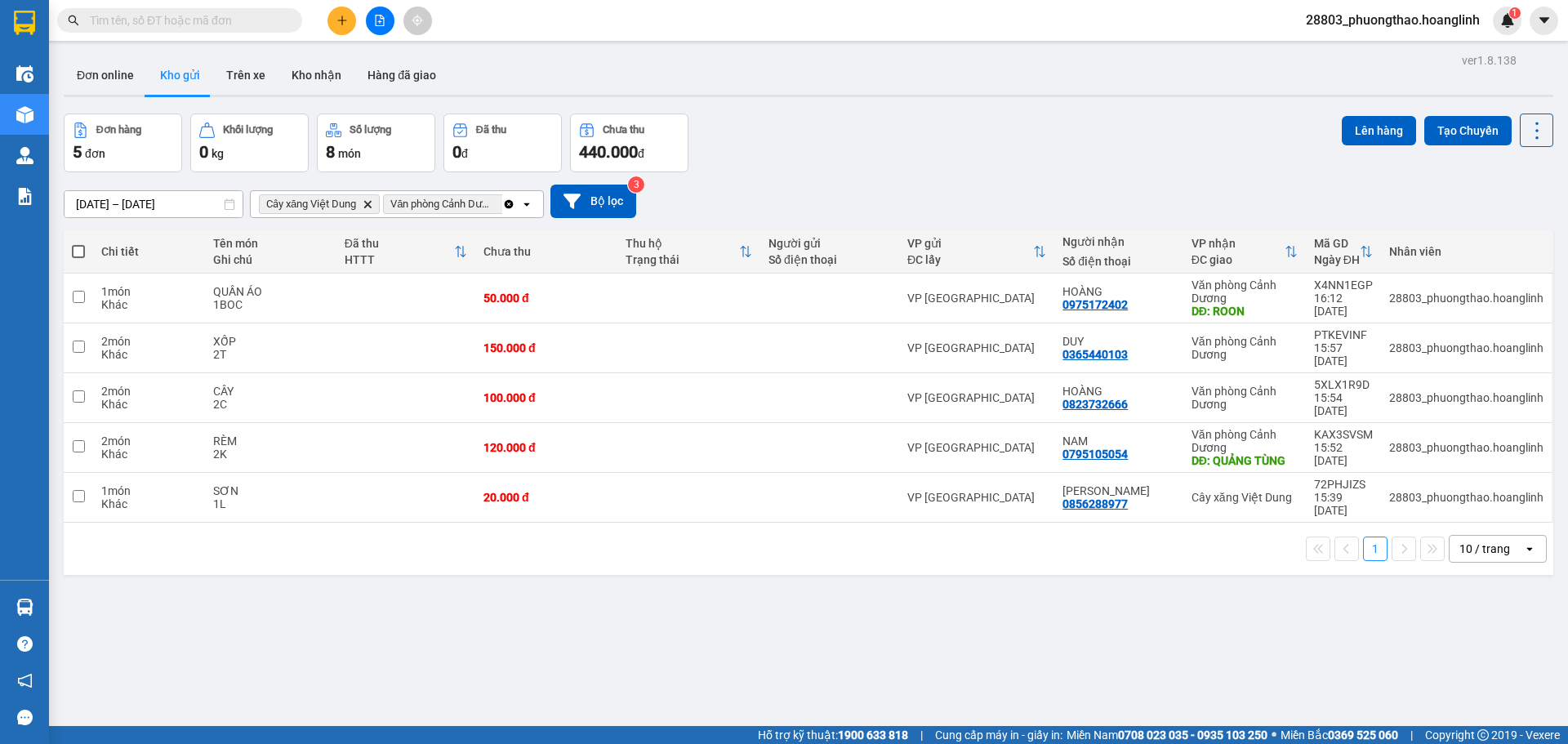
click at [77, 251] on span at bounding box center [78, 251] width 13 height 13
click at [78, 244] on input "checkbox" at bounding box center [78, 244] width 0 height 0
checkbox input "true"
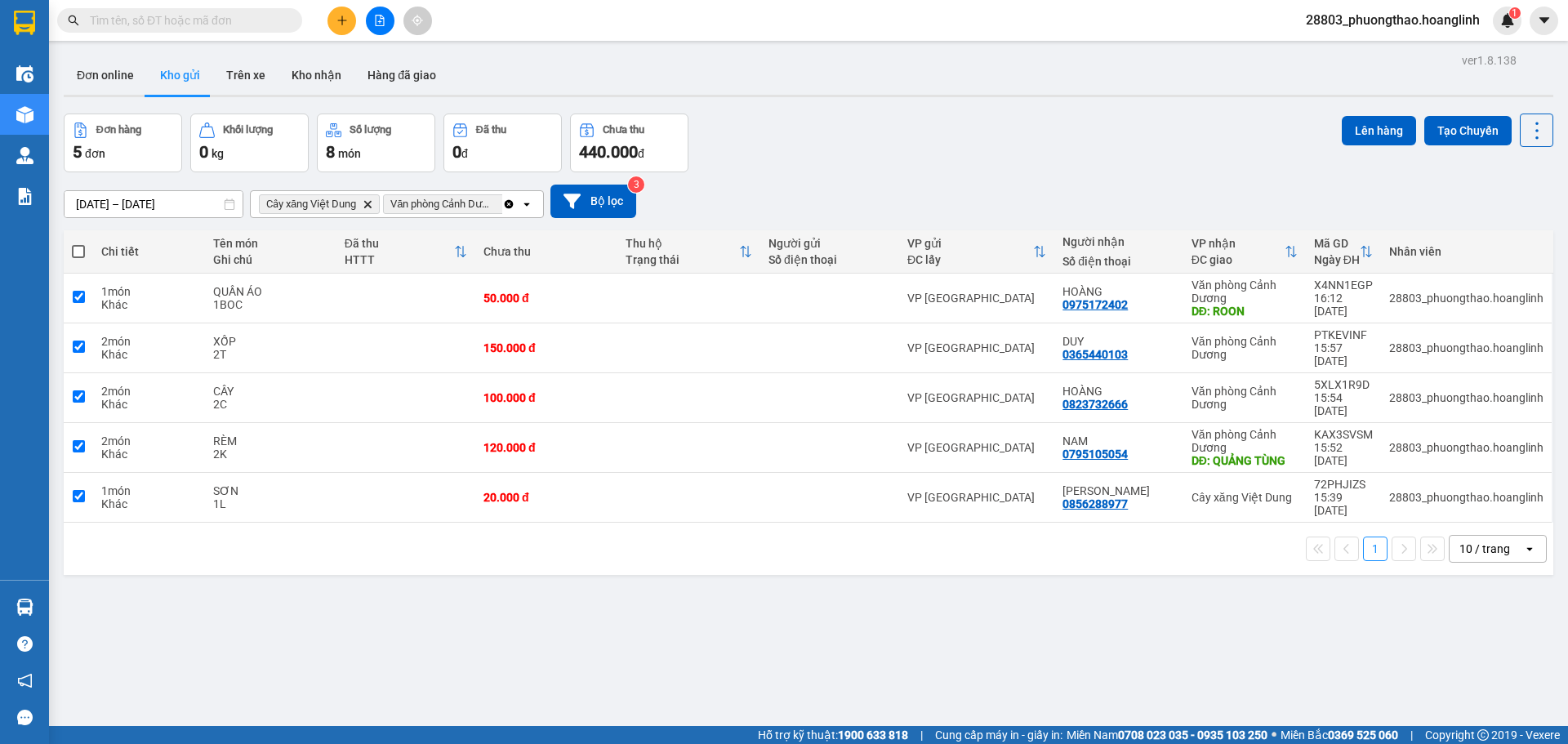
checkbox input "true"
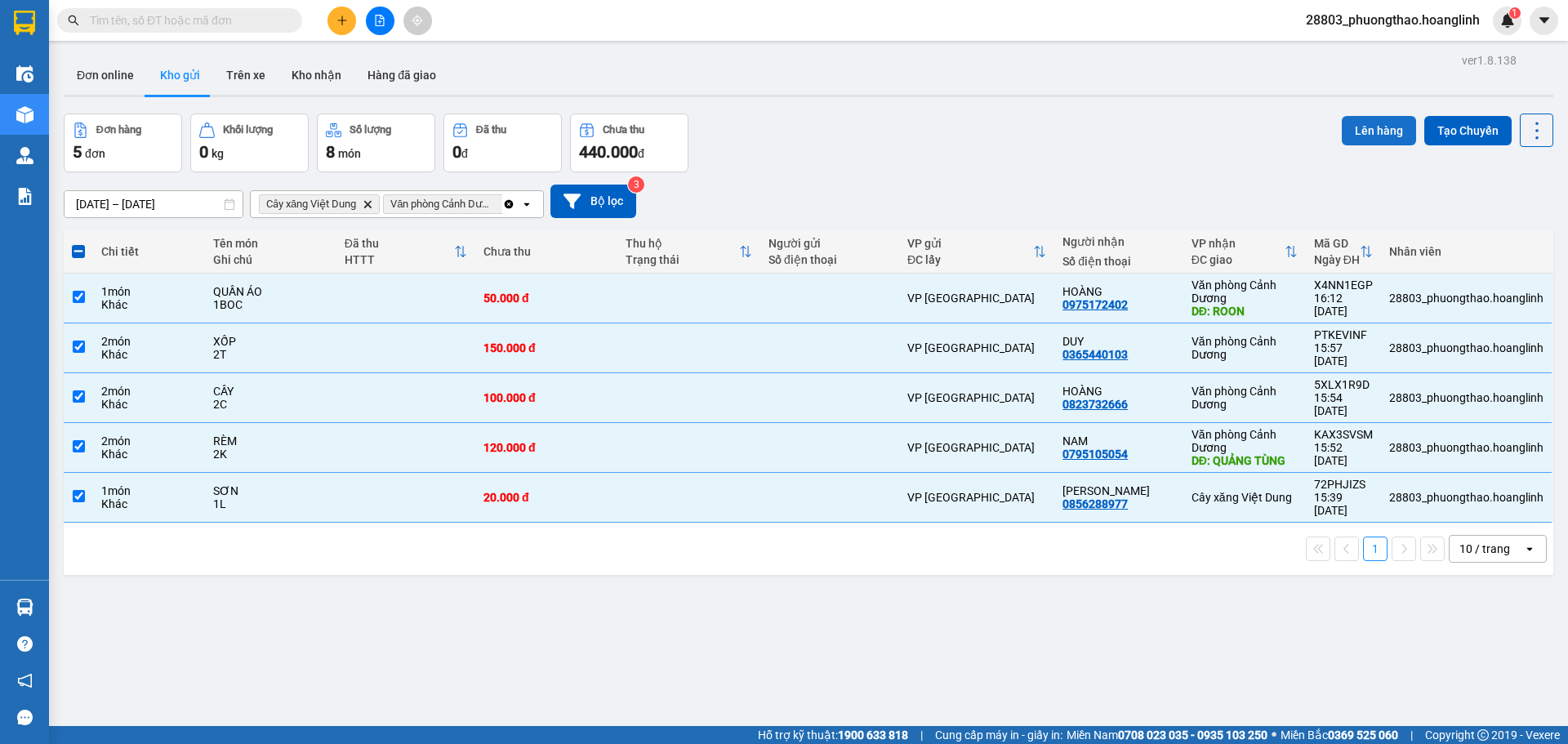
click at [1361, 126] on button "Lên hàng" at bounding box center [1379, 131] width 74 height 30
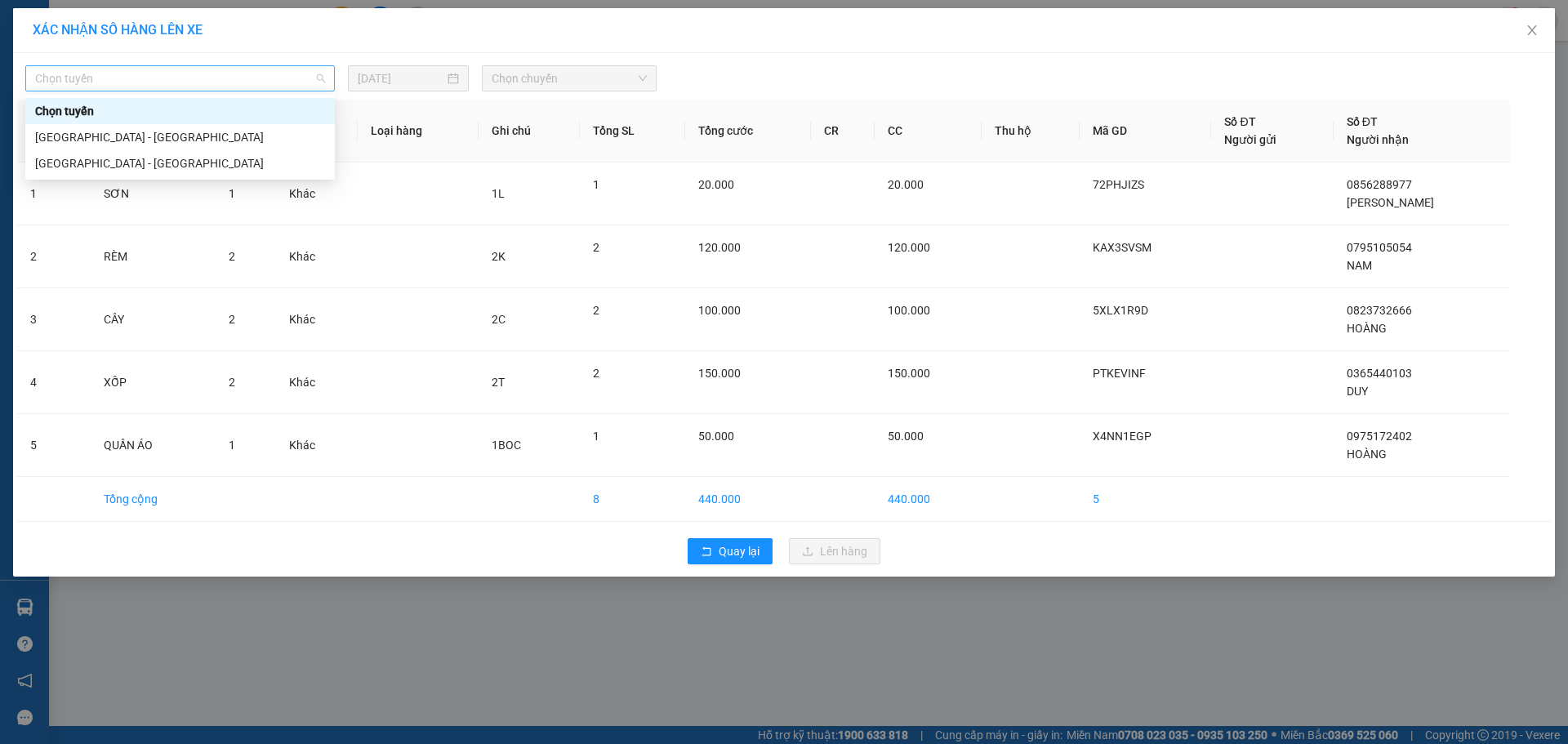
click at [209, 87] on span "Chọn tuyến" at bounding box center [180, 78] width 289 height 25
click at [117, 159] on div "[GEOGRAPHIC_DATA] - [GEOGRAPHIC_DATA]" at bounding box center [180, 163] width 289 height 18
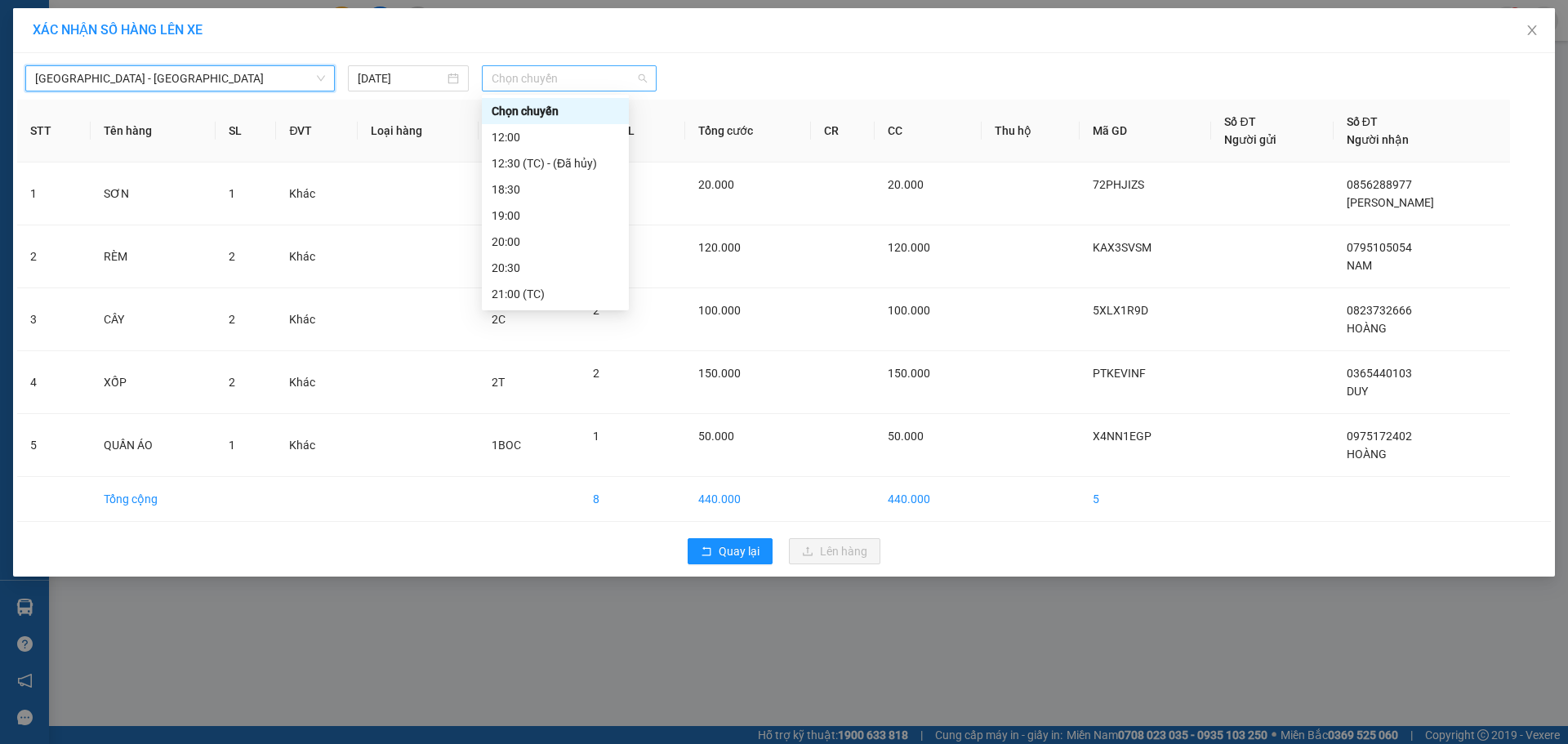
click at [612, 76] on span "Chọn chuyến" at bounding box center [568, 78] width 155 height 25
click at [517, 263] on div "20:30" at bounding box center [555, 268] width 128 height 18
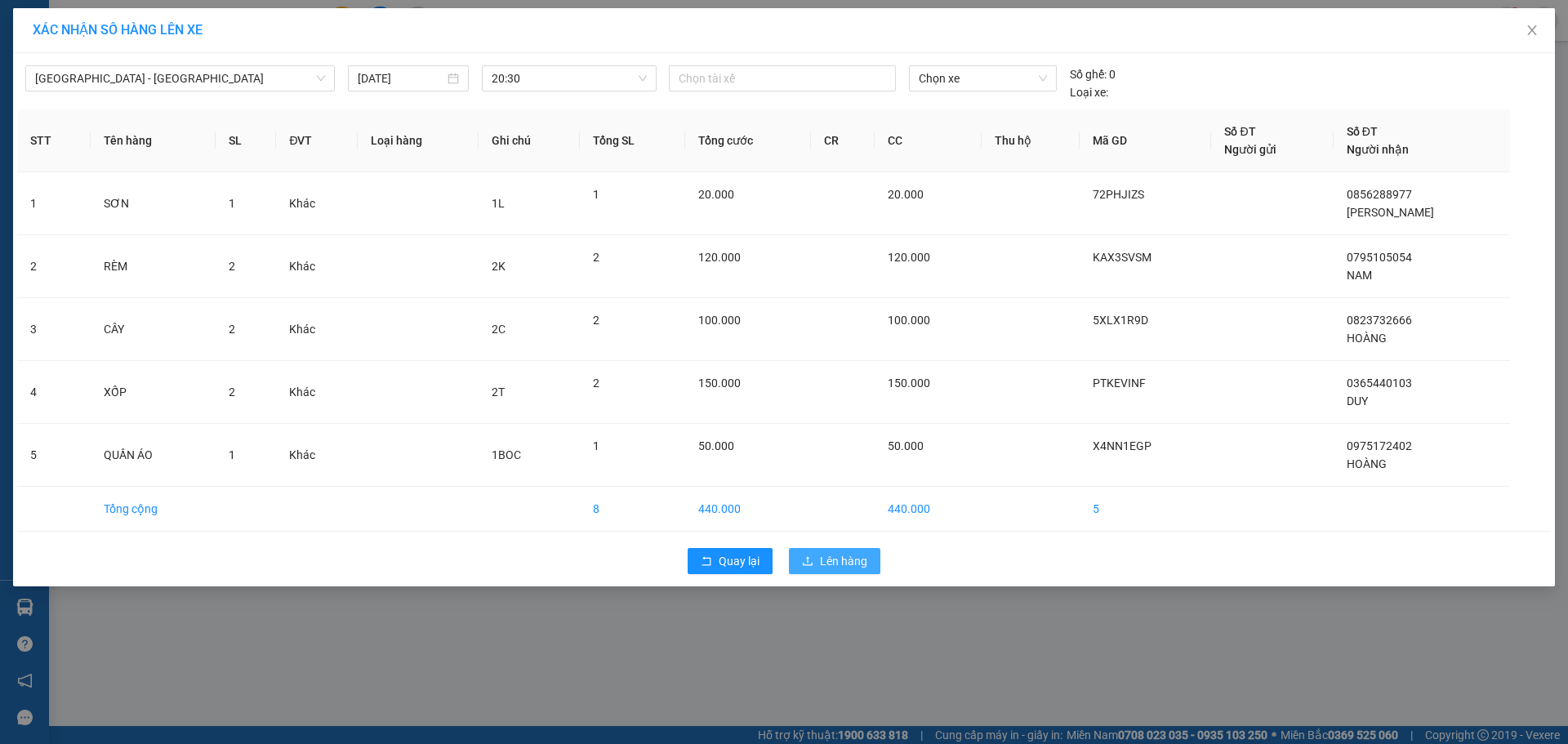
click at [855, 560] on span "Lên hàng" at bounding box center [844, 561] width 48 height 18
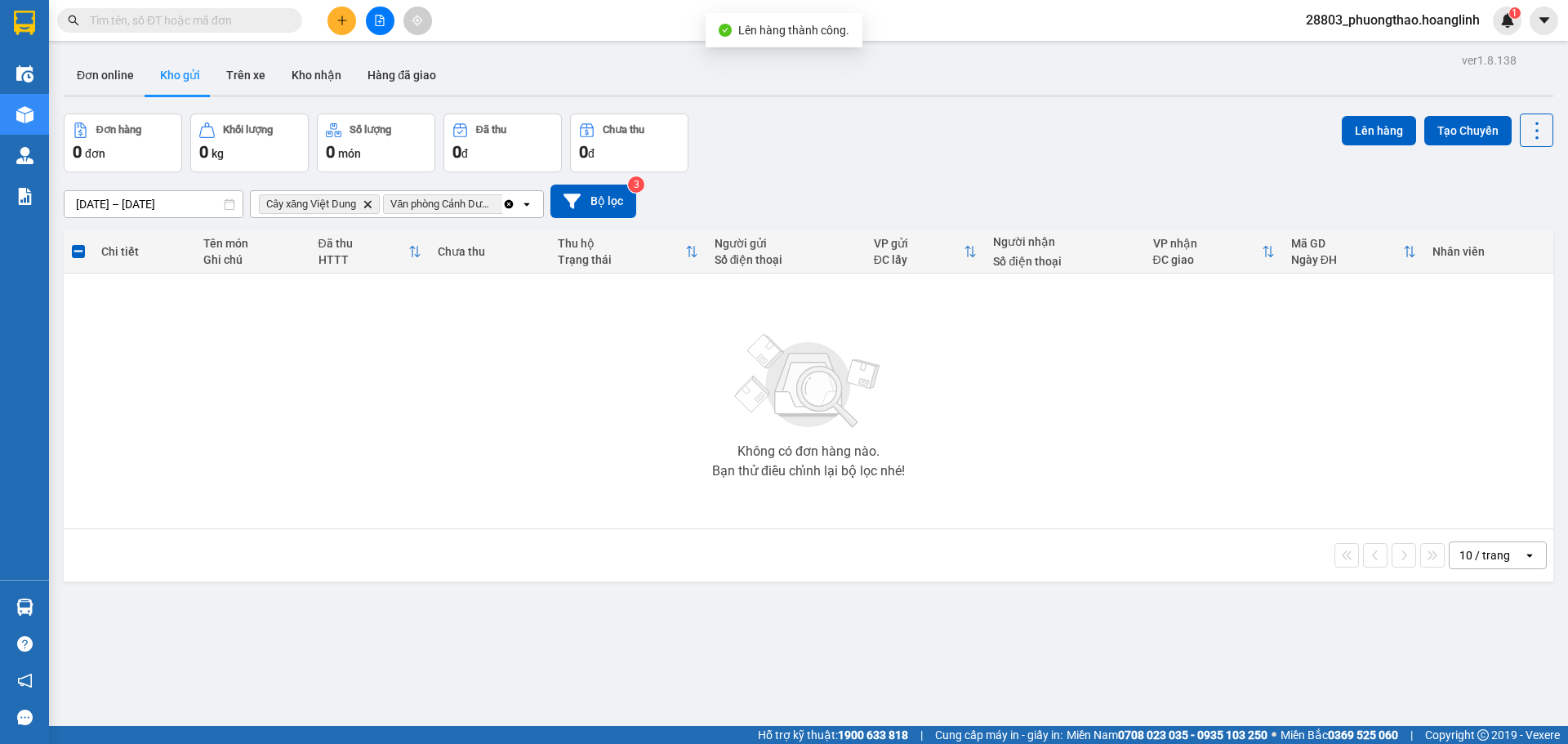
click at [504, 200] on icon "Clear all" at bounding box center [508, 205] width 13 height 13
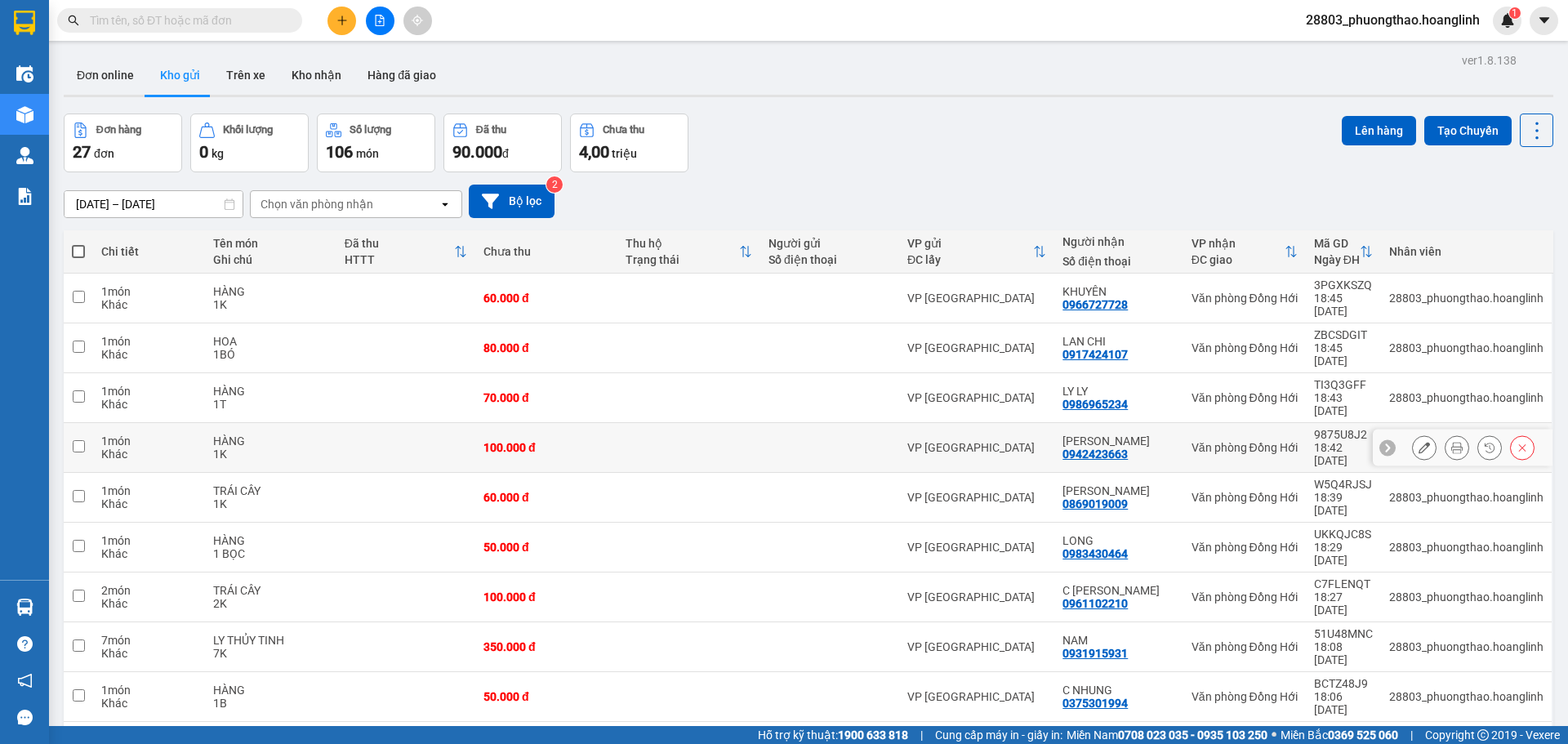
scroll to position [75, 0]
